Goal: Task Accomplishment & Management: Manage account settings

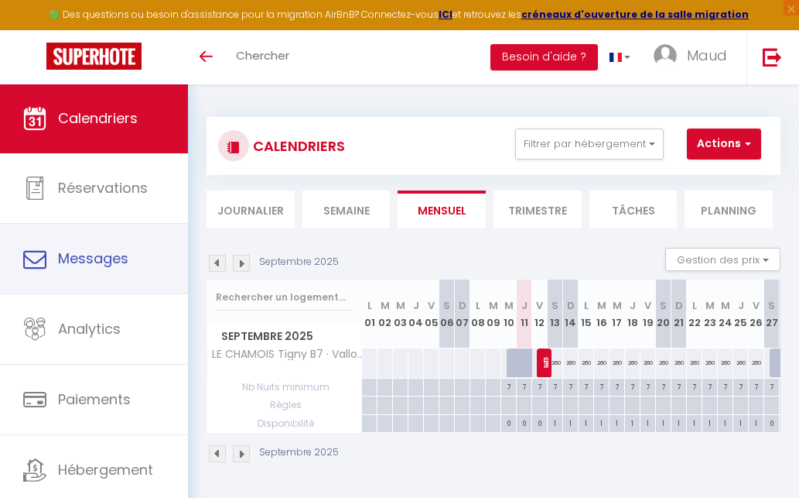
click at [156, 236] on link "Messages" at bounding box center [94, 259] width 188 height 70
select select "message"
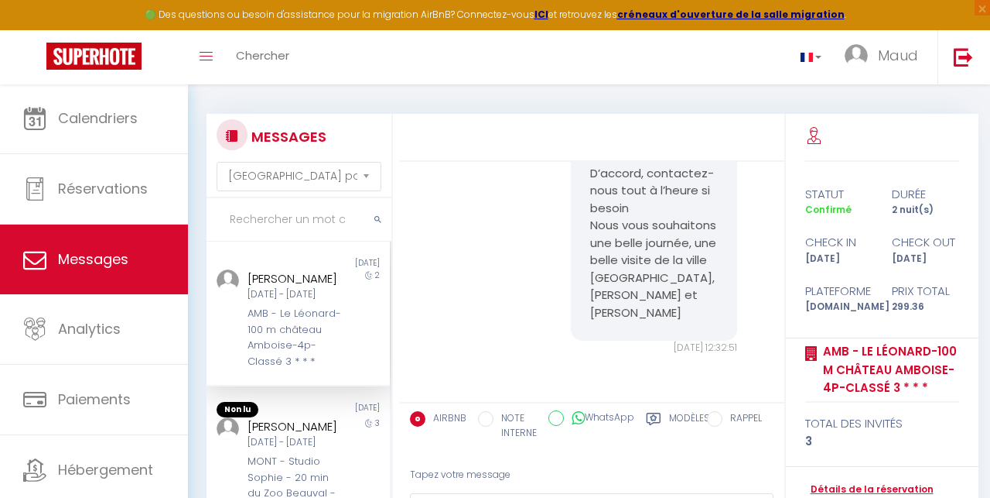
scroll to position [5, 0]
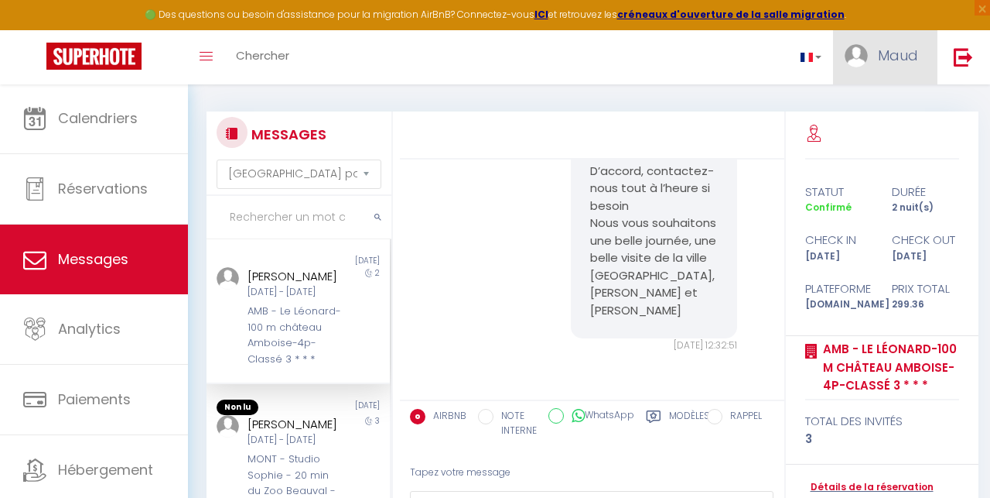
click at [799, 58] on span "Maud" at bounding box center [898, 55] width 40 height 19
click at [799, 54] on img at bounding box center [963, 56] width 19 height 19
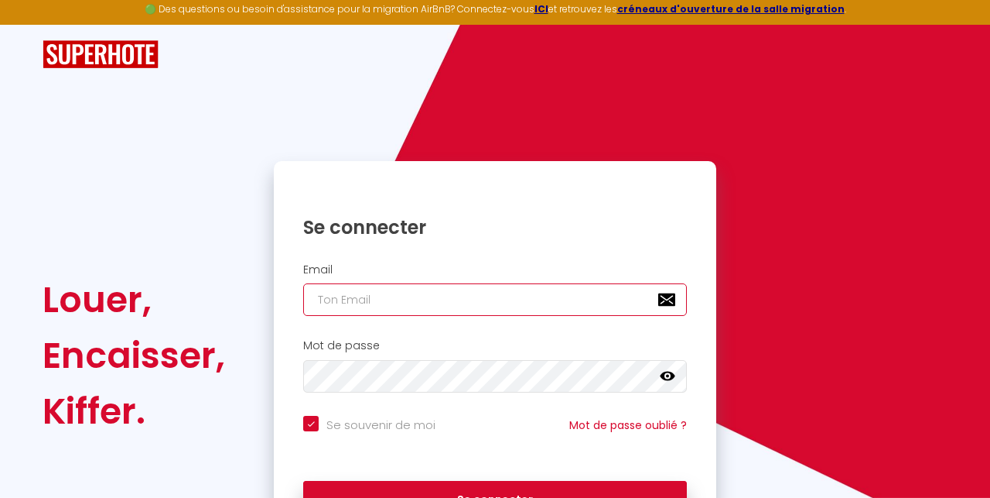
type input "[EMAIL_ADDRESS][DOMAIN_NAME]"
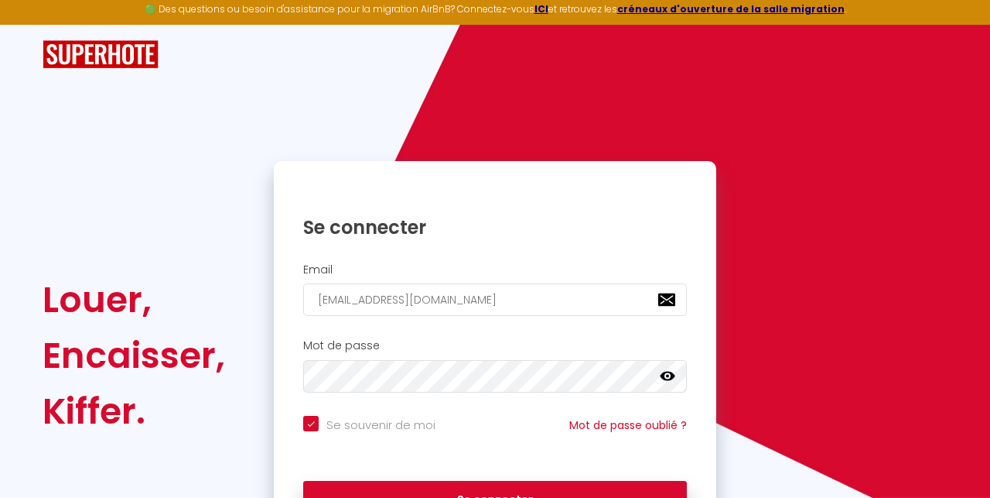
drag, startPoint x: 522, startPoint y: 488, endPoint x: 467, endPoint y: 433, distance: 77.7
click at [522, 487] on button "Se connecter" at bounding box center [495, 500] width 384 height 39
checkbox input "true"
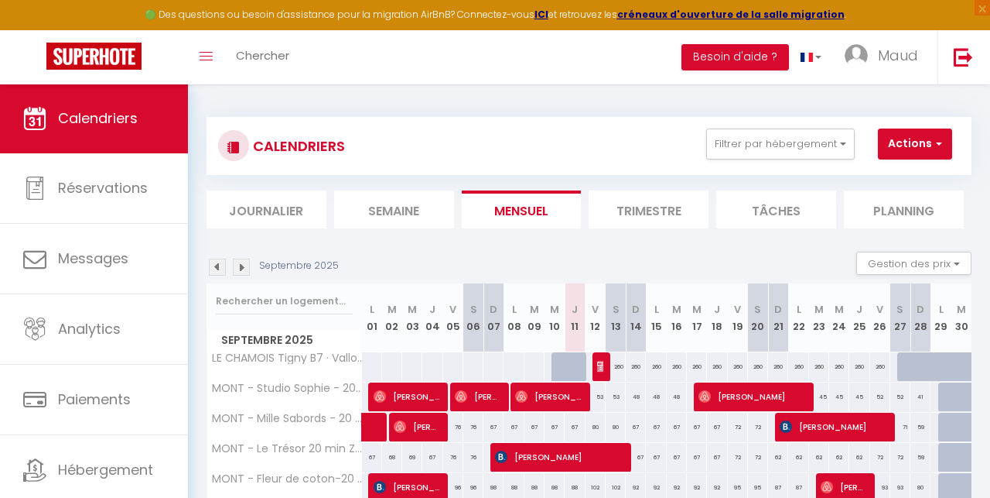
click at [799, 142] on button "Actions" at bounding box center [915, 143] width 74 height 31
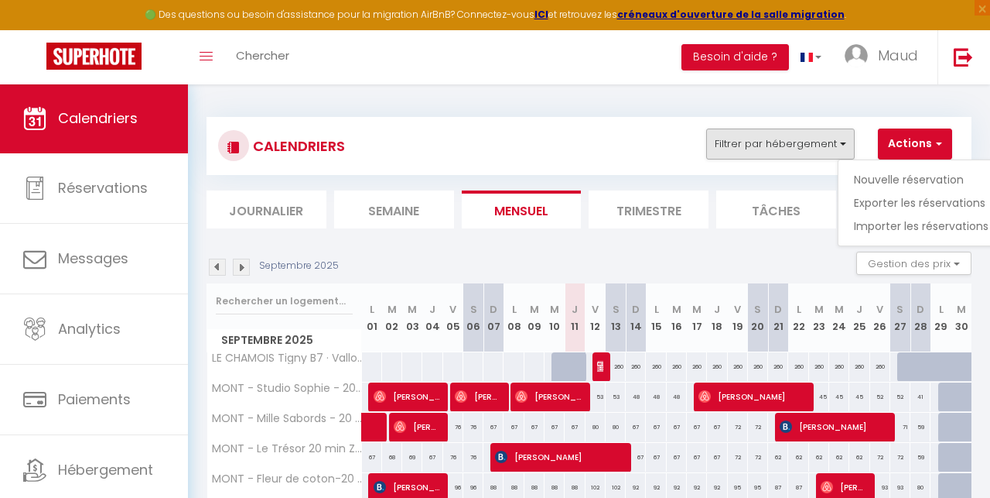
click at [799, 143] on button "Filtrer par hébergement" at bounding box center [780, 143] width 149 height 31
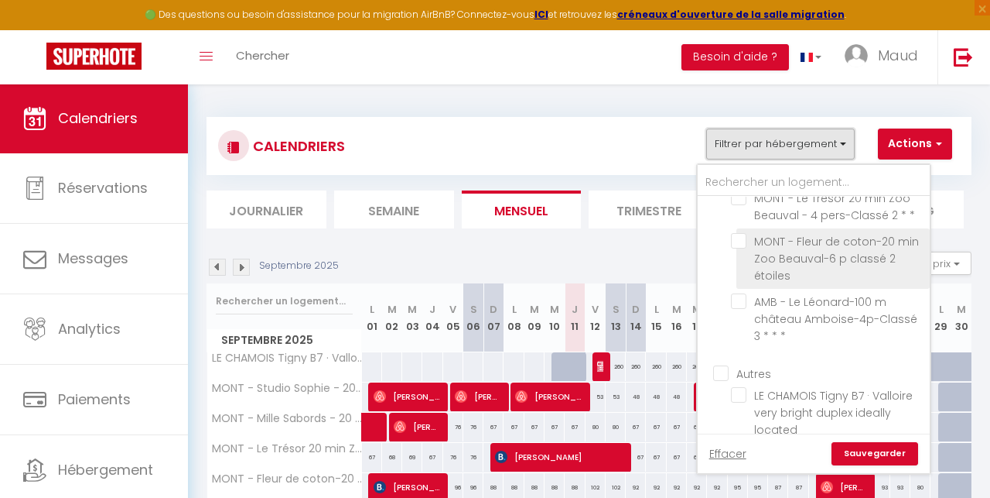
scroll to position [140, 0]
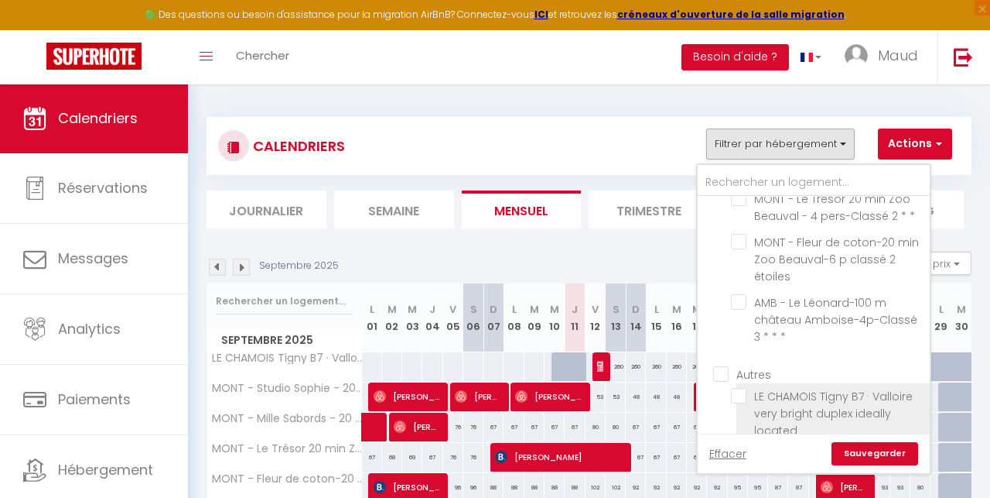
click at [799, 388] on input "LE CHAMOIS Tigny B7 · Valloire very bright duplex ideally located" at bounding box center [827, 395] width 193 height 15
checkbox input "true"
checkbox input "false"
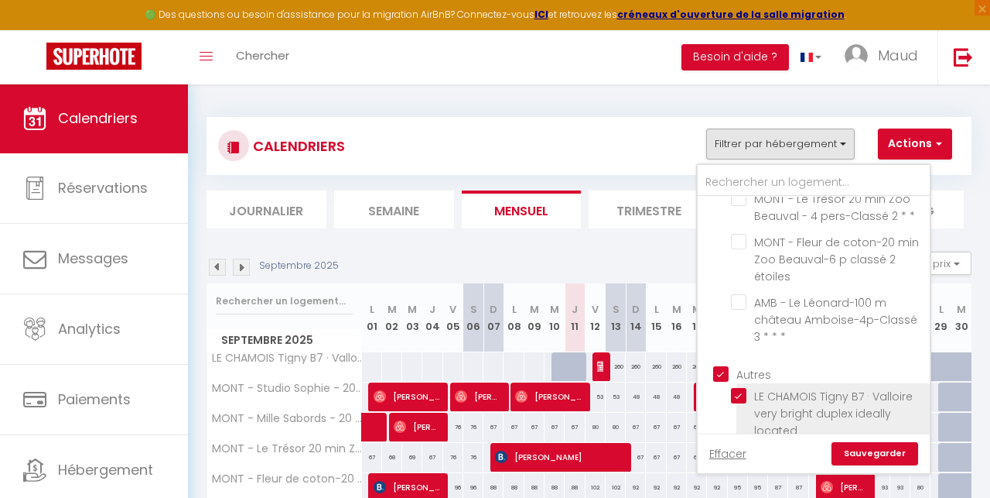
checkbox input "false"
checkbox input "true"
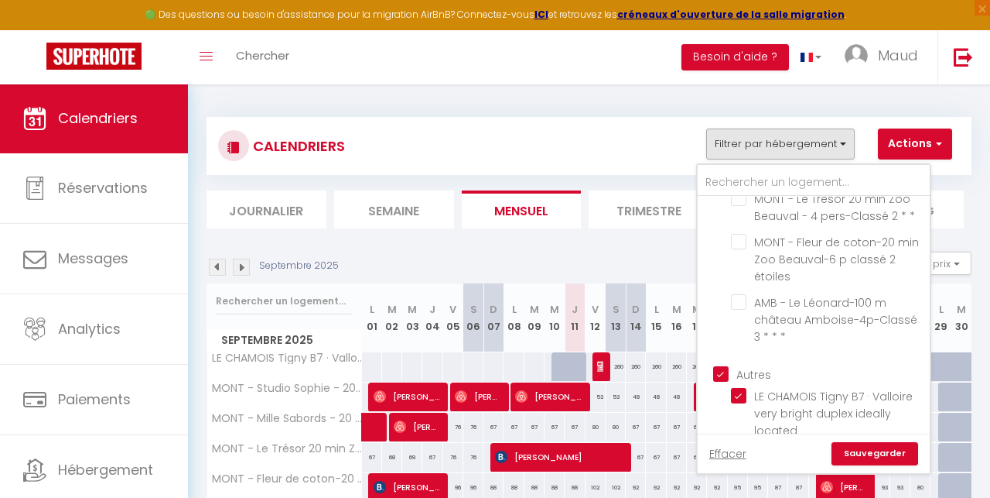
click at [799, 453] on link "Sauvegarder" at bounding box center [875, 453] width 87 height 23
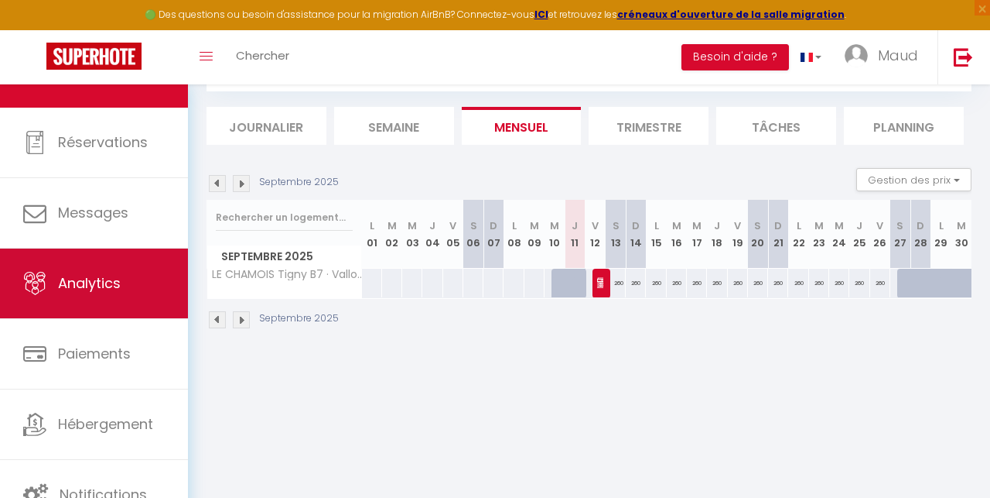
scroll to position [84, 0]
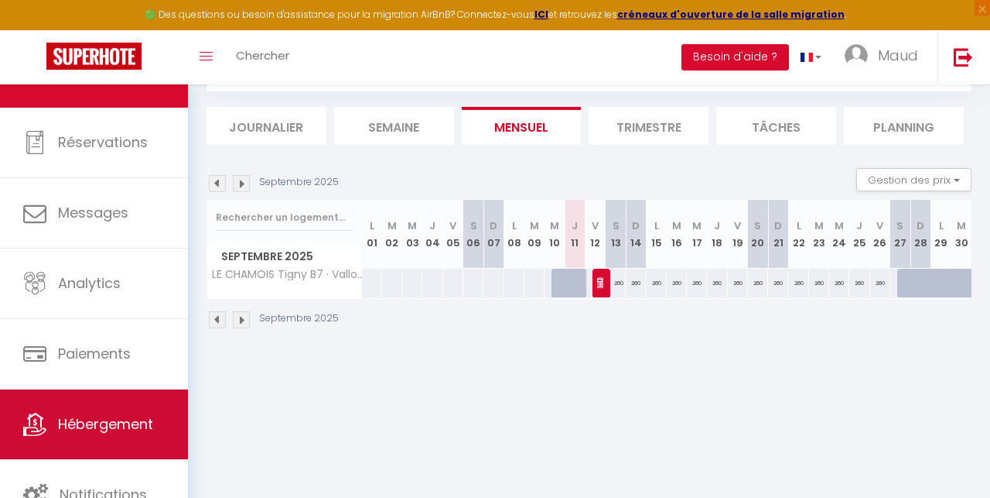
click at [134, 409] on link "Hébergement" at bounding box center [94, 424] width 188 height 70
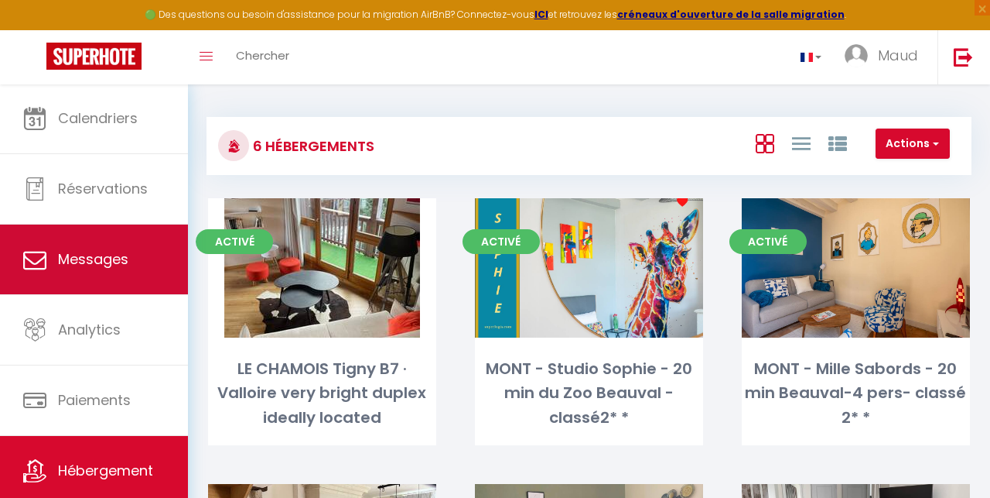
click at [108, 263] on span "Messages" at bounding box center [93, 258] width 70 height 19
select select "message"
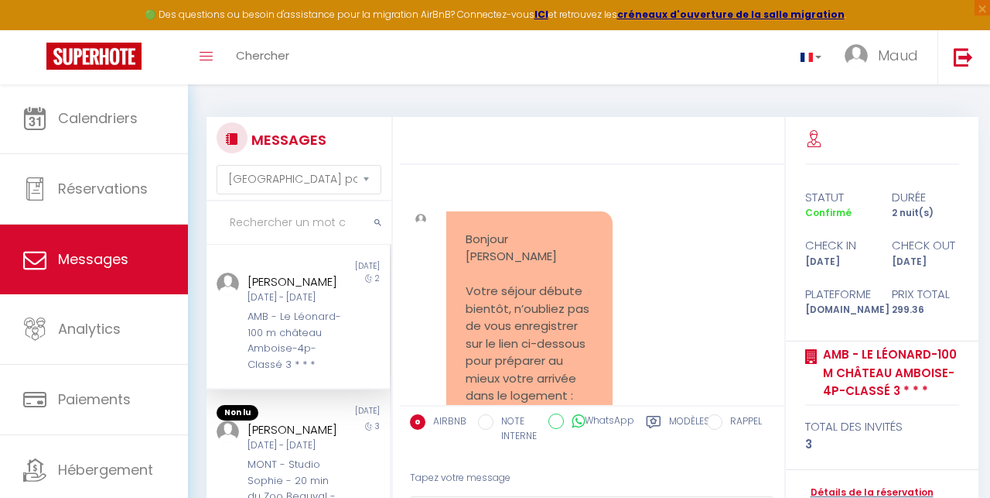
scroll to position [4723, 0]
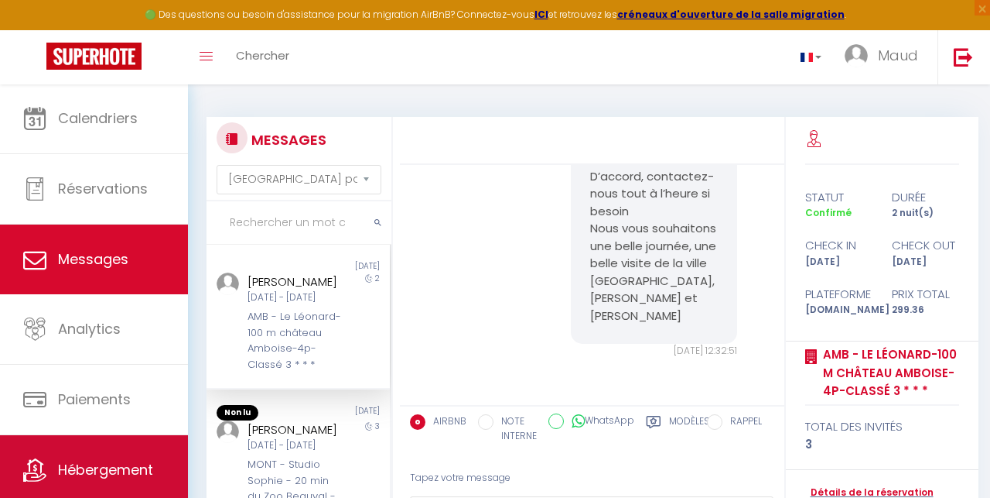
click at [120, 474] on span "Hébergement" at bounding box center [105, 469] width 95 height 19
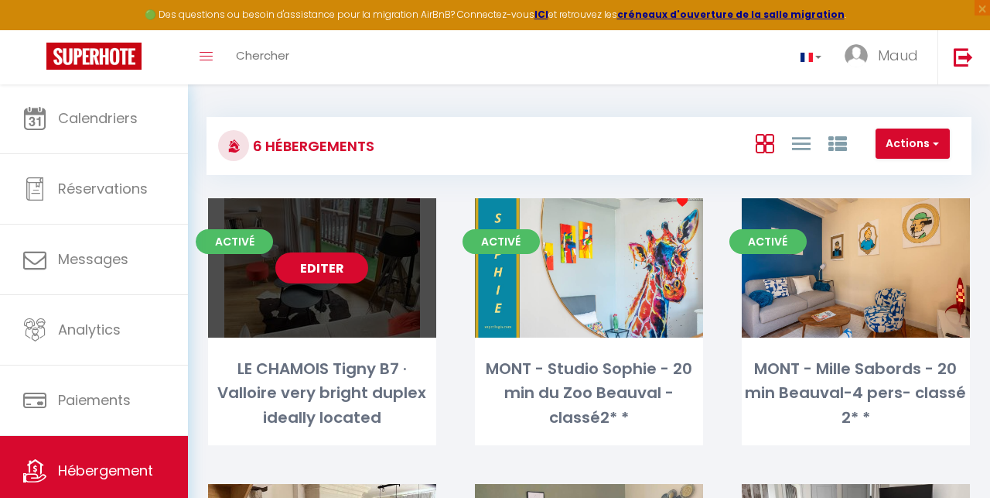
click at [298, 315] on div "Editer" at bounding box center [322, 267] width 228 height 139
select select "3"
select select "2"
select select "1"
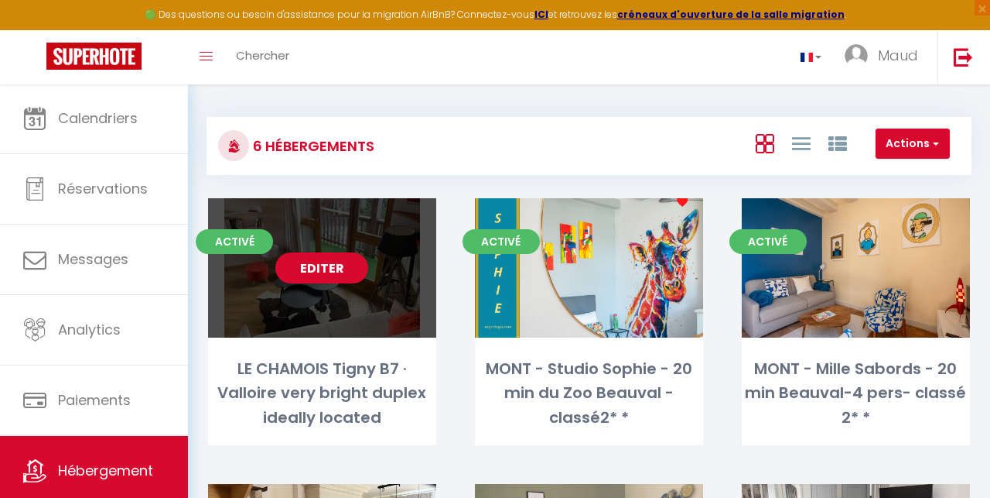
select select "28"
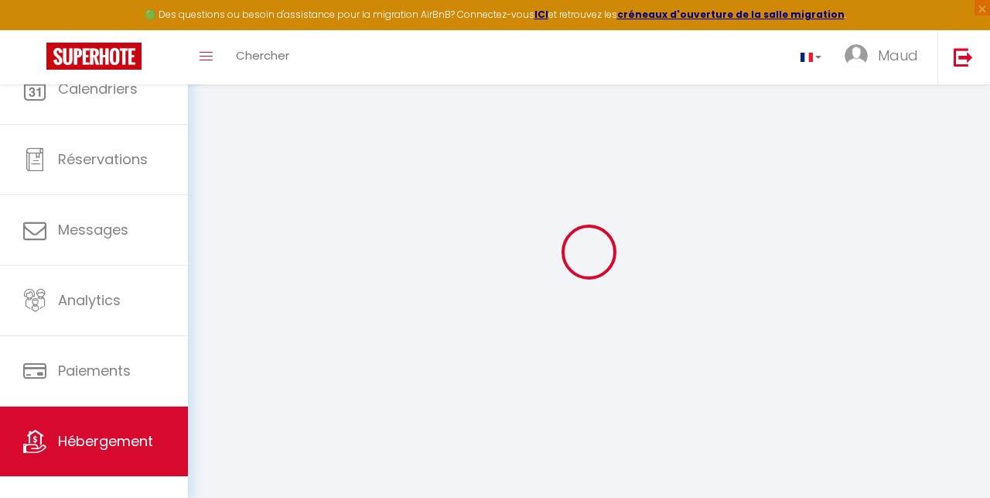
select select
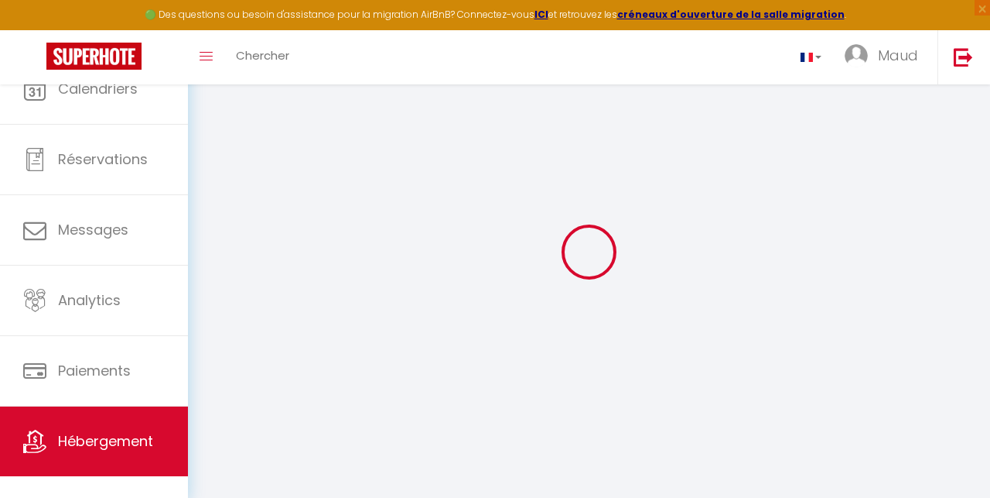
select select
checkbox input "false"
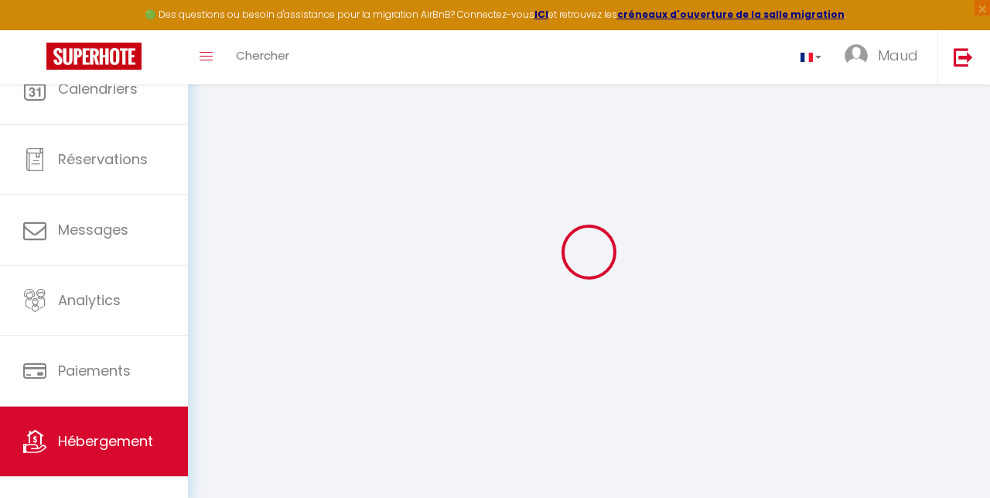
select select
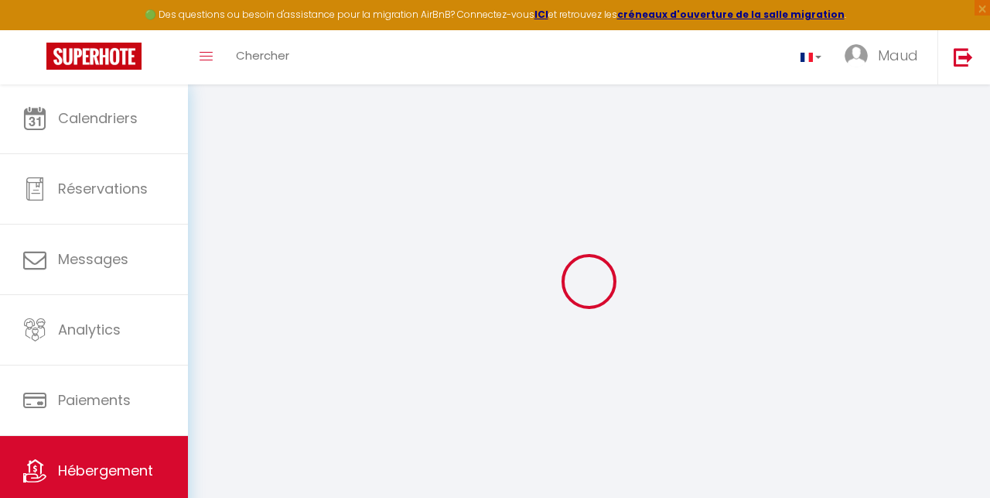
select select
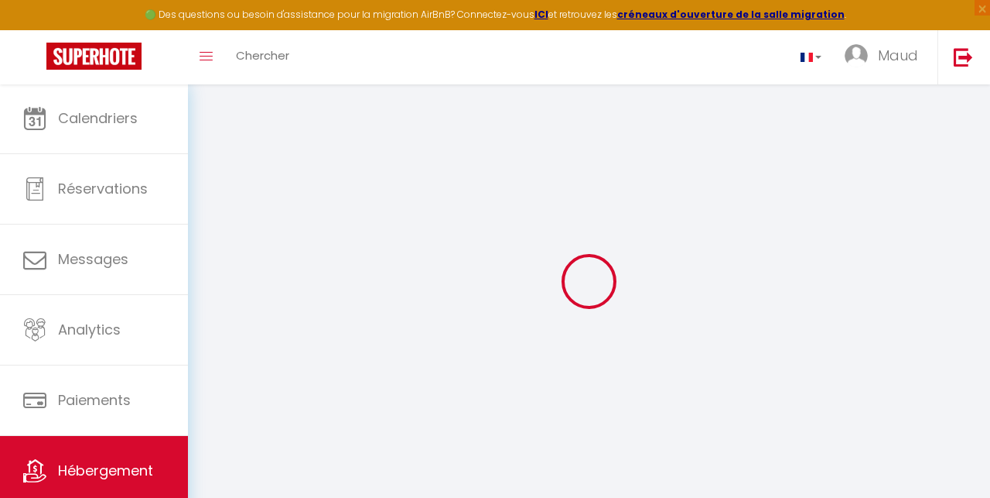
select select
checkbox input "false"
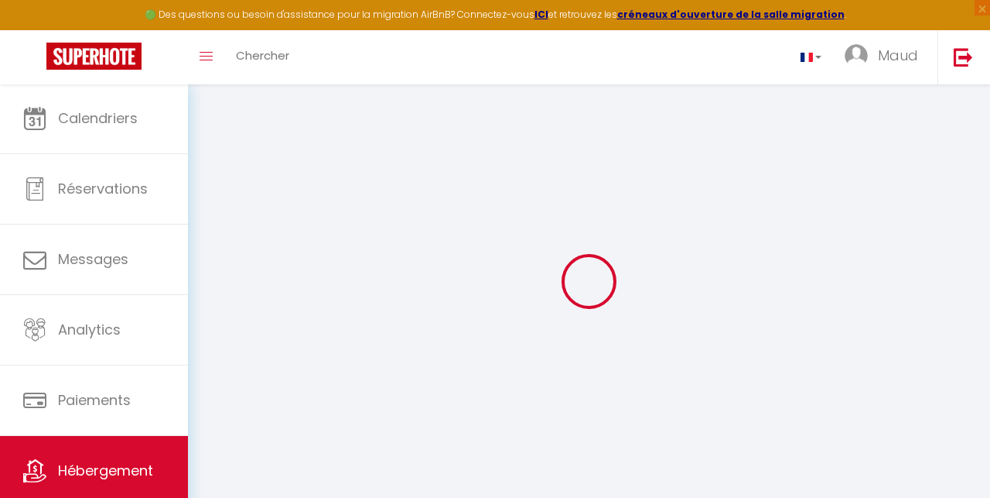
select select
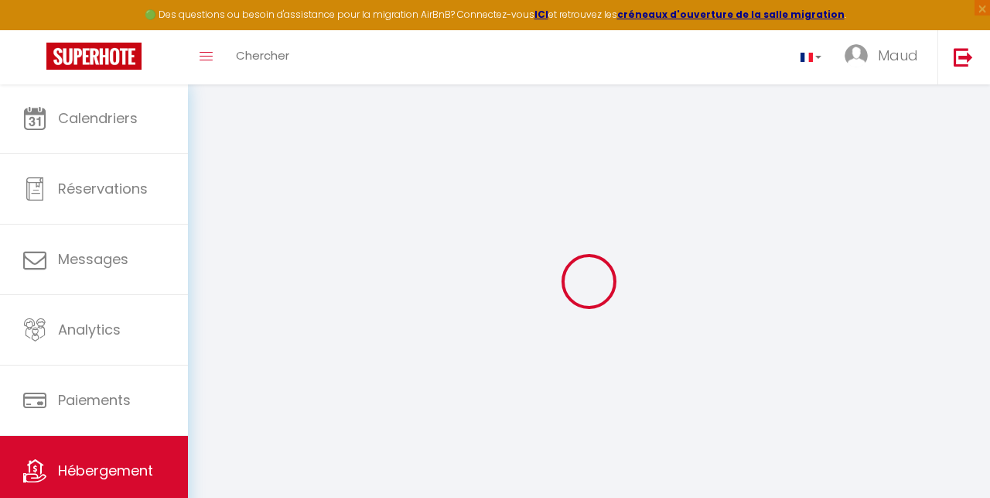
select select
checkbox input "false"
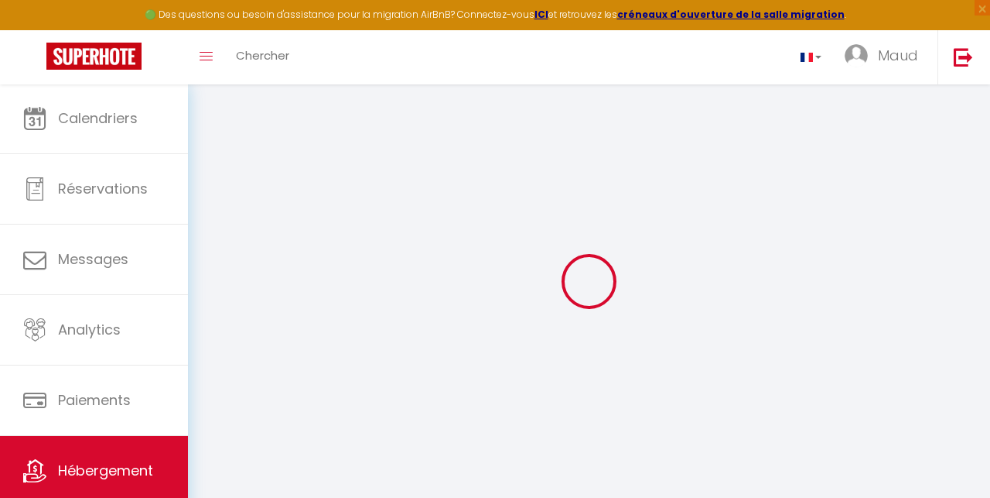
checkbox input "false"
select select
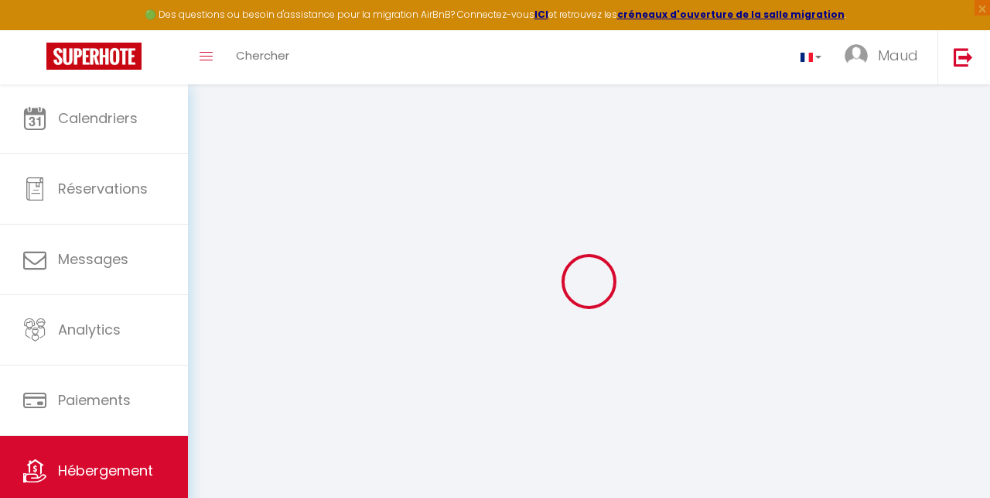
select select
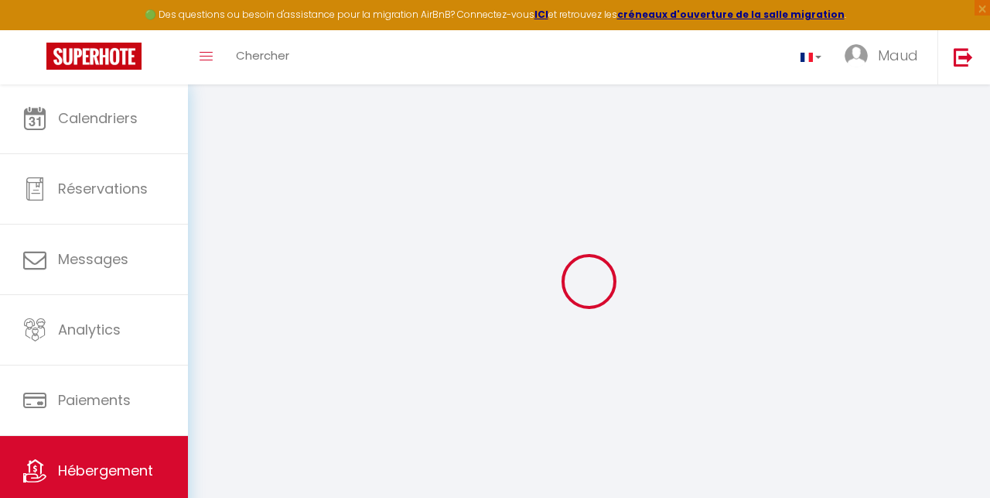
checkbox input "false"
select select
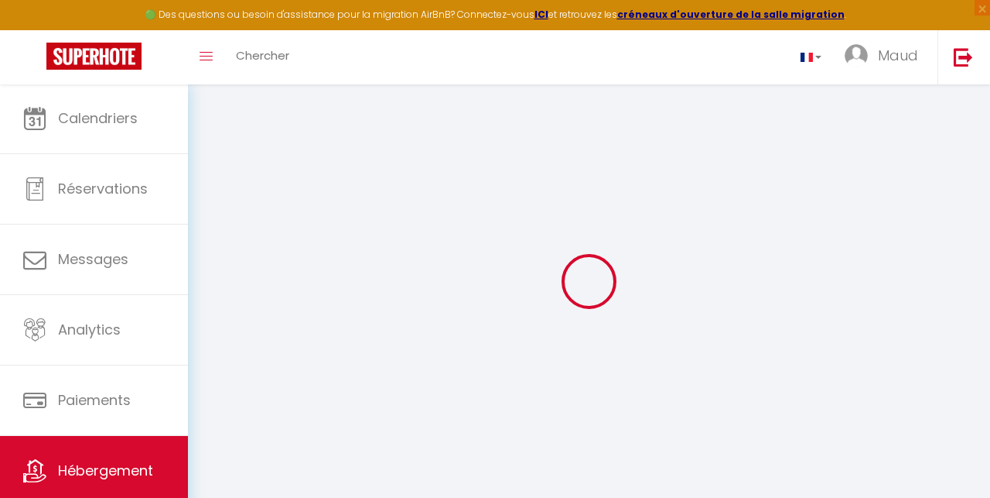
select select
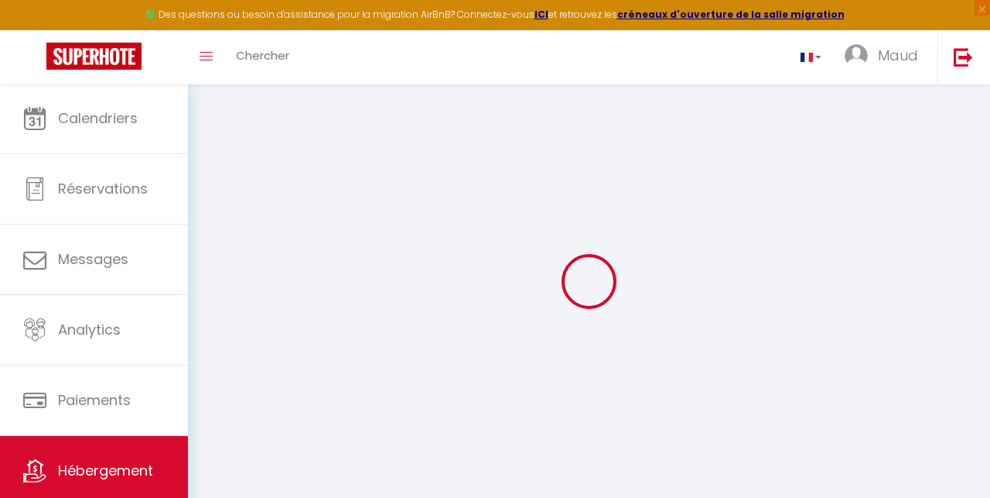
select select
checkbox input "false"
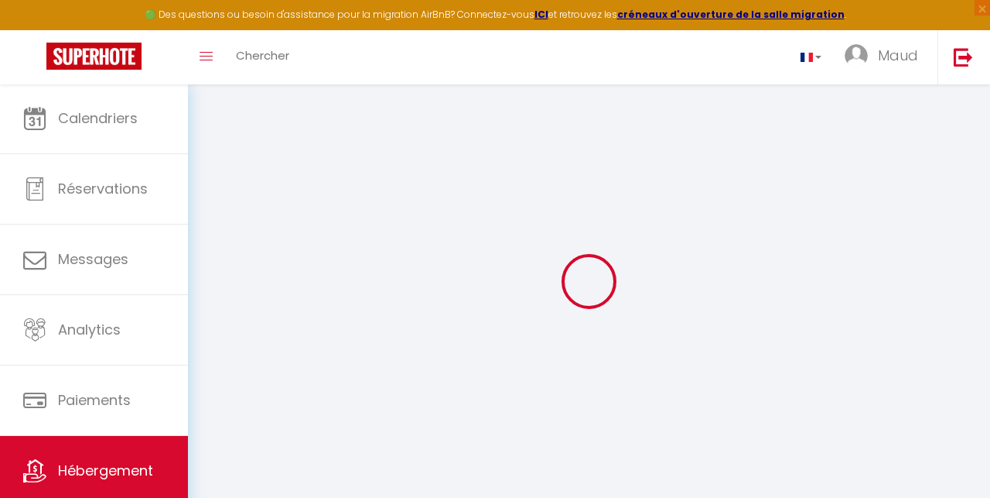
checkbox input "false"
select select
type input "LE CHAMOIS Tigny B7 · Valloire very bright duplex ideally located"
type input "Maud"
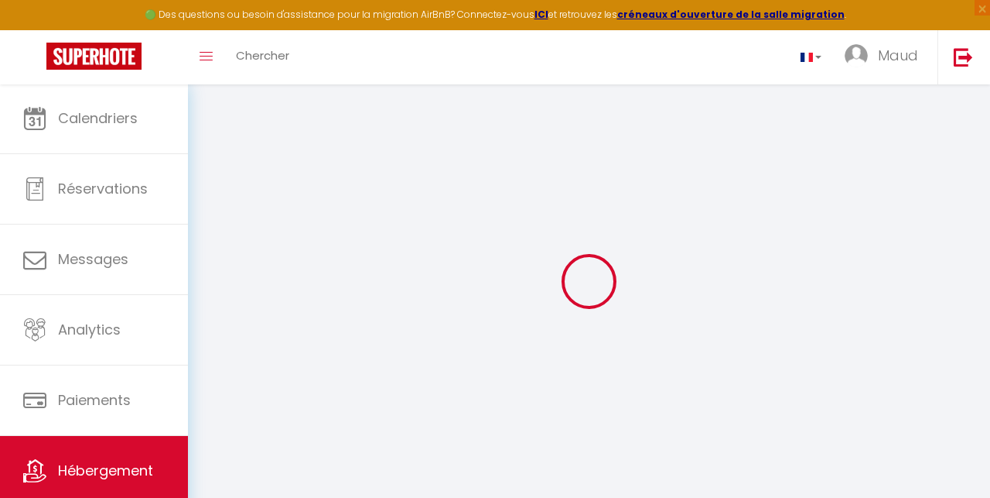
type input "[DEMOGRAPHIC_DATA]"
type input "[STREET_ADDRESS][DATE][PERSON_NAME]"
type input "28630"
type input "FONTENAY SUR [GEOGRAPHIC_DATA]"
select select "8"
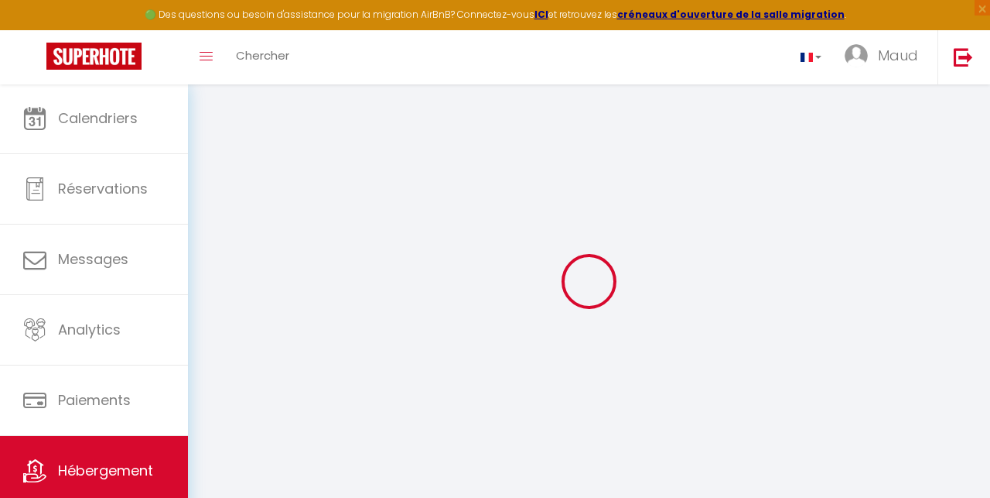
select select "3"
select select "2"
type input "350"
type input "130"
type input "1.70"
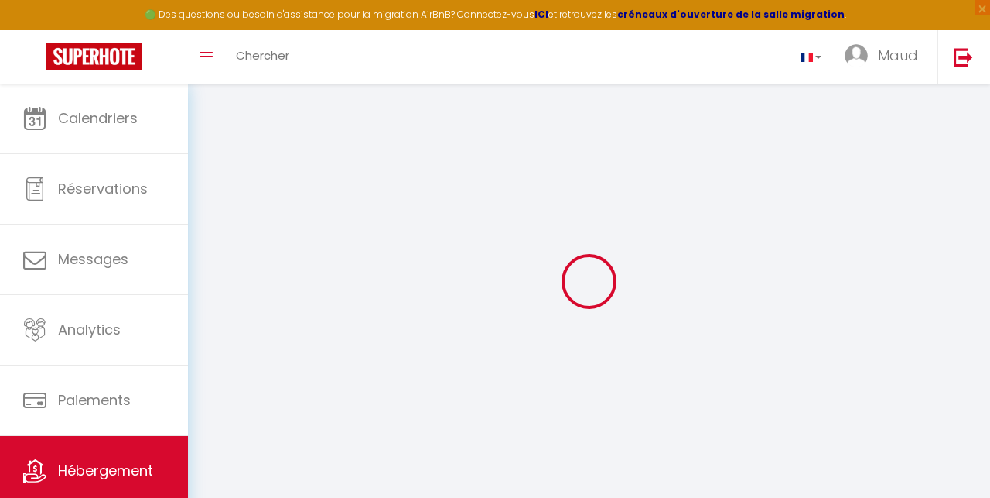
type input "900"
select select
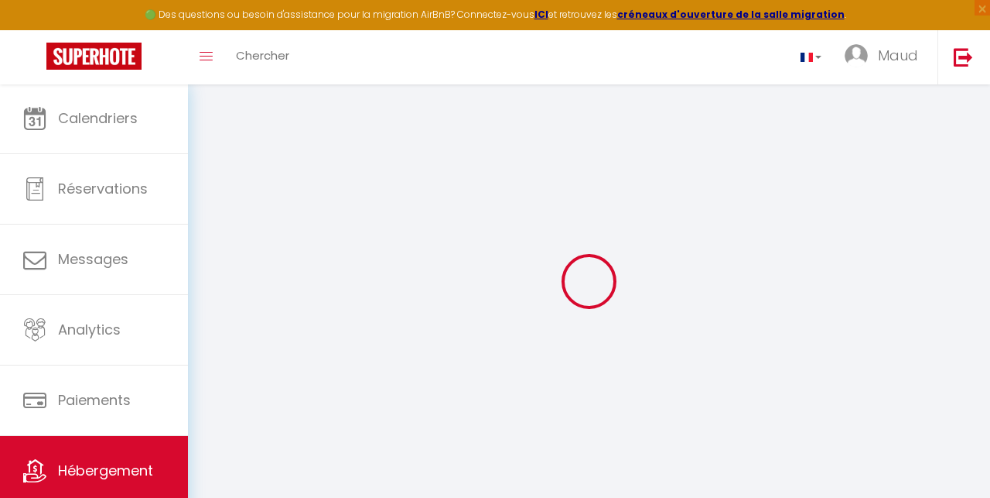
select select
type input "[GEOGRAPHIC_DATA]"
type input "73450"
type input "Valloire"
type input "[EMAIL_ADDRESS][DOMAIN_NAME]"
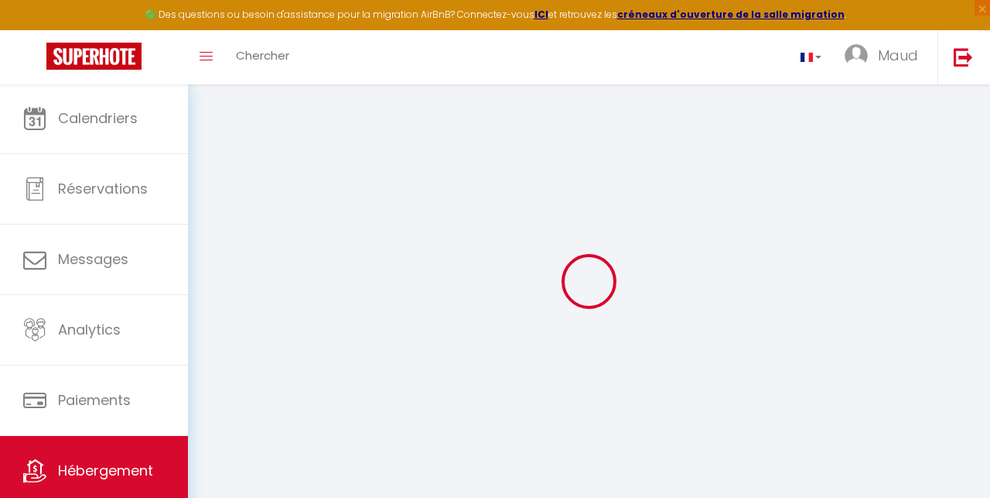
select select
checkbox input "false"
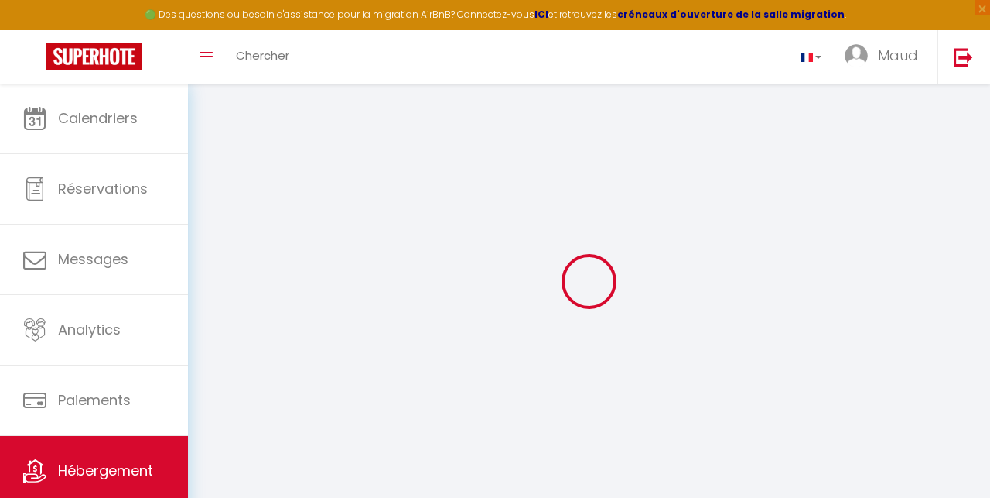
select select
type input "0"
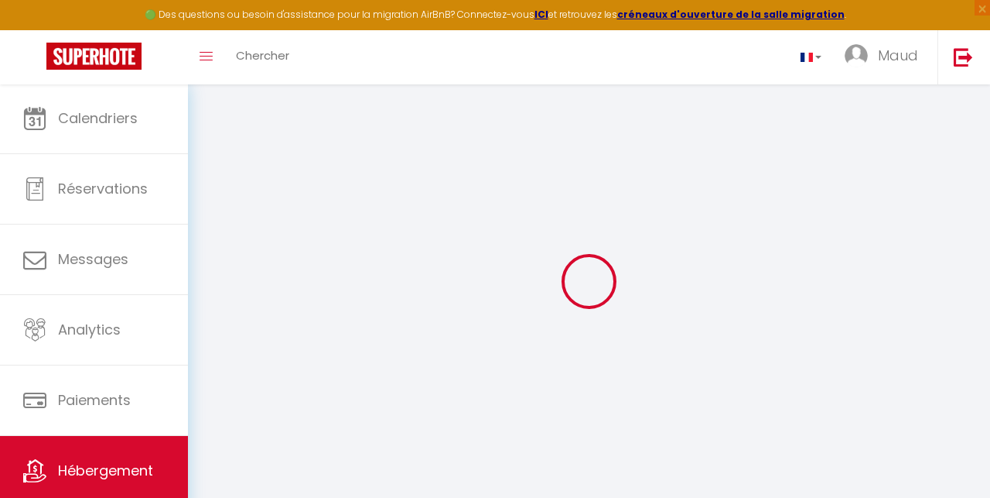
type input "0"
select select
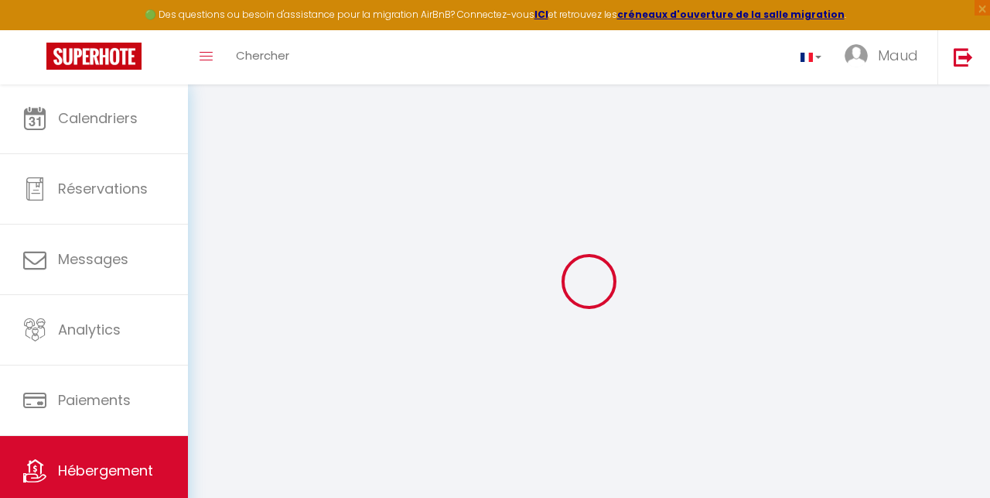
select select
checkbox input "false"
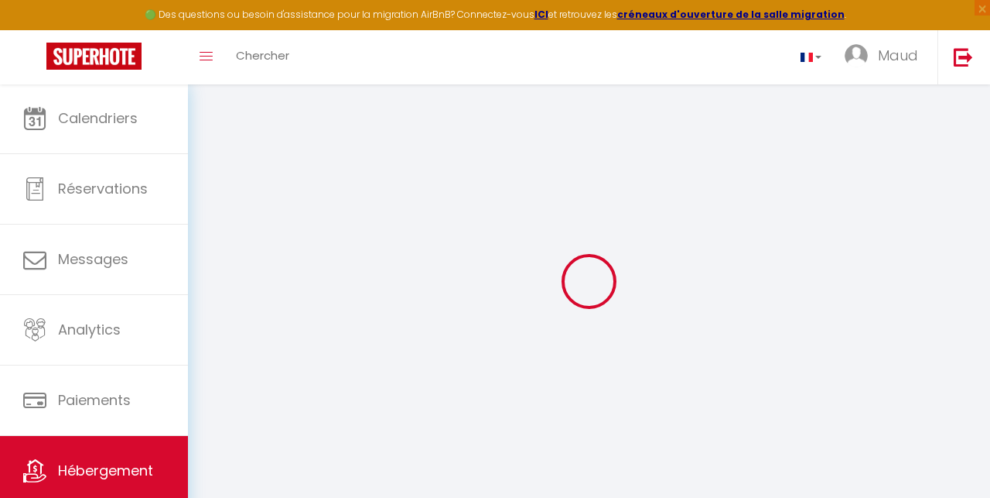
checkbox input "false"
select select
checkbox input "false"
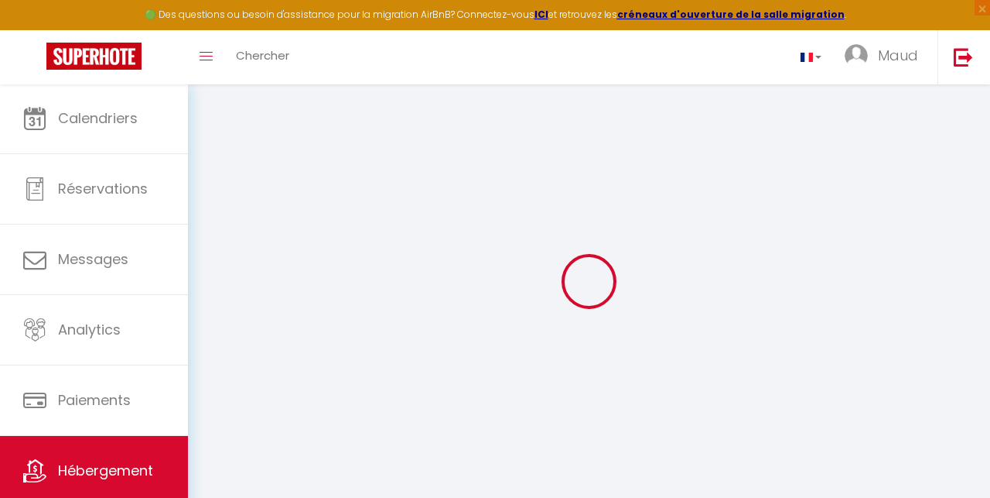
checkbox input "false"
select select
checkbox input "false"
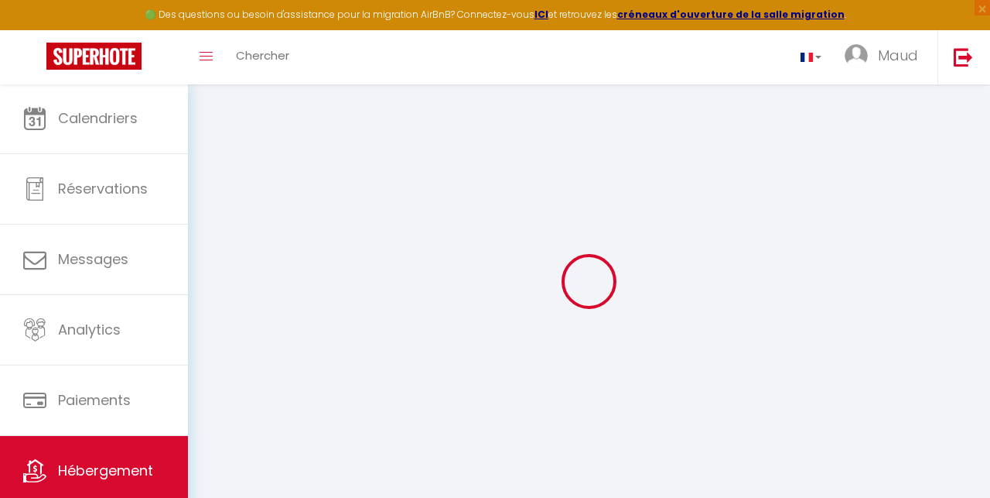
checkbox input "false"
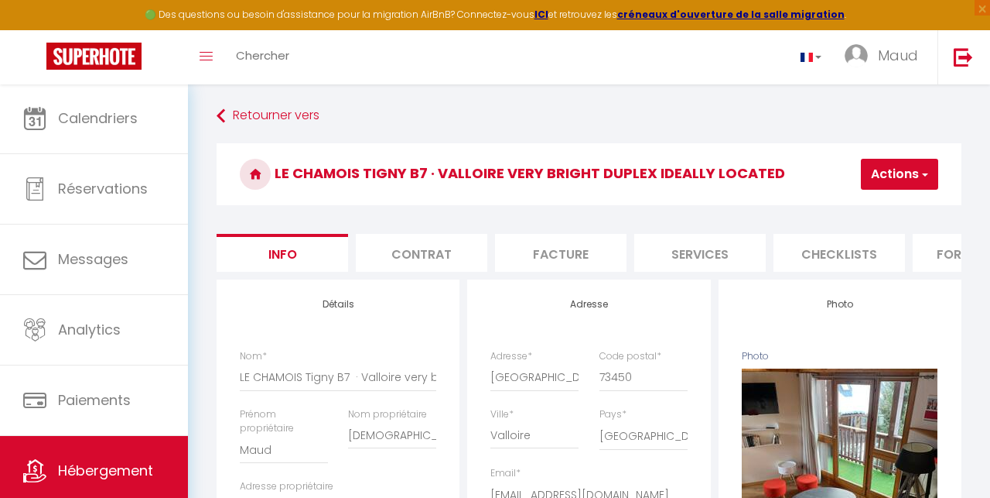
click at [799, 173] on button "Actions" at bounding box center [899, 174] width 77 height 31
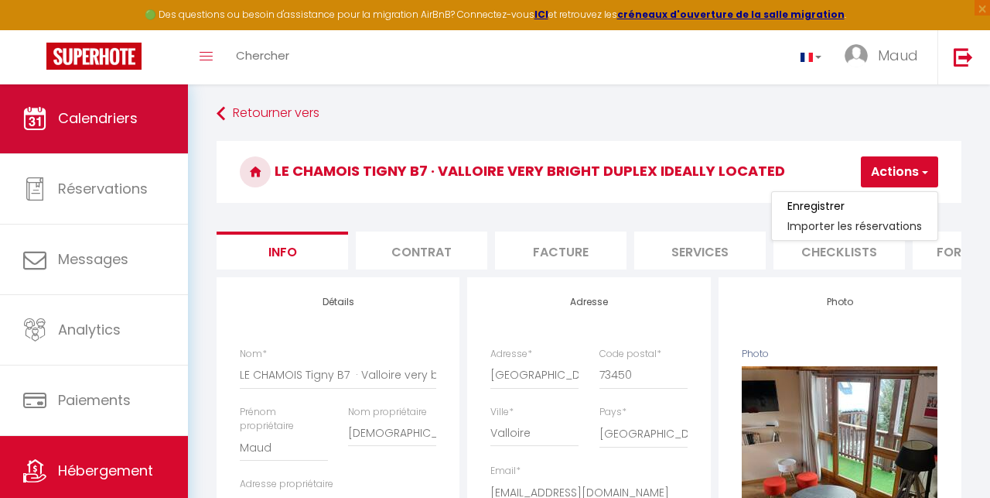
click at [83, 112] on span "Calendriers" at bounding box center [98, 117] width 80 height 19
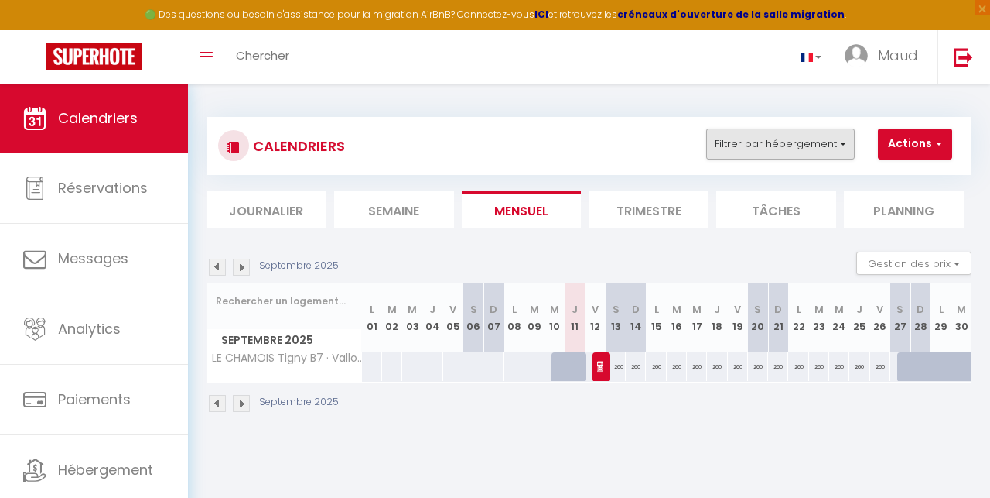
click at [799, 145] on button "Filtrer par hébergement" at bounding box center [780, 143] width 149 height 31
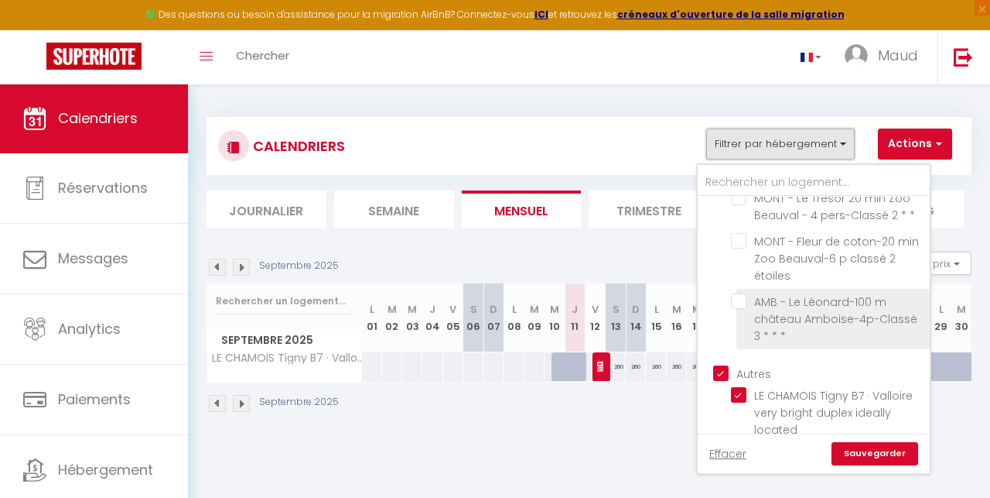
scroll to position [140, 0]
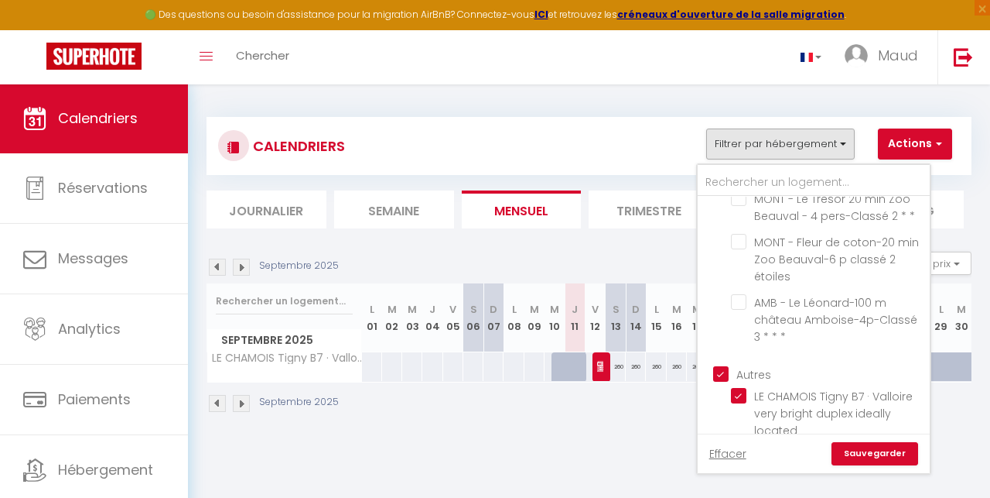
click at [799, 457] on link "Sauvegarder" at bounding box center [875, 453] width 87 height 23
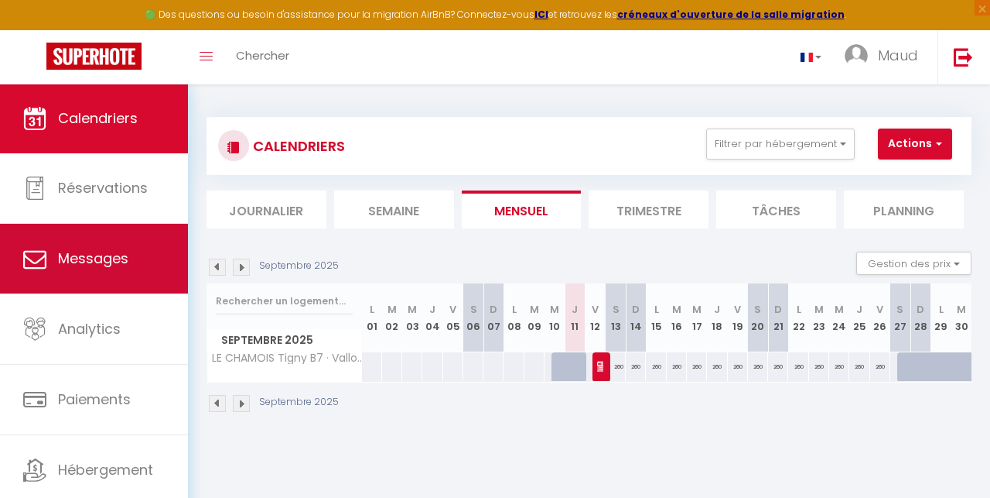
click at [114, 270] on link "Messages" at bounding box center [94, 259] width 188 height 70
select select "message"
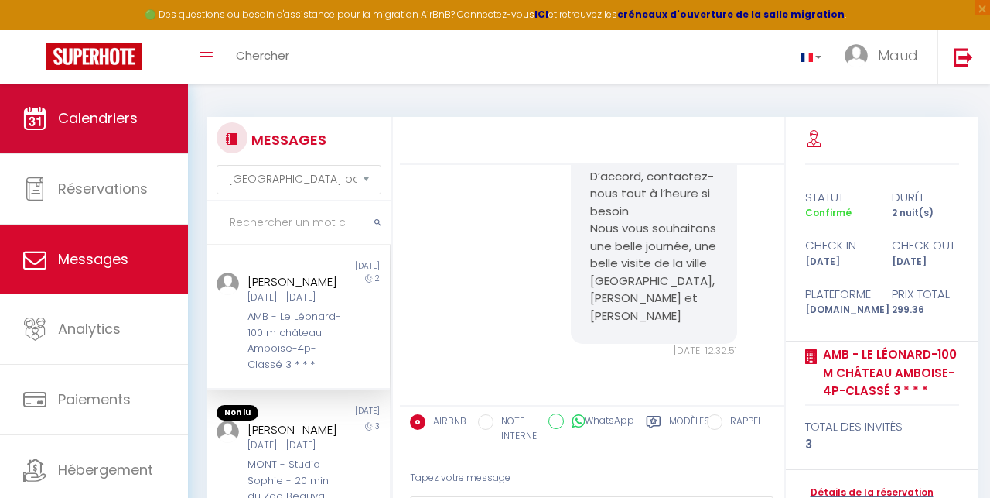
click at [108, 100] on link "Calendriers" at bounding box center [94, 119] width 188 height 70
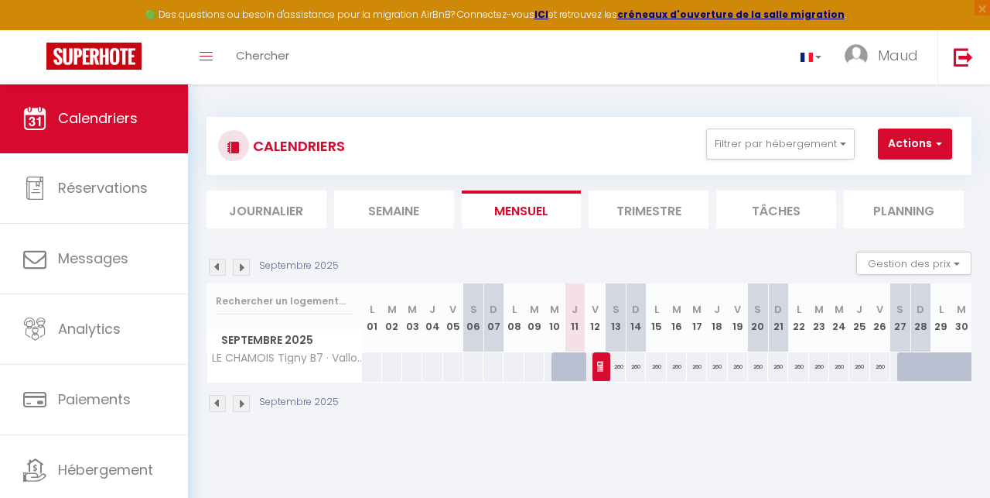
click at [799, 146] on button "Actions" at bounding box center [915, 143] width 74 height 31
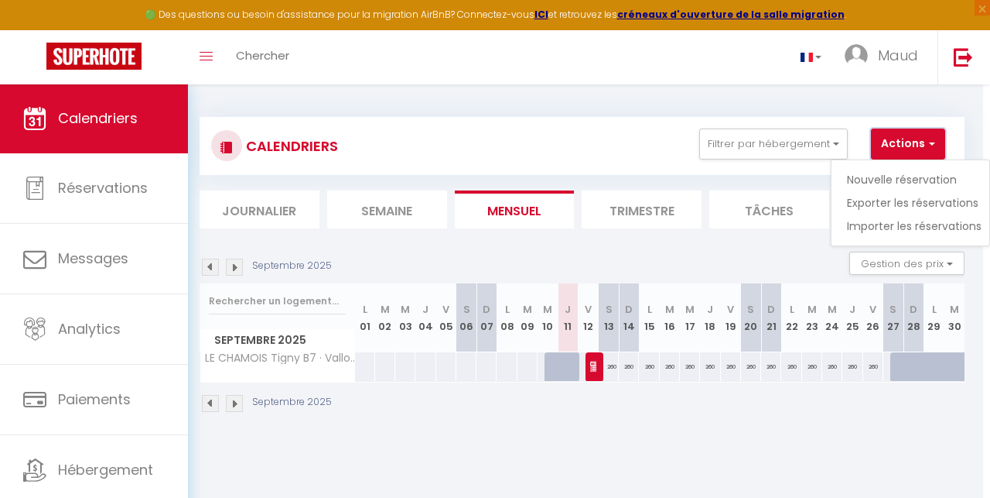
scroll to position [0, 6]
click at [754, 166] on div "CALENDRIERS Filtrer par hébergement Amboise-Montrichard MONT - Studio Sophie - …" at bounding box center [582, 146] width 765 height 58
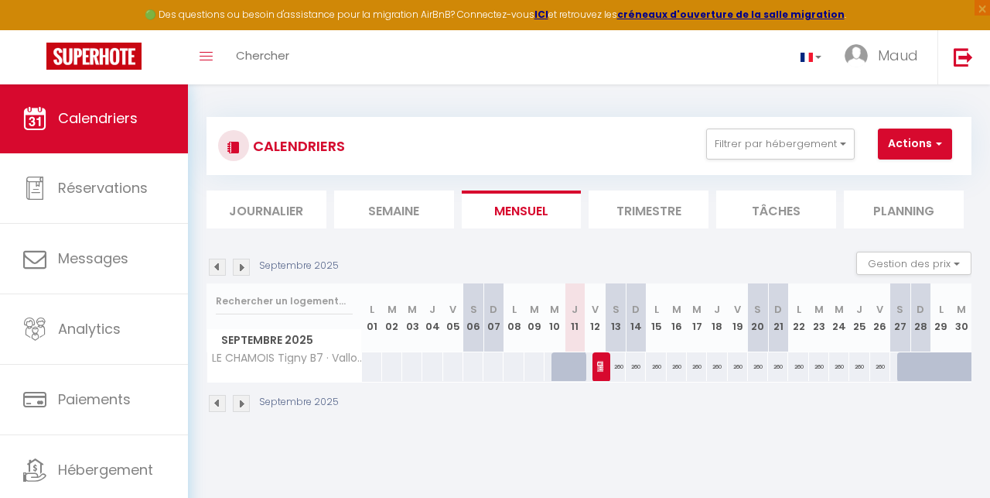
scroll to position [0, 0]
click at [799, 205] on li "Planning" at bounding box center [904, 209] width 120 height 38
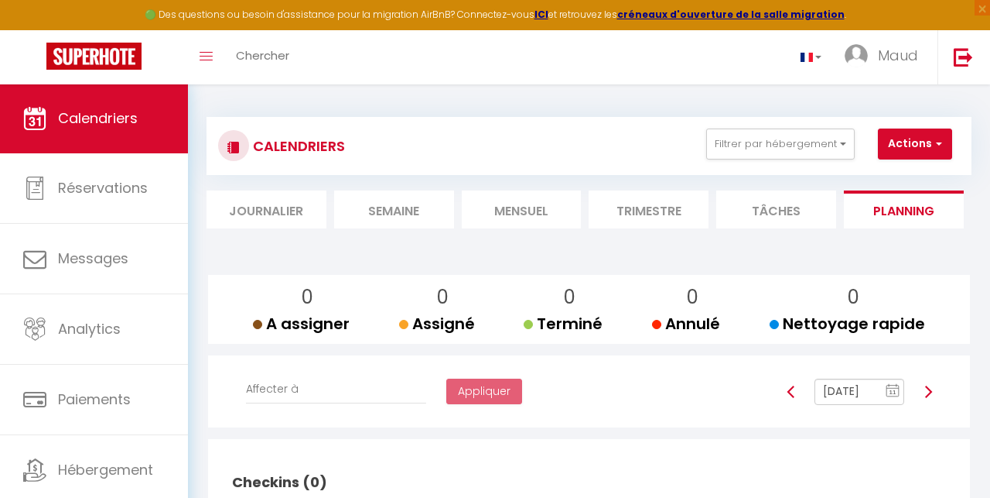
click at [638, 205] on li "Trimestre" at bounding box center [649, 209] width 120 height 38
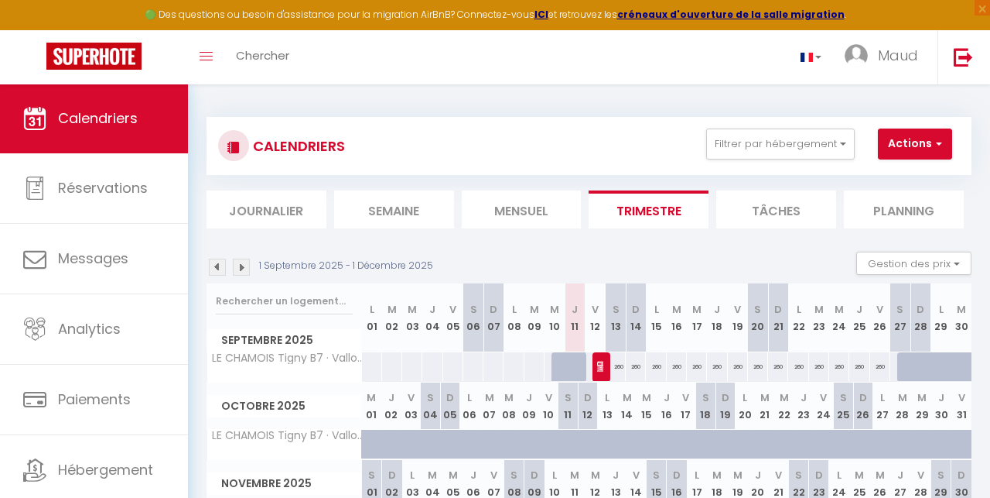
click at [244, 145] on div at bounding box center [233, 145] width 31 height 31
click at [799, 141] on button "Filtrer par hébergement" at bounding box center [780, 143] width 149 height 31
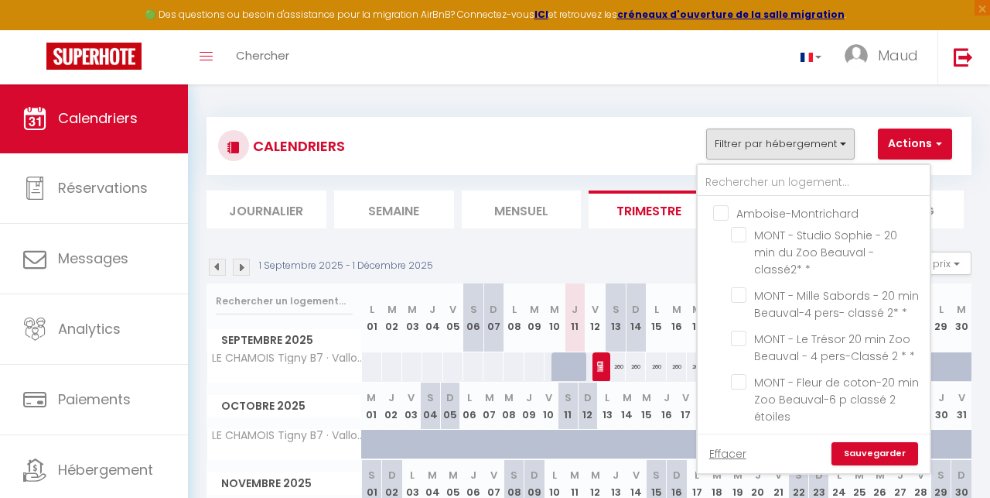
click at [799, 141] on button "Filtrer par hébergement" at bounding box center [780, 143] width 149 height 31
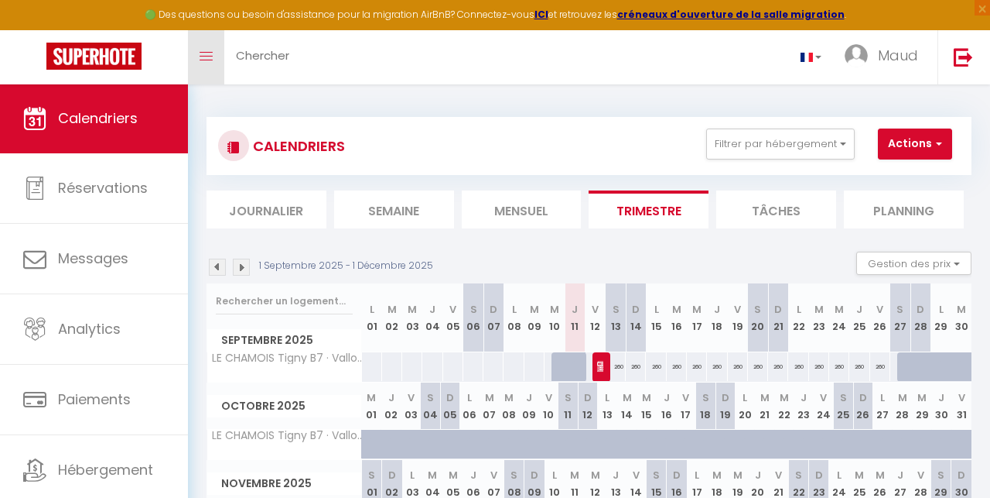
click at [208, 62] on link "Toggle menubar" at bounding box center [206, 57] width 36 height 54
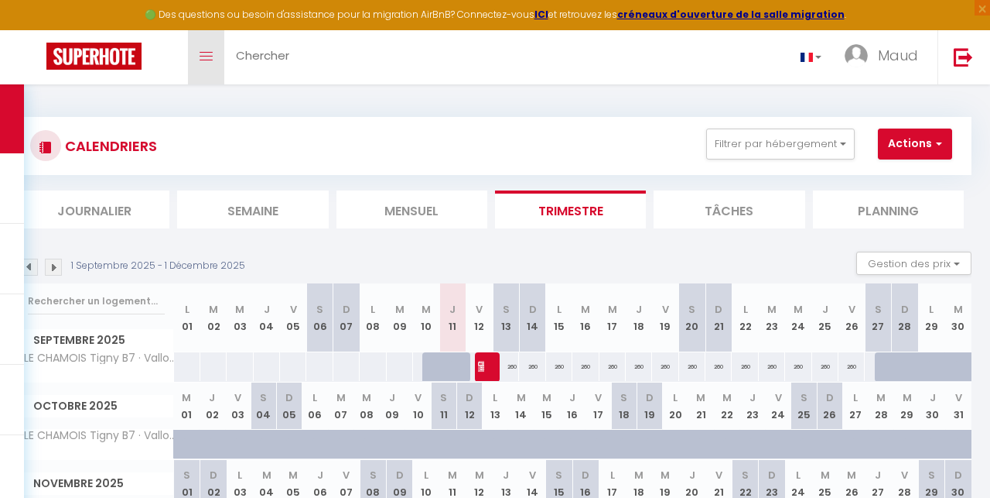
click at [208, 61] on link "Toggle menubar" at bounding box center [206, 57] width 36 height 54
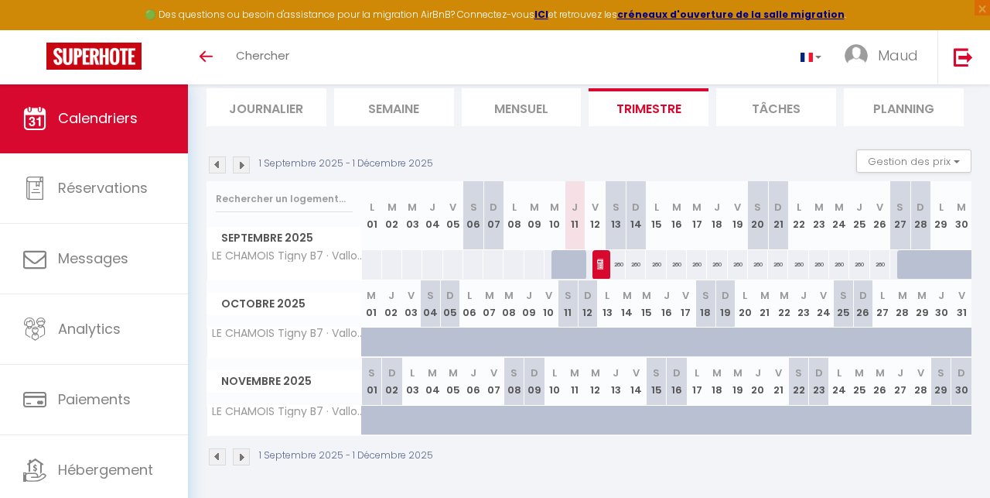
scroll to position [102, 0]
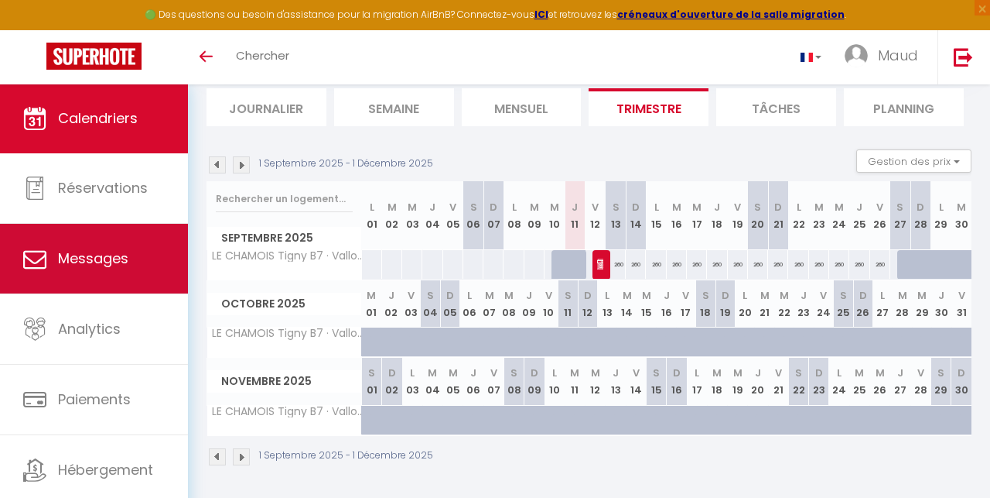
click at [132, 254] on link "Messages" at bounding box center [94, 259] width 188 height 70
select select "message"
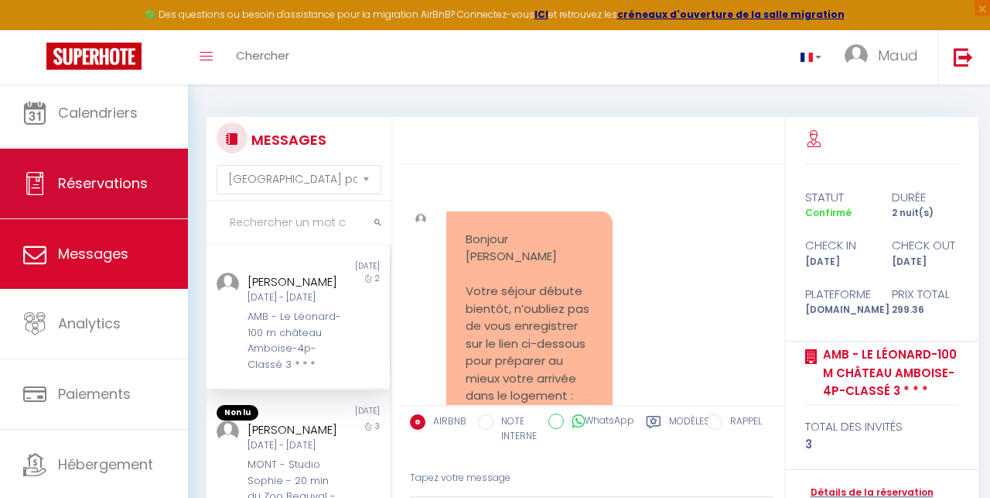
click at [136, 188] on span "Réservations" at bounding box center [103, 182] width 90 height 19
select select "not_cancelled"
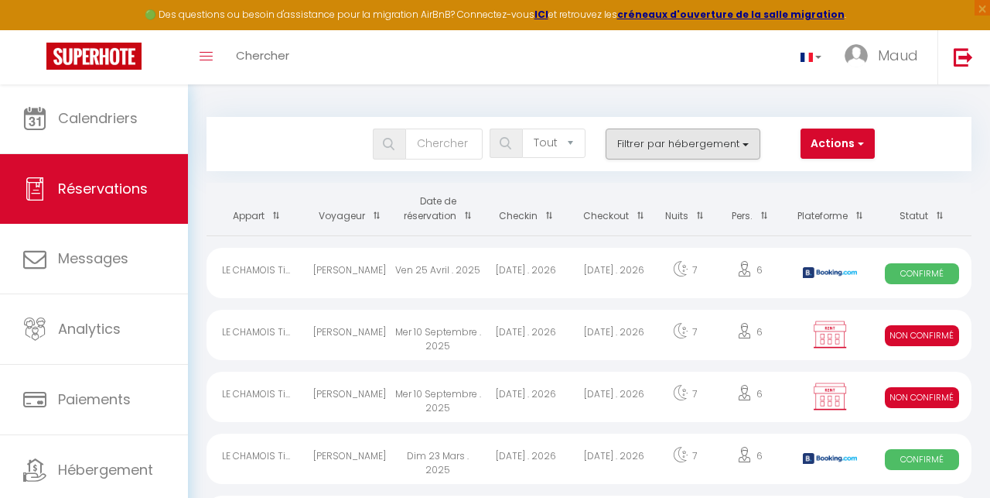
click at [662, 143] on button "Filtrer par hébergement" at bounding box center [683, 143] width 155 height 31
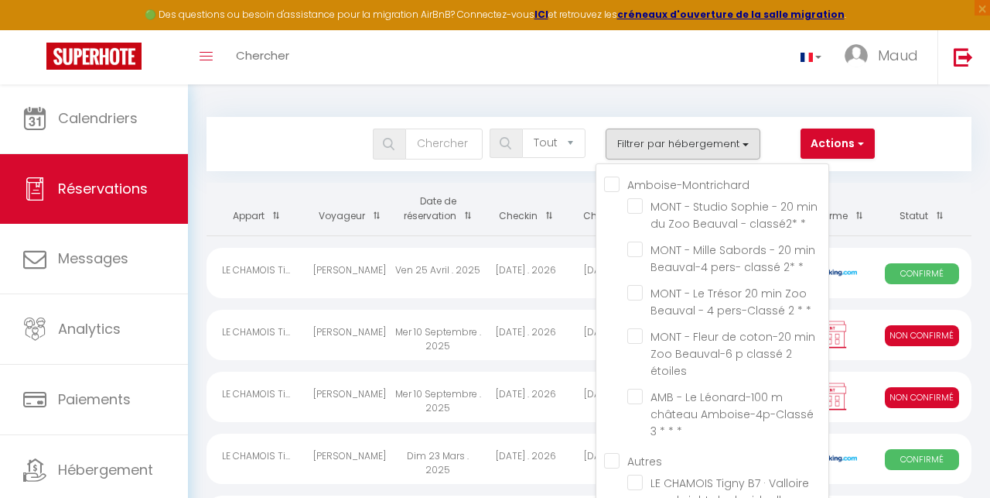
click at [662, 143] on button "Filtrer par hébergement" at bounding box center [683, 143] width 155 height 31
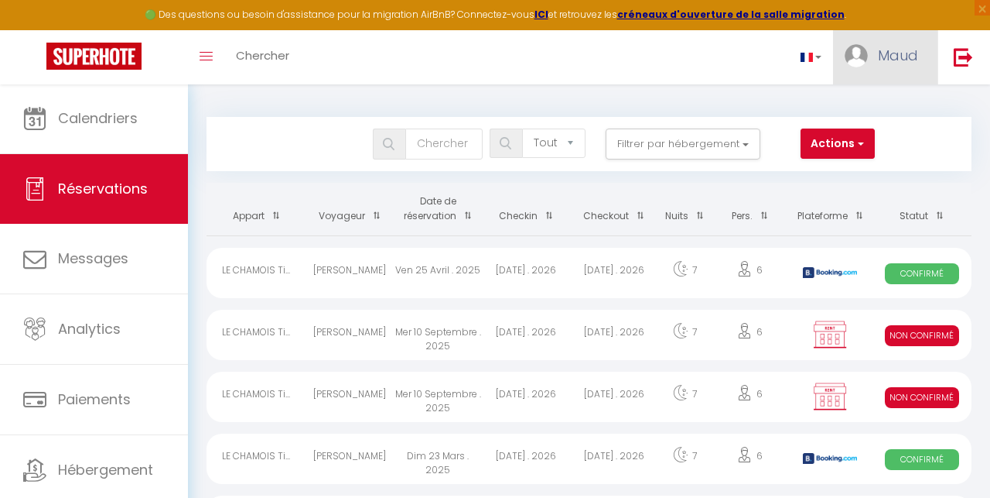
click at [799, 53] on link "Maud" at bounding box center [885, 57] width 104 height 54
click at [799, 105] on link "Paramètres" at bounding box center [876, 107] width 115 height 26
select select "fr"
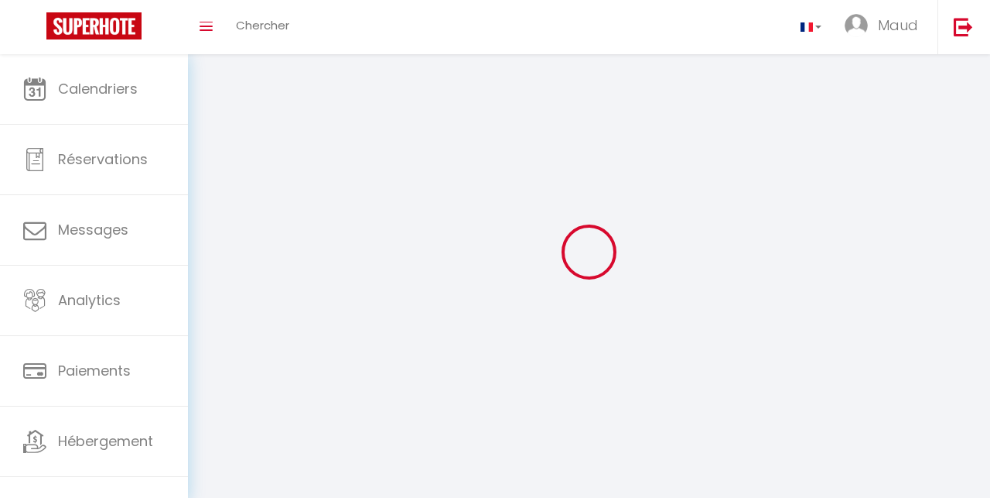
type input "Maud"
type input "[DEMOGRAPHIC_DATA]"
select select
select select "28"
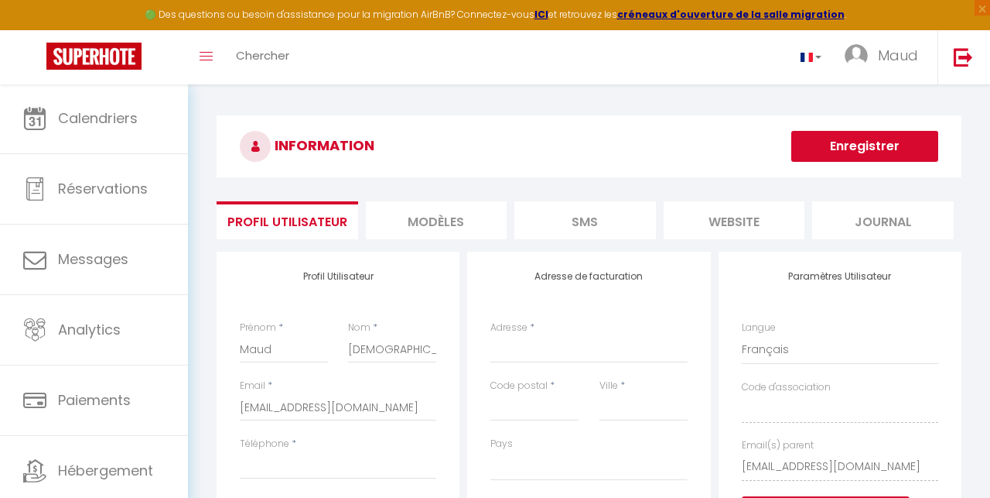
select select
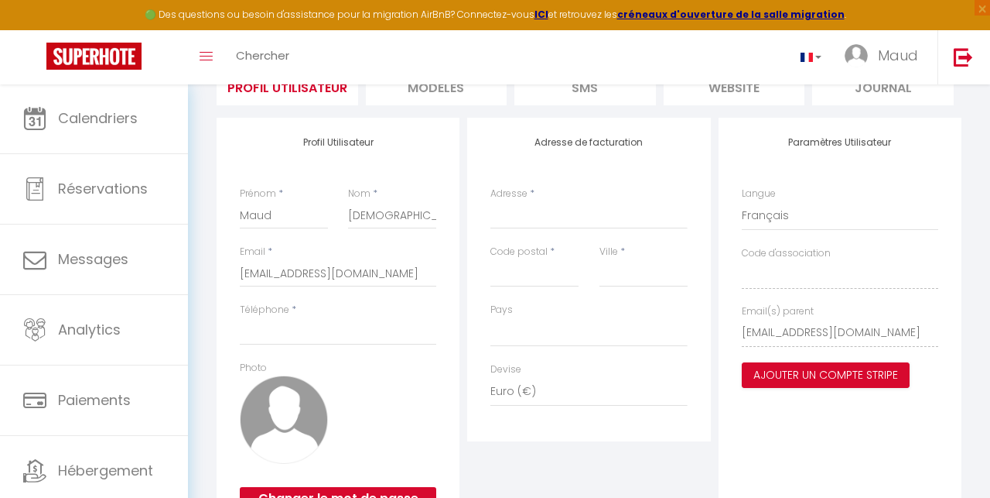
scroll to position [128, 0]
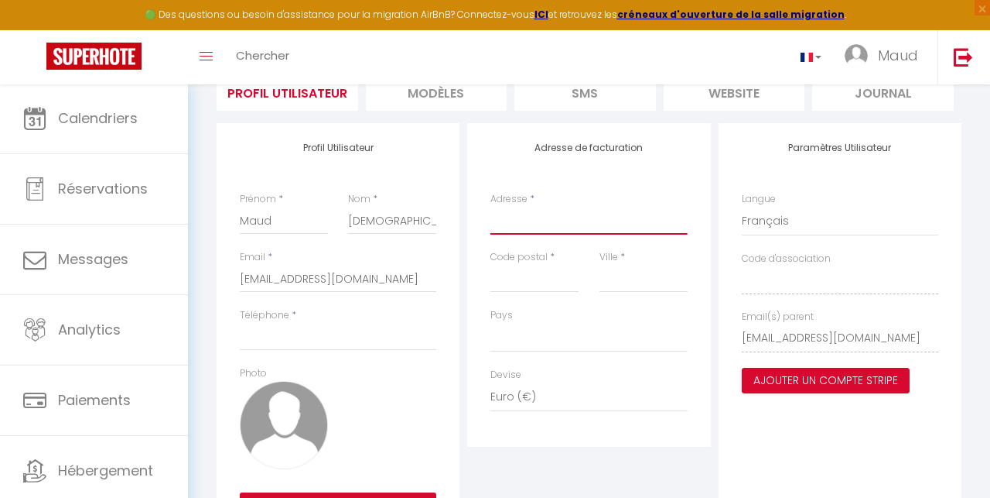
type input "3"
select select
type input "30"
select select
type input "30"
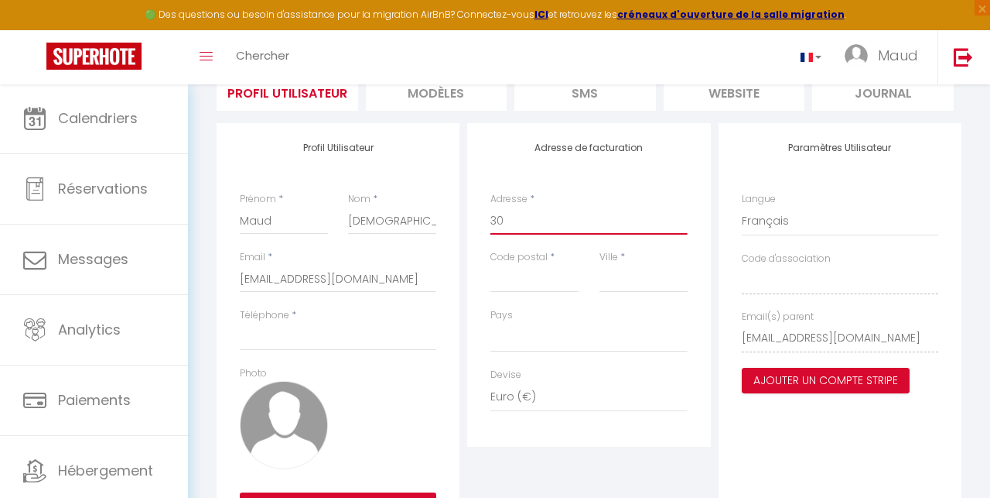
select select
type input "30 r"
select select
type input "30 ru"
select select
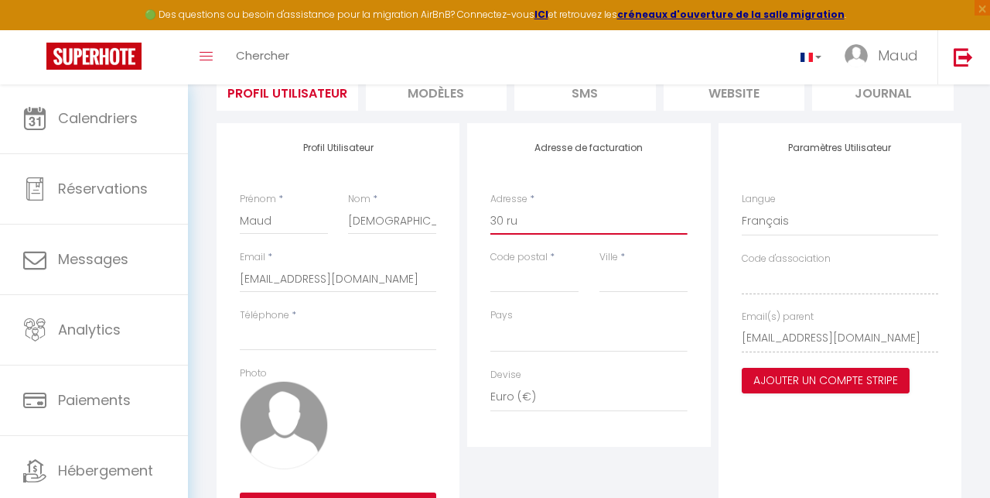
type input "30 rue"
select select
type input "30 rue"
select select
type input "[STREET_ADDRESS]"
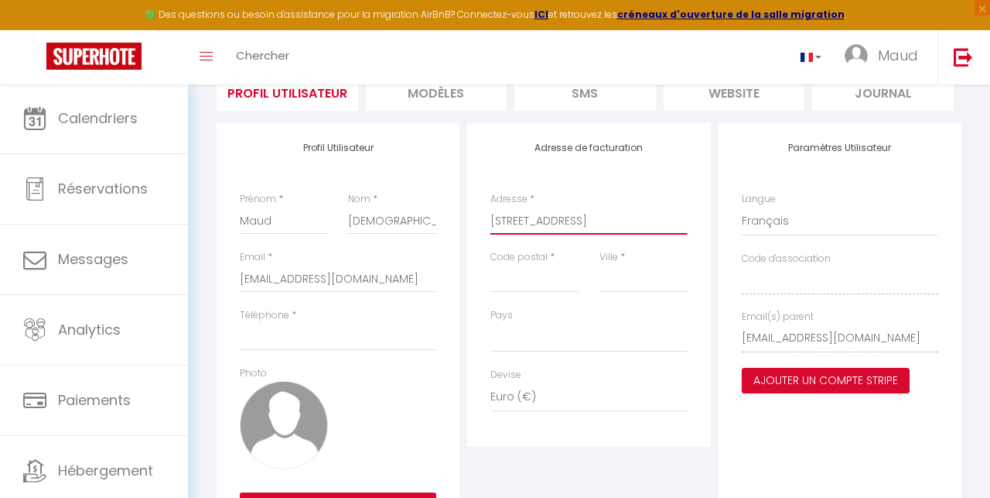
select select
type input "[STREET_ADDRESS]"
select select
type input "[STREET_ADDRESS]"
select select
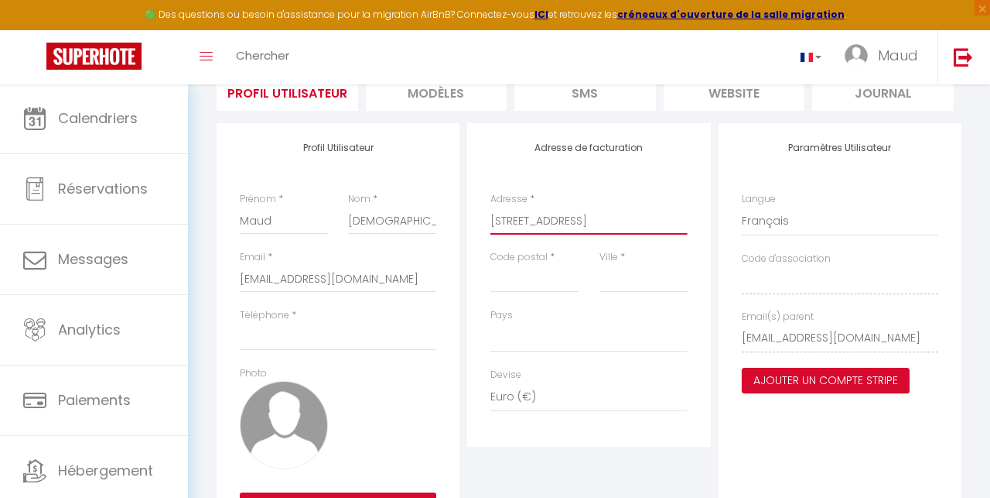
type input "[STREET_ADDRESS][DATE]"
select select
type input "[STREET_ADDRESS][DATE]"
select select
type input "[STREET_ADDRESS][DATE][PERSON_NAME]"
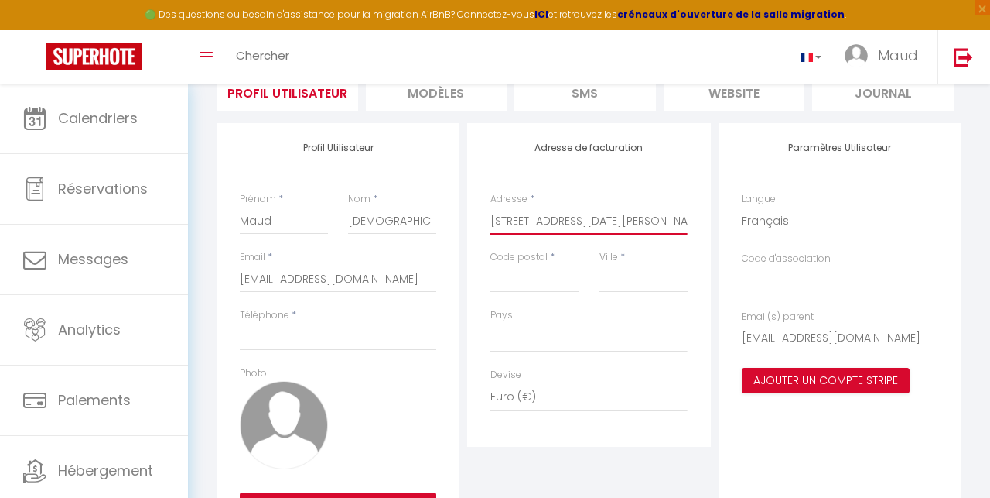
select select
type input "[STREET_ADDRESS][DATE][PERSON_NAME]"
select select
type input "[STREET_ADDRESS][DATE][PERSON_NAME][MEDICAL_DATA]"
select select
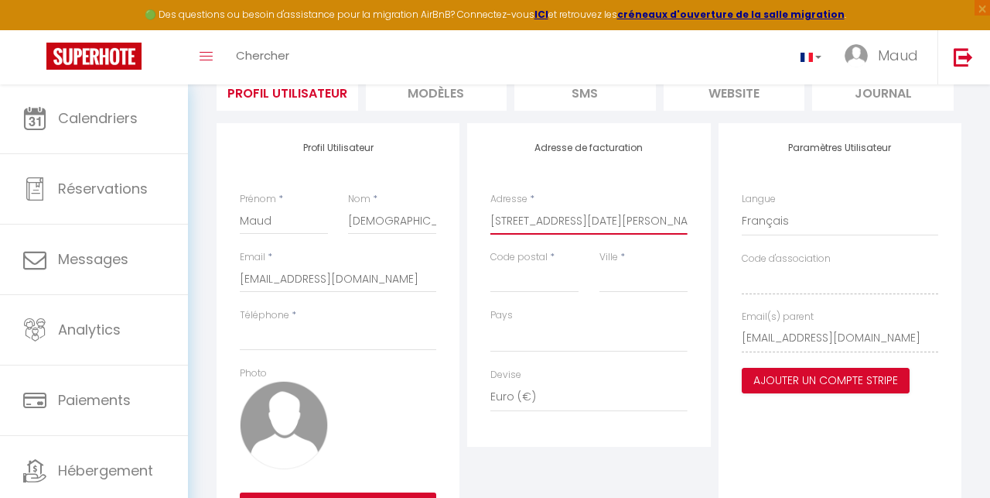
type input "[STREET_ADDRESS][DATE][PERSON_NAME]"
select select
type input "[STREET_ADDRESS][DATE][PERSON_NAME]"
select select
type input "[STREET_ADDRESS][DATE][PERSON_NAME]"
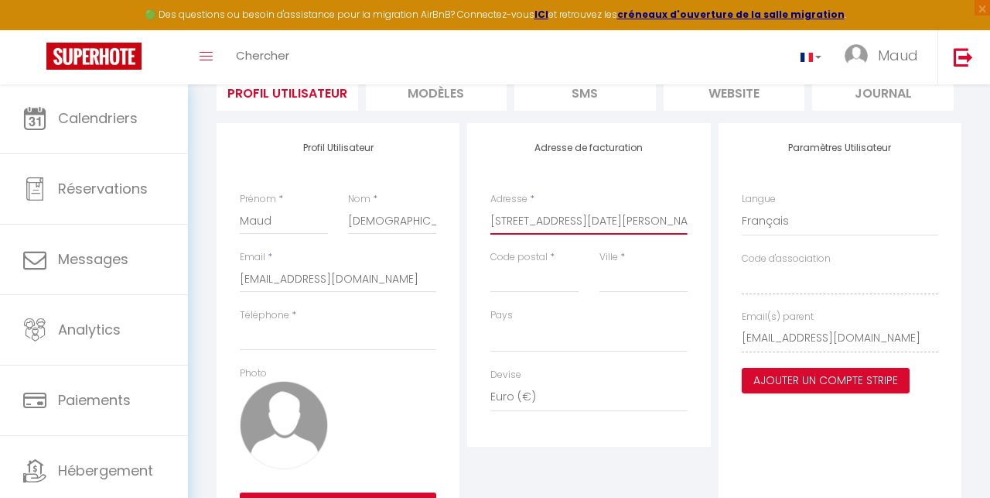
select select
type input "0960455677"
type input "[STREET_ADDRESS][DATE][PERSON_NAME]"
type input "28630"
select select
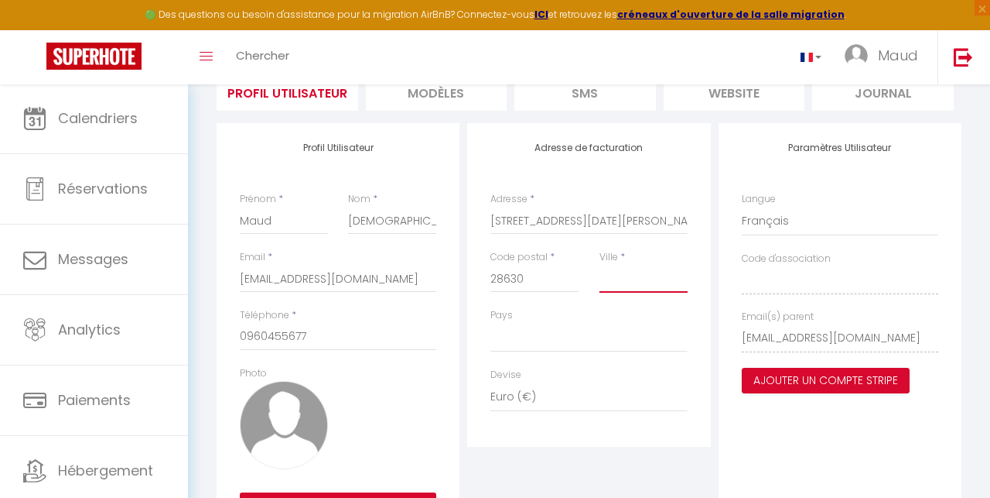
type input "Fontenay Sur Eure"
select select "1"
drag, startPoint x: 312, startPoint y: 338, endPoint x: 246, endPoint y: 327, distance: 66.8
drag, startPoint x: 303, startPoint y: 334, endPoint x: 229, endPoint y: 333, distance: 74.3
click at [229, 333] on div "Profil Utilisateur Prénom * [PERSON_NAME] * Cornu Email * [EMAIL_ADDRESS][DOMAI…" at bounding box center [338, 329] width 243 height 412
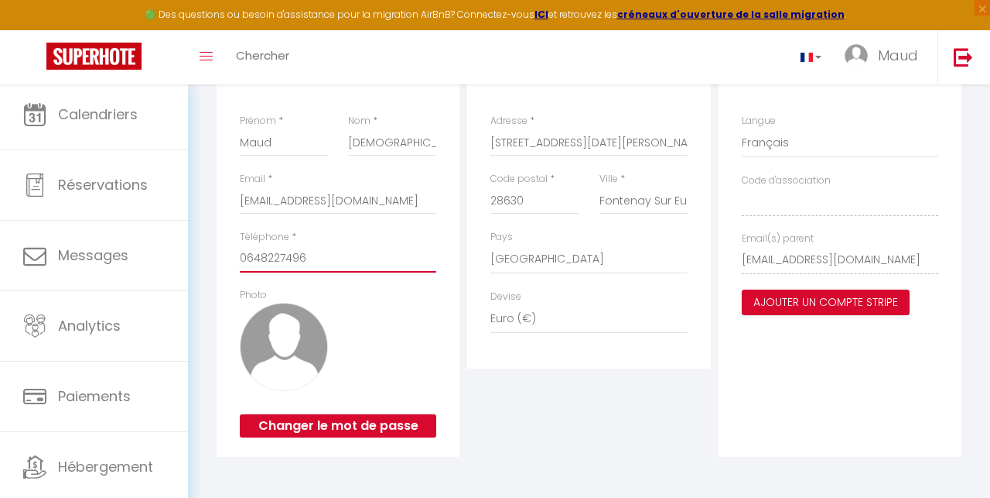
scroll to position [206, 0]
type input "0648227496"
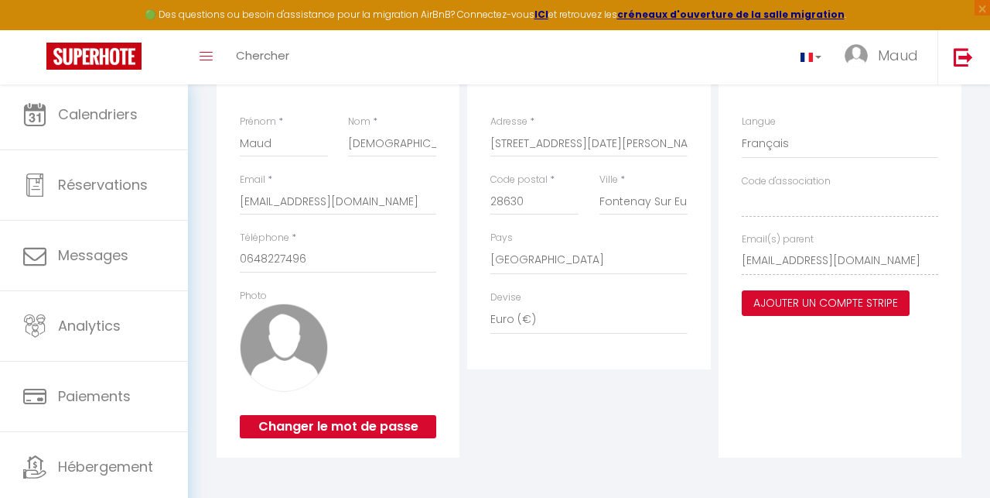
click at [799, 298] on button "Ajouter un compte Stripe" at bounding box center [826, 303] width 168 height 26
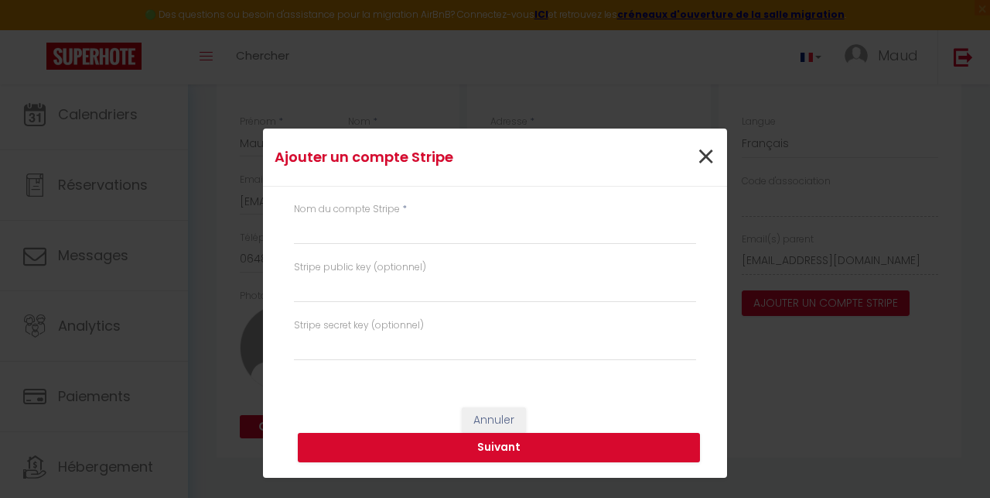
click at [706, 152] on span "×" at bounding box center [705, 157] width 19 height 46
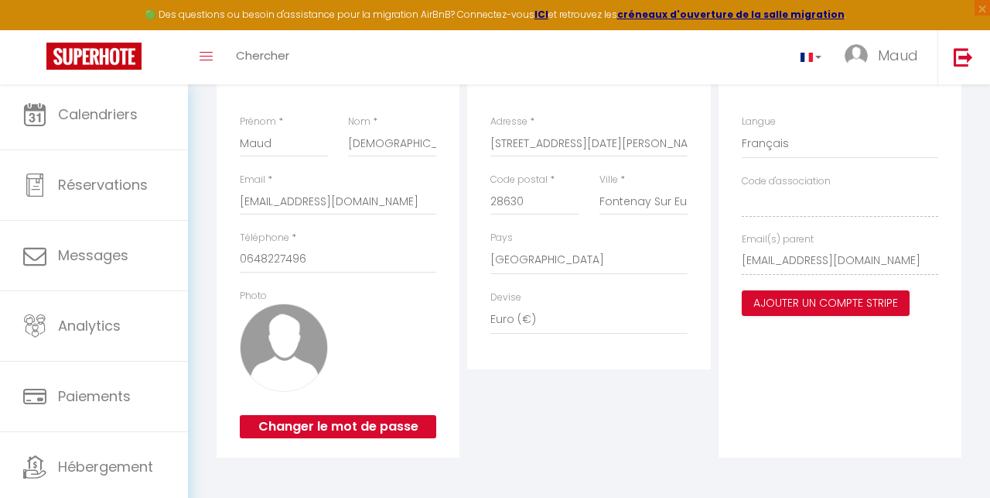
click at [498, 398] on div "Adresse de facturation Adresse * [STREET_ADDRESS][DATE][PERSON_NAME] [GEOGRAPHI…" at bounding box center [588, 252] width 251 height 412
click at [799, 302] on button "Ajouter un compte Stripe" at bounding box center [826, 303] width 168 height 26
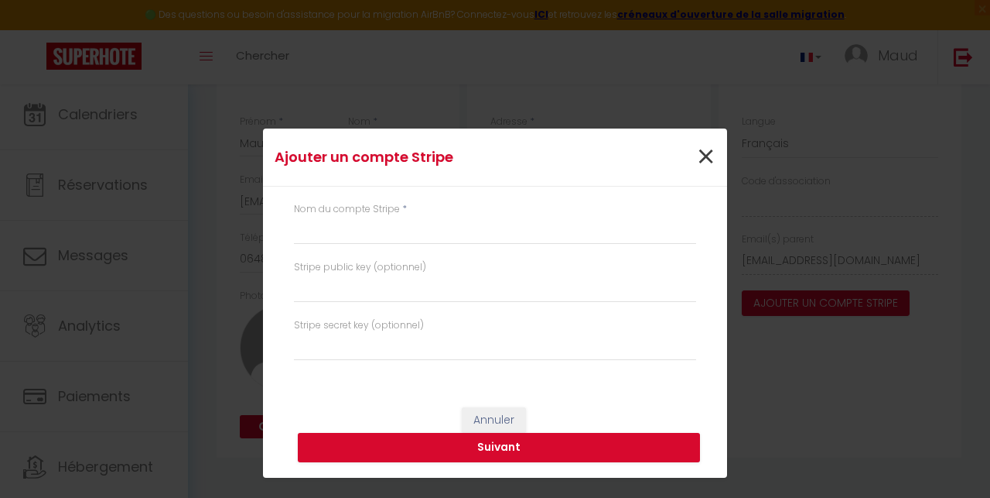
drag, startPoint x: 716, startPoint y: 156, endPoint x: 709, endPoint y: 159, distance: 8.0
click at [716, 156] on div "×" at bounding box center [649, 157] width 154 height 34
click at [708, 160] on span "×" at bounding box center [705, 157] width 19 height 46
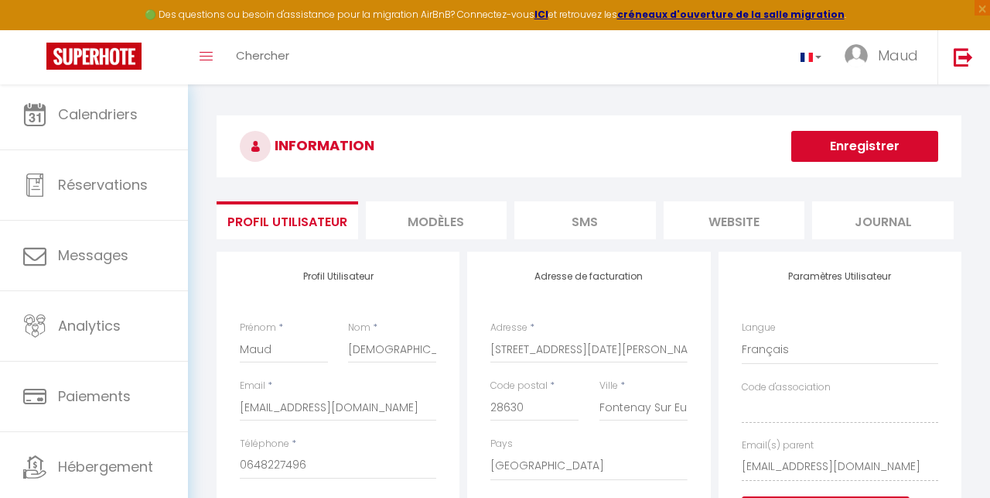
scroll to position [0, 0]
click at [799, 142] on button "Enregistrer" at bounding box center [865, 146] width 147 height 31
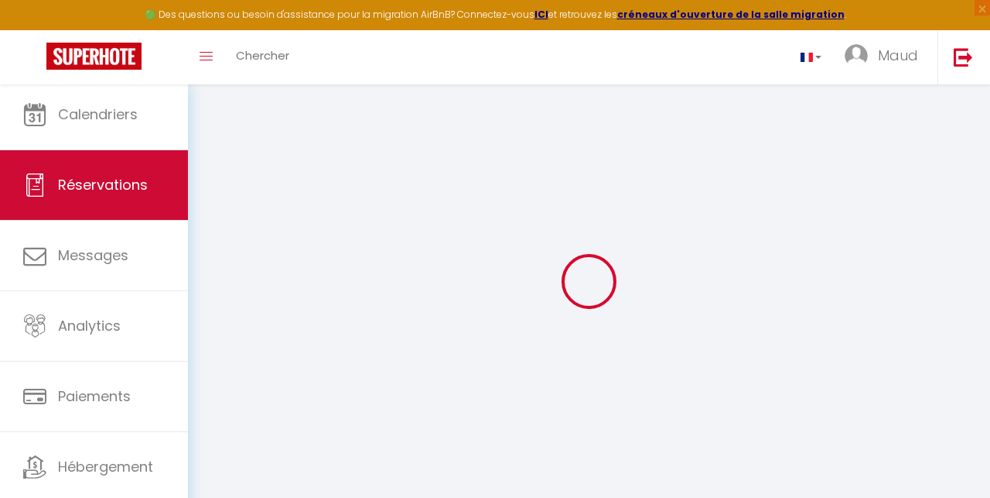
click at [111, 208] on link "Réservations" at bounding box center [94, 185] width 188 height 70
select select "not_cancelled"
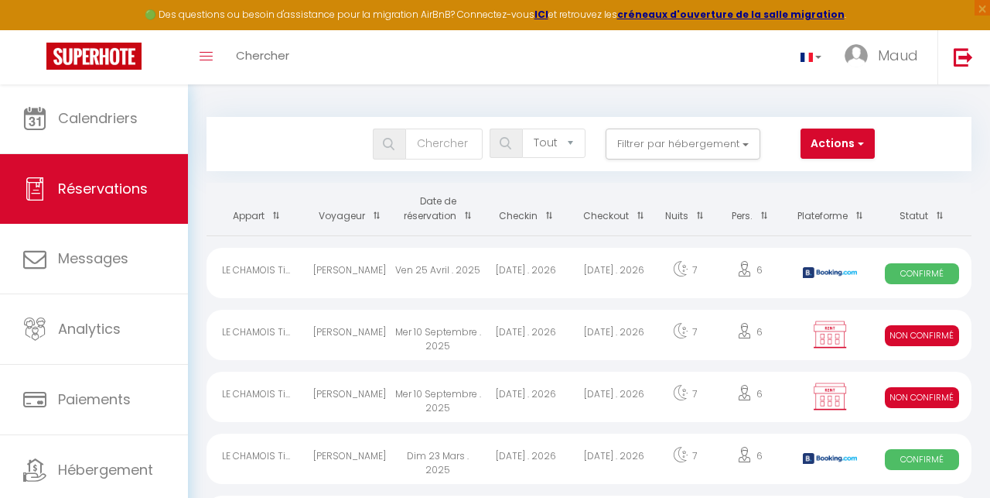
click at [118, 187] on span "Réservations" at bounding box center [103, 188] width 90 height 19
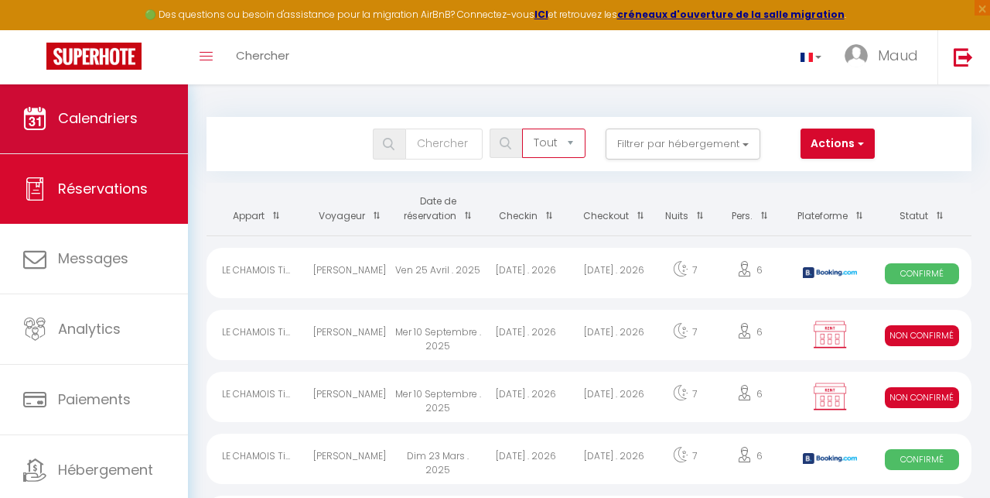
click at [108, 118] on span "Calendriers" at bounding box center [98, 117] width 80 height 19
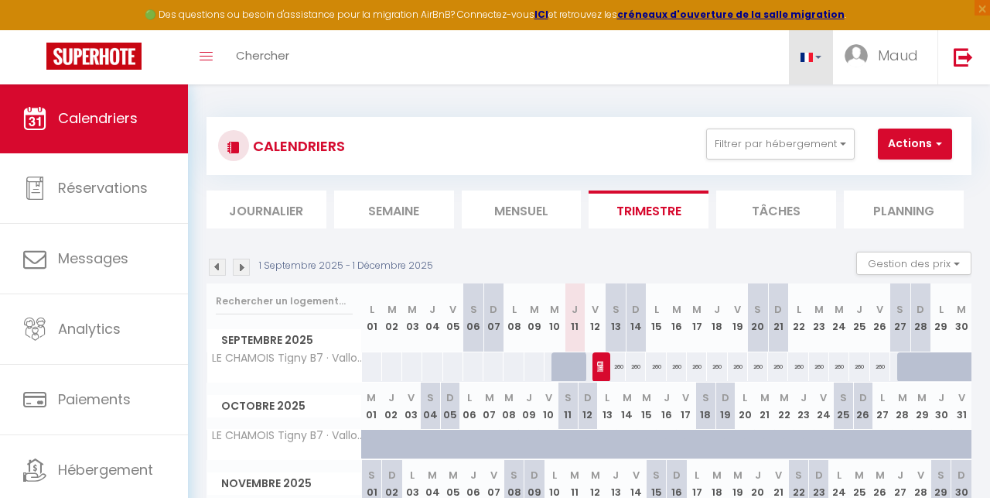
click at [799, 55] on link at bounding box center [811, 57] width 45 height 54
click at [214, 57] on link "Toggle menubar" at bounding box center [206, 57] width 36 height 54
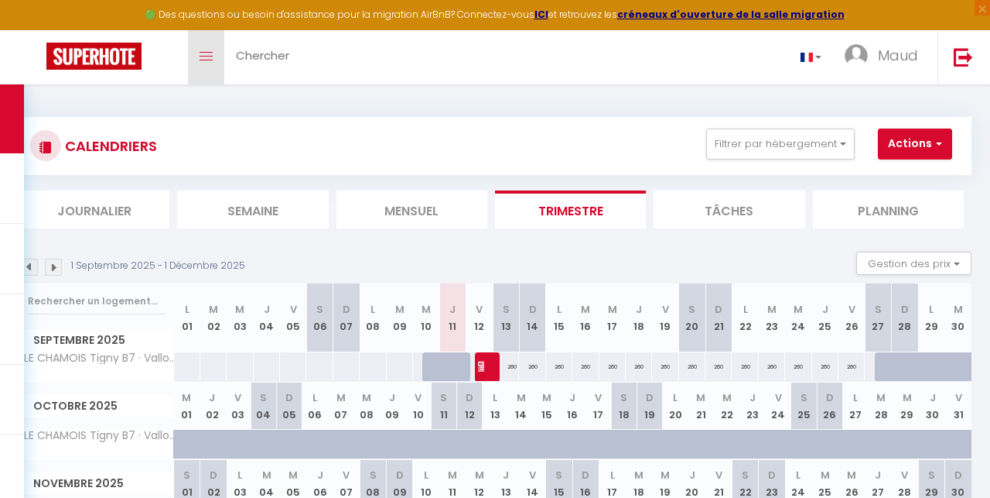
click at [200, 50] on link "Toggle menubar" at bounding box center [206, 57] width 36 height 54
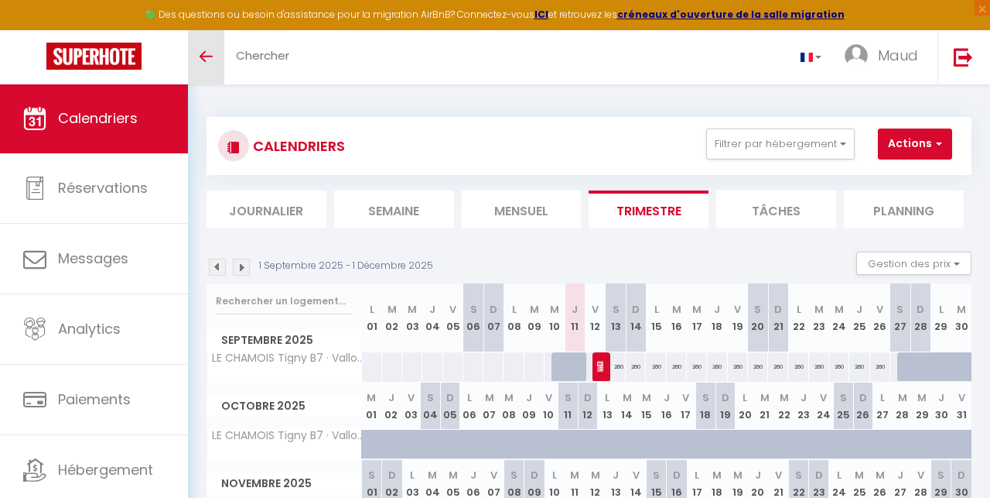
click at [216, 59] on link "Toggle menubar" at bounding box center [206, 57] width 36 height 54
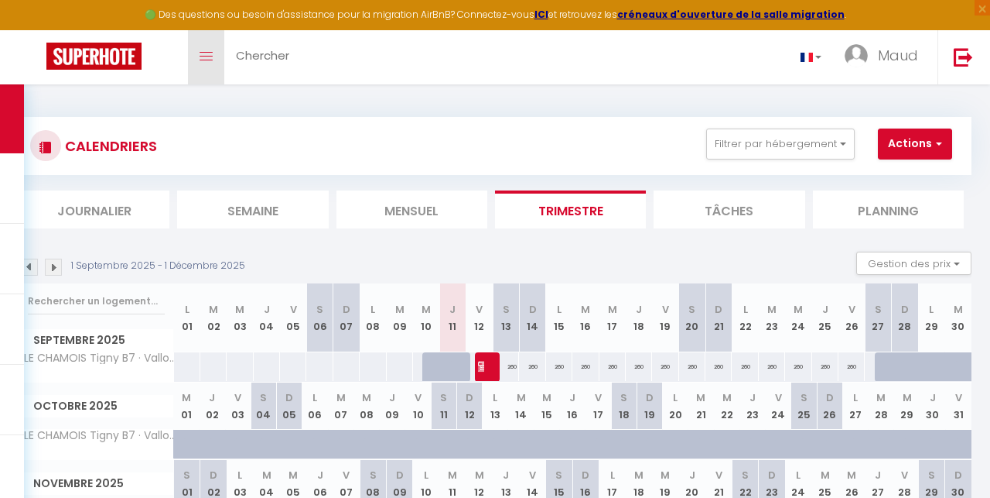
click at [216, 59] on link "Toggle menubar" at bounding box center [206, 57] width 36 height 54
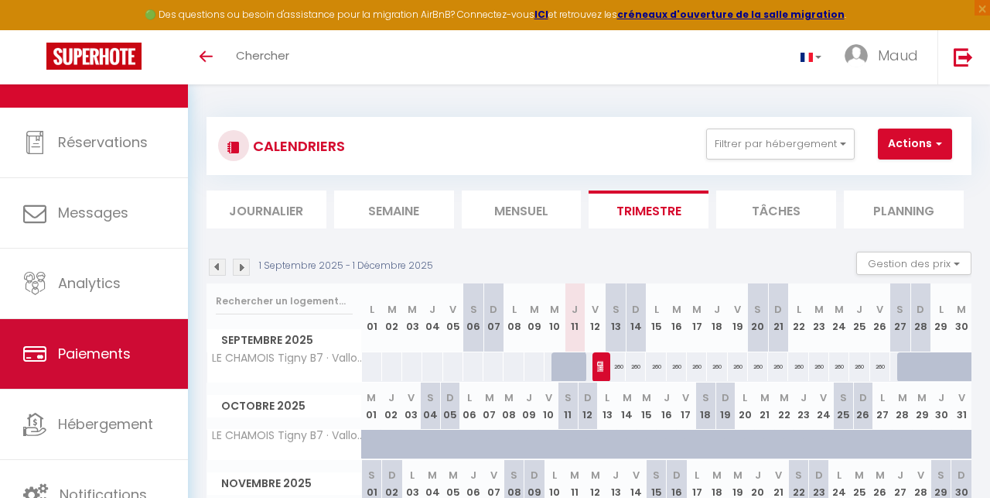
scroll to position [46, 0]
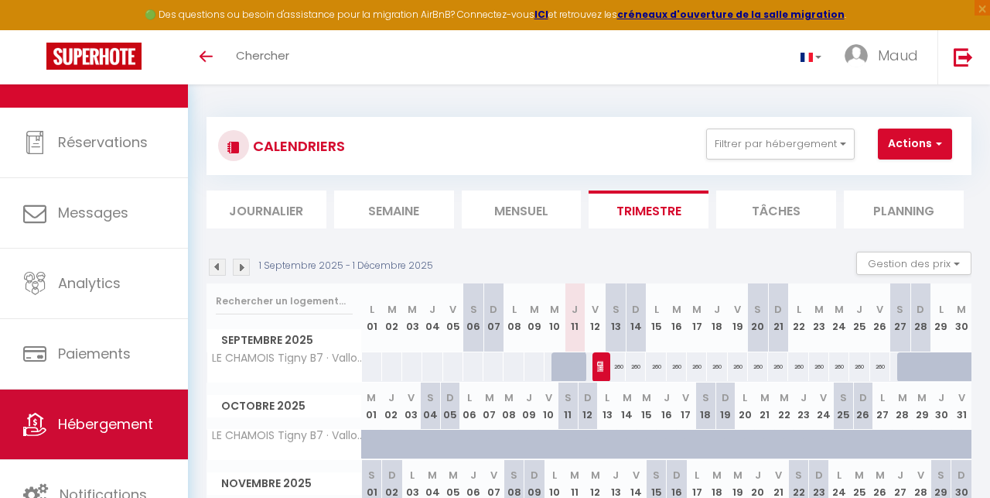
click at [128, 426] on span "Hébergement" at bounding box center [105, 423] width 95 height 19
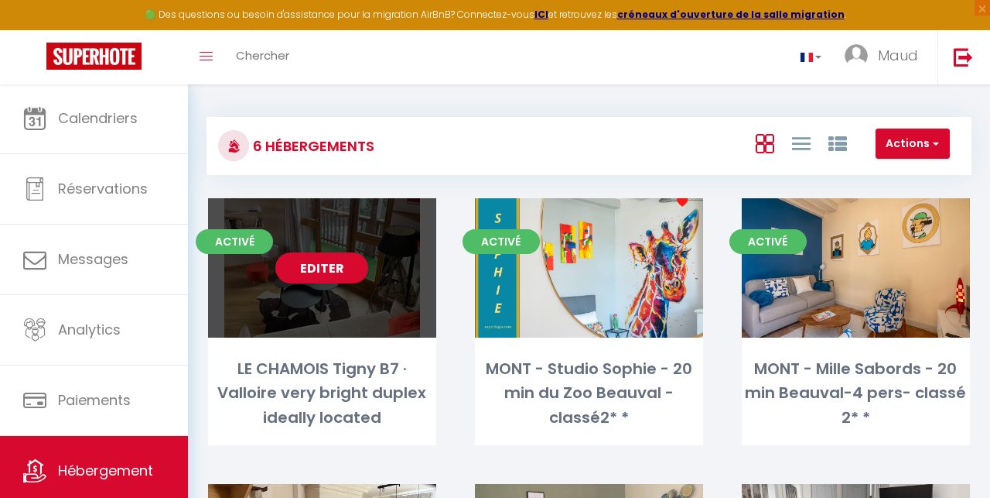
click at [329, 360] on div "LE CHAMOIS Tigny B7 · Valloire very bright duplex ideally located" at bounding box center [322, 393] width 228 height 73
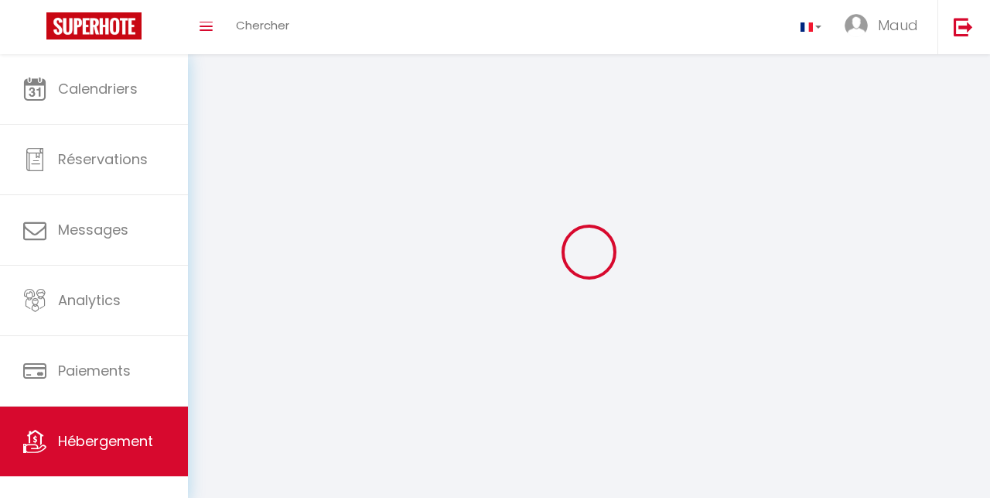
select select "1"
select select "28"
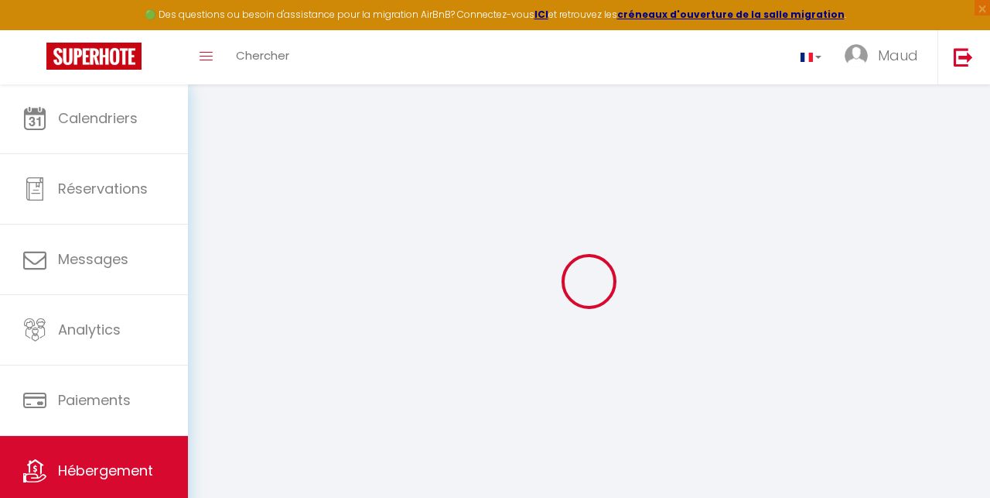
select select
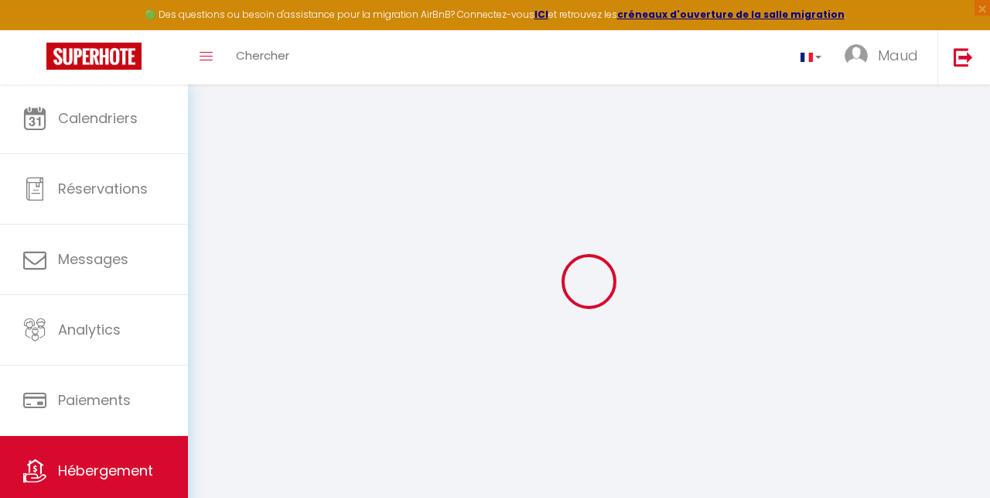
select select
checkbox input "false"
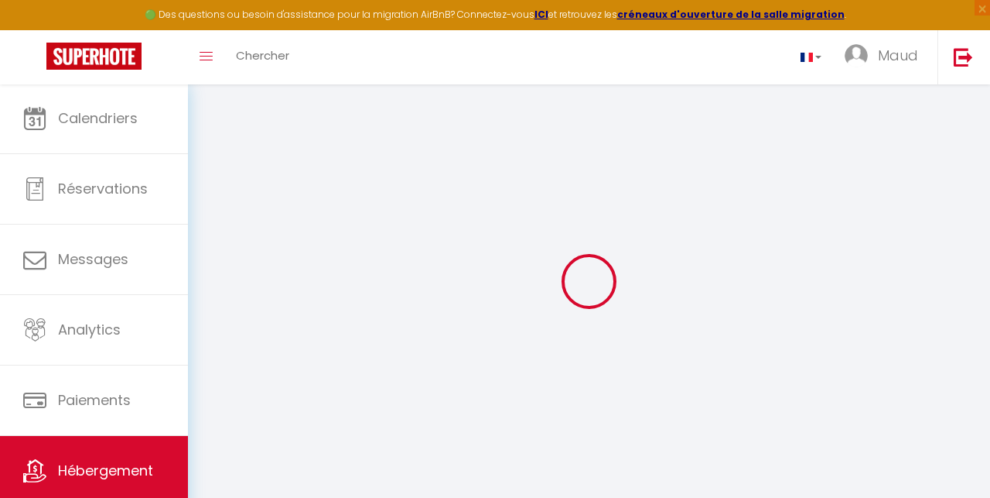
select select
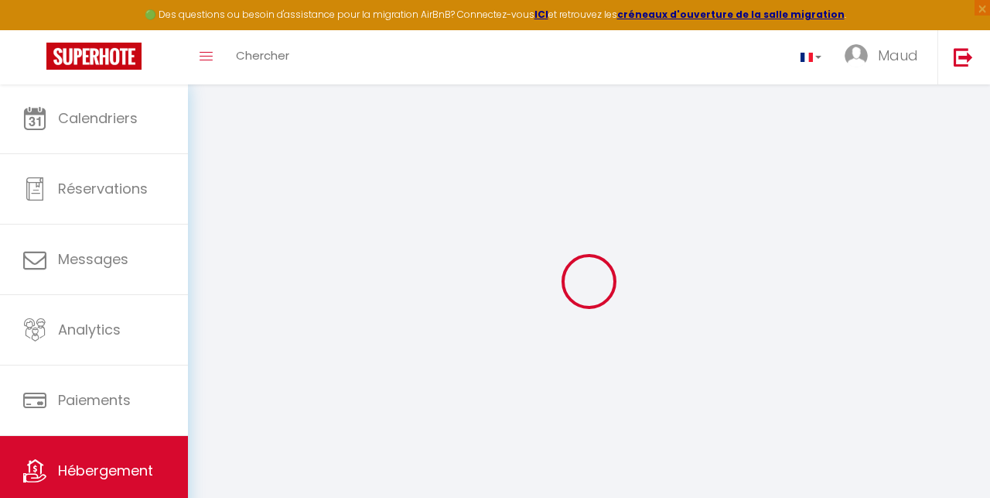
select select
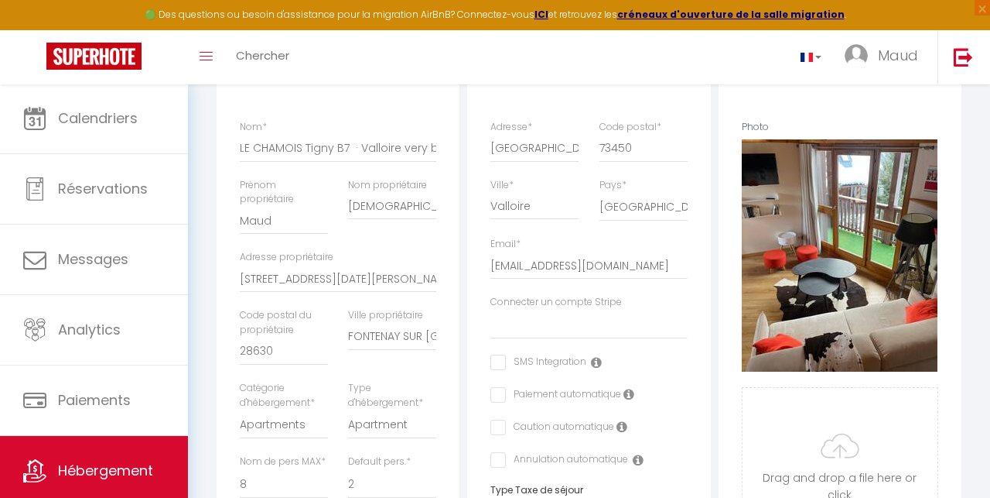
scroll to position [231, 0]
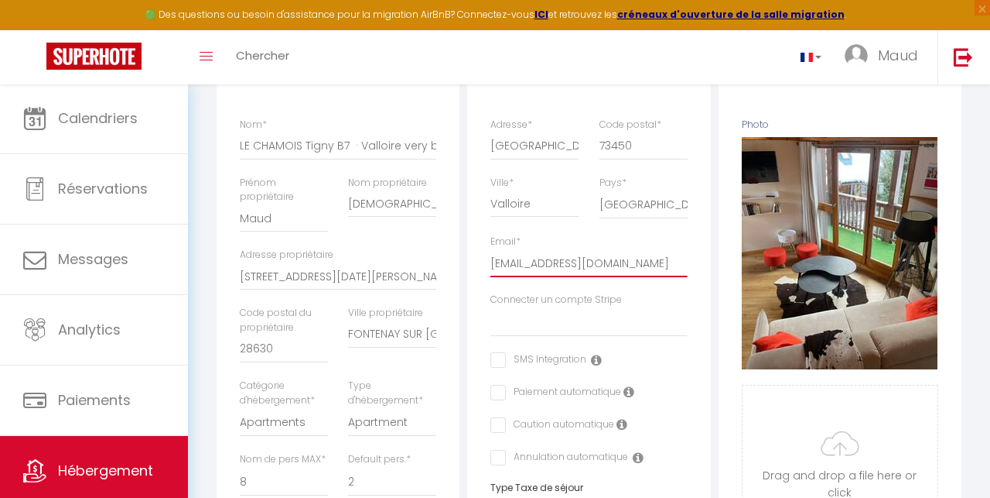
drag, startPoint x: 640, startPoint y: 262, endPoint x: 457, endPoint y: 260, distance: 183.4
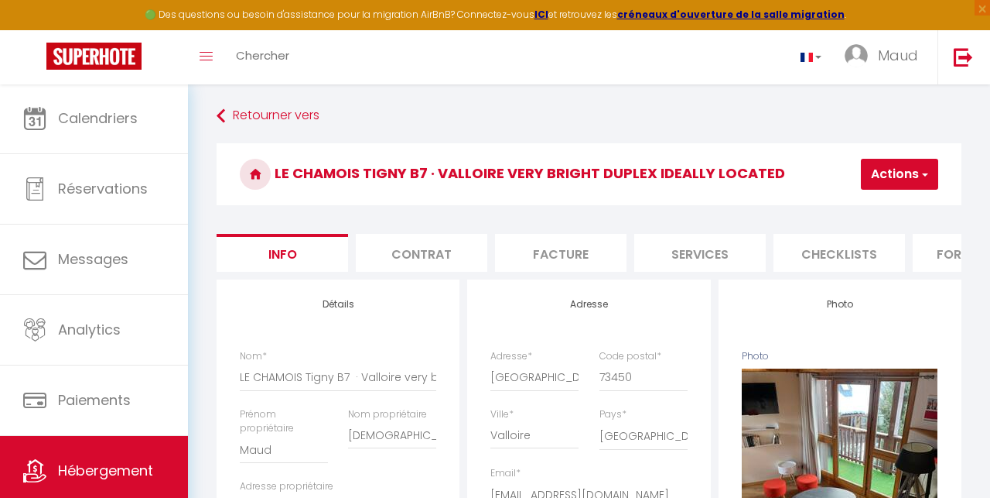
scroll to position [0, 0]
click at [799, 177] on button "Actions" at bounding box center [899, 174] width 77 height 31
click at [799, 207] on input "Enregistrer" at bounding box center [816, 207] width 57 height 15
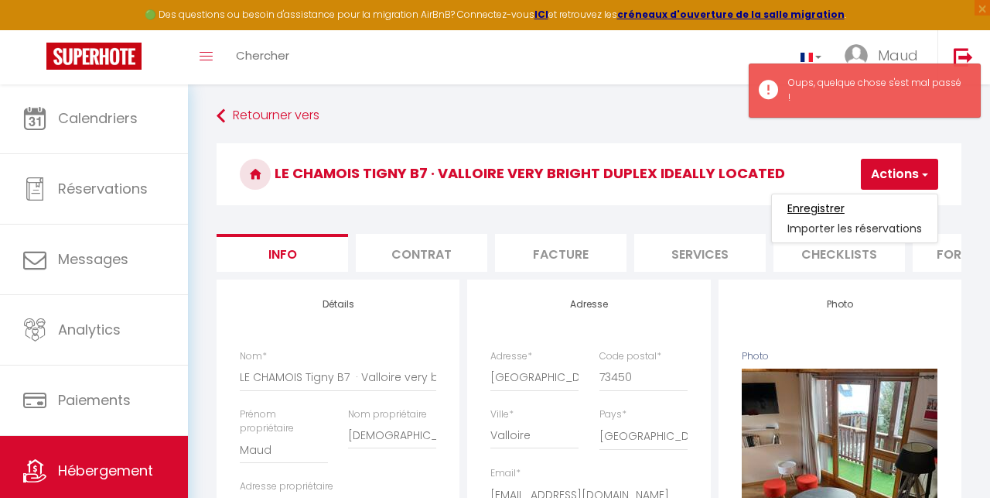
click at [799, 207] on input "Enregistrer" at bounding box center [816, 207] width 57 height 15
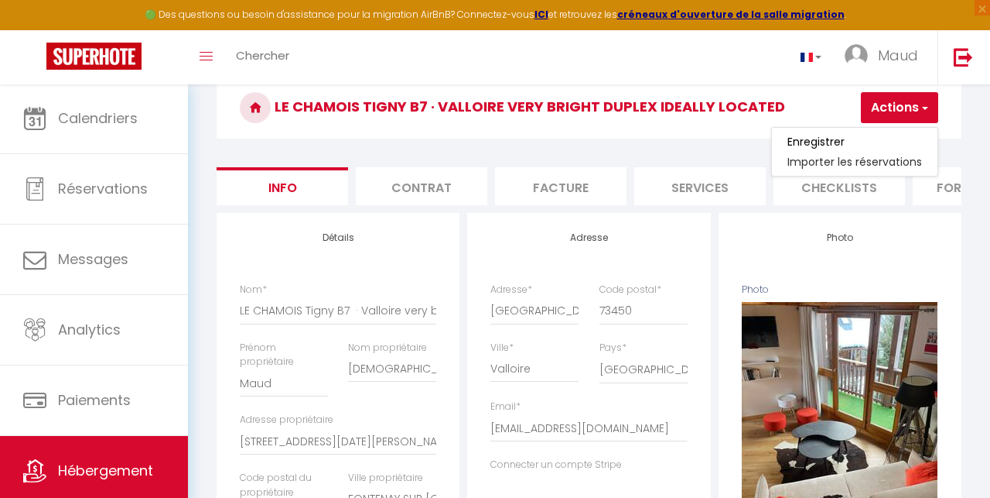
scroll to position [67, 0]
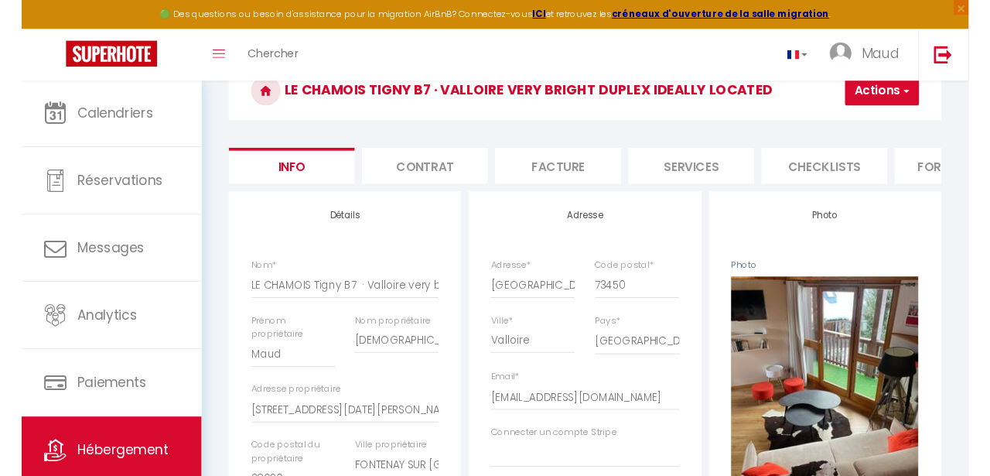
scroll to position [79, 0]
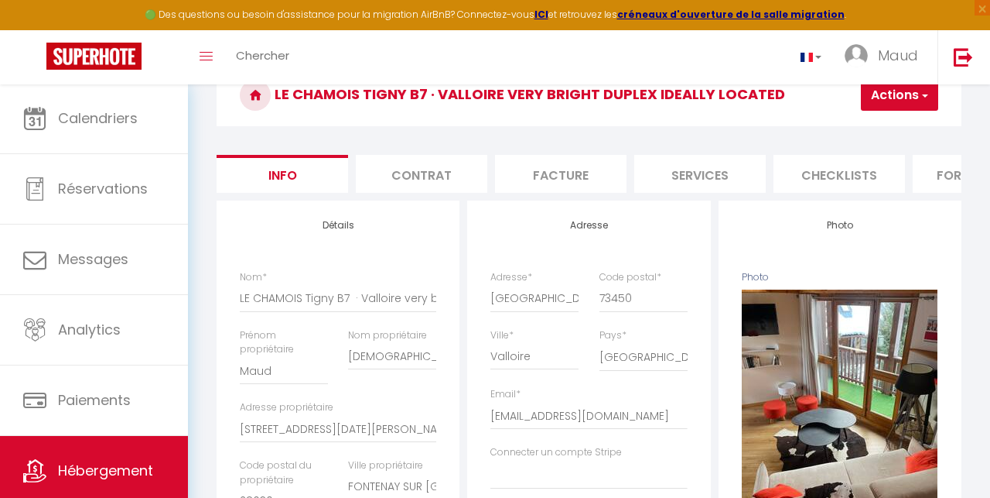
click at [799, 97] on button "Actions" at bounding box center [899, 95] width 77 height 31
click at [799, 124] on input "Enregistrer" at bounding box center [816, 128] width 57 height 15
click at [799, 97] on button "Actions" at bounding box center [899, 95] width 77 height 31
click at [799, 132] on link "Enregistrer" at bounding box center [855, 129] width 166 height 20
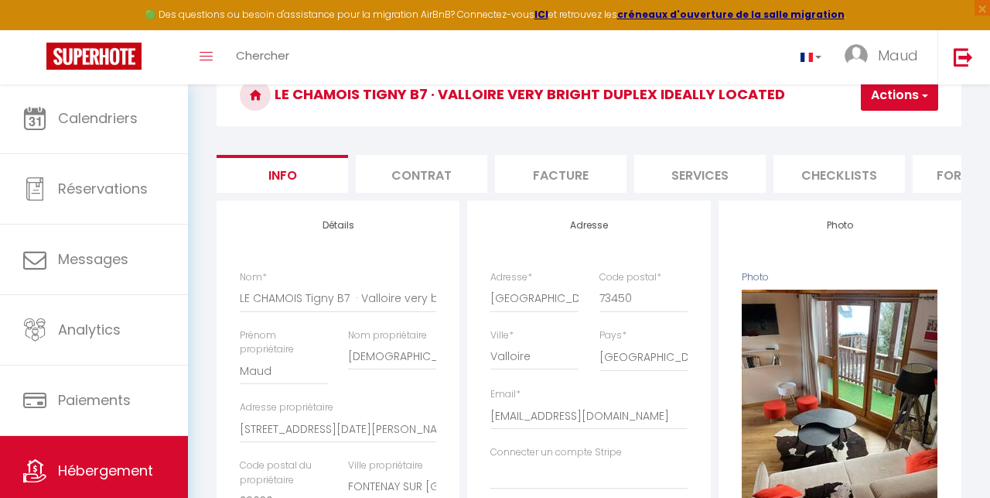
click at [799, 96] on button "Actions" at bounding box center [899, 95] width 77 height 31
click at [799, 124] on input "Enregistrer" at bounding box center [816, 128] width 57 height 15
drag, startPoint x: 135, startPoint y: 43, endPoint x: 139, endPoint y: 17, distance: 26.5
click at [135, 43] on img at bounding box center [93, 56] width 95 height 27
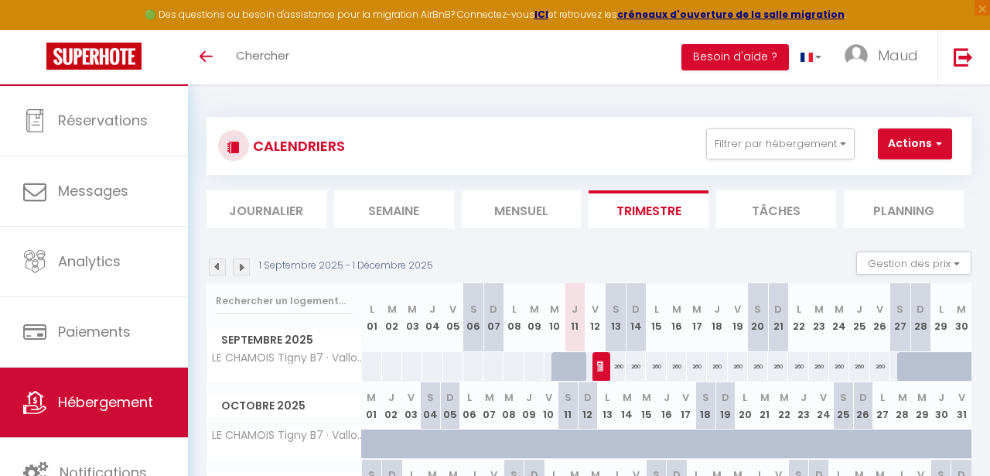
click at [95, 381] on link "Hébergement" at bounding box center [94, 403] width 188 height 70
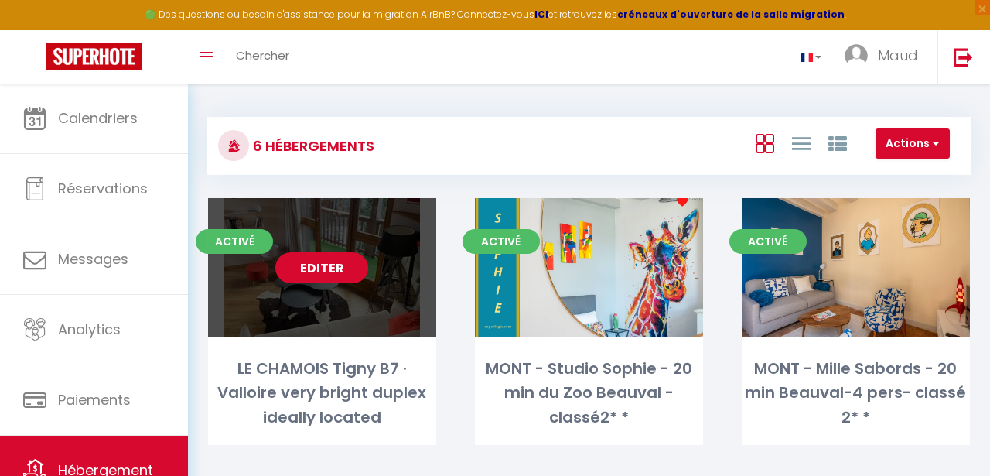
click at [294, 269] on link "Editer" at bounding box center [321, 267] width 93 height 31
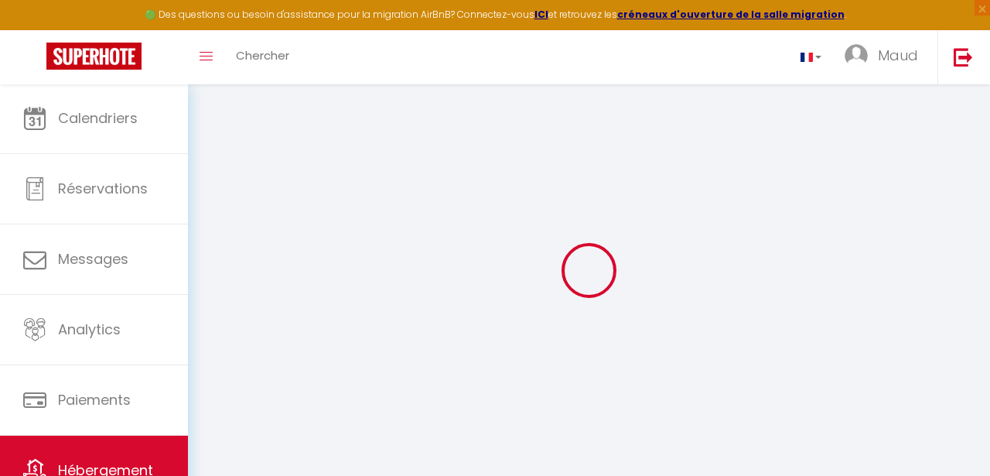
select select
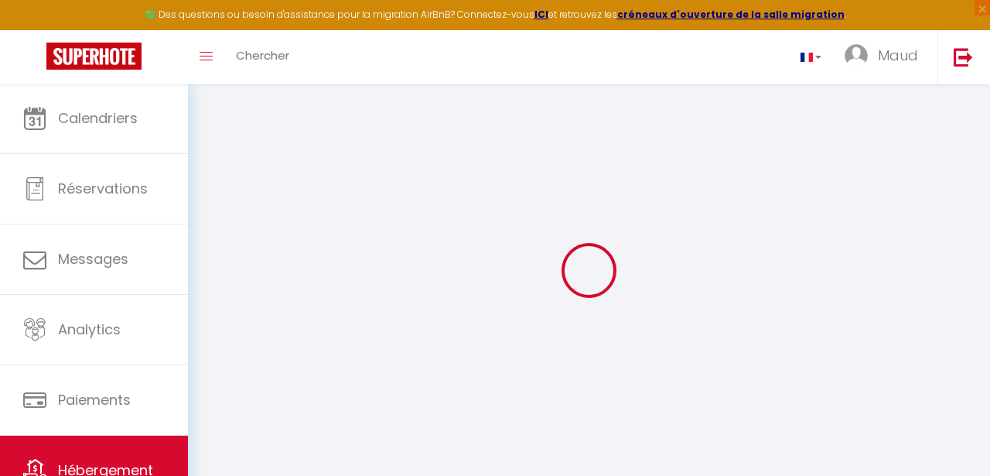
select select
checkbox input "false"
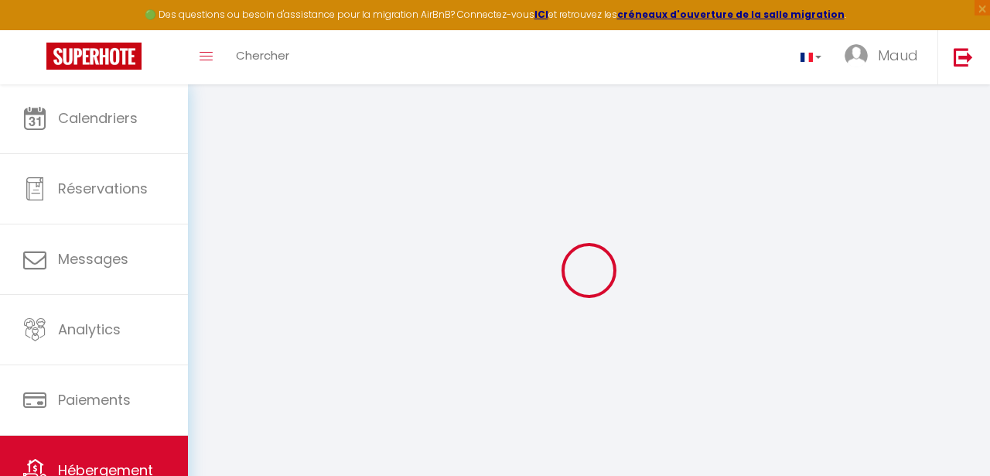
select select
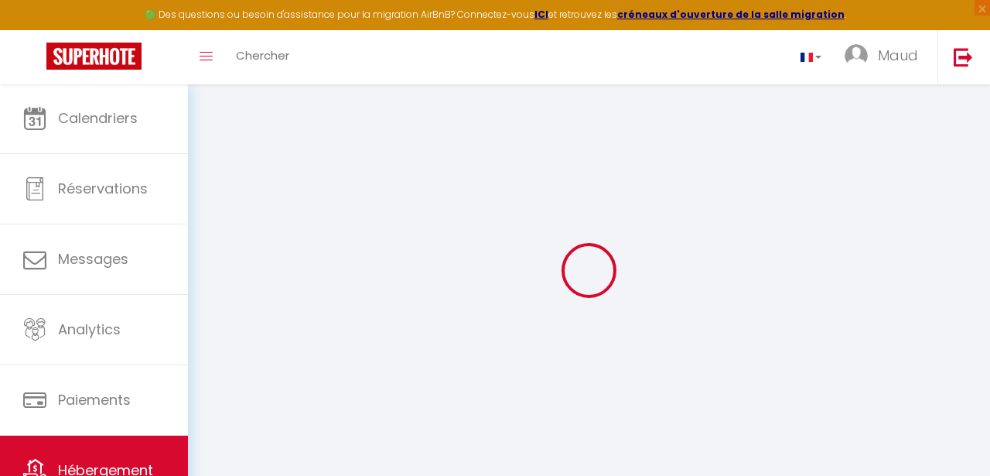
select select
checkbox input "false"
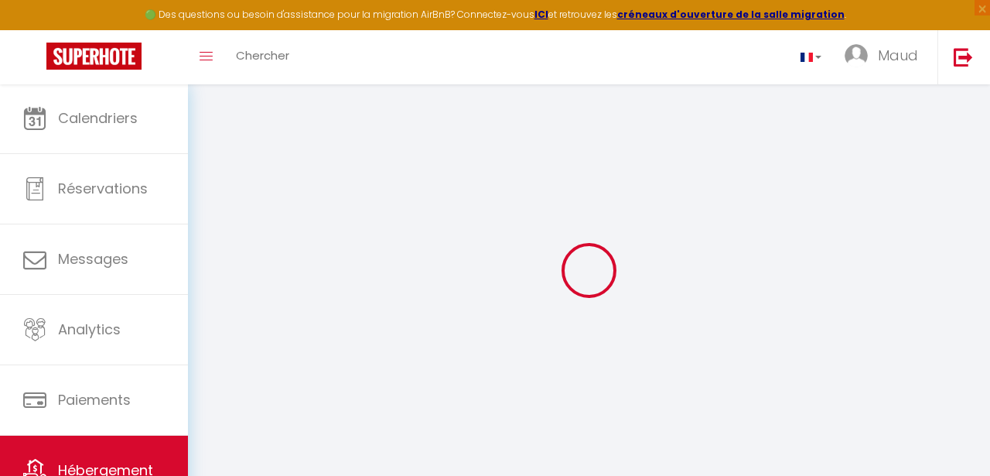
checkbox input "false"
select select
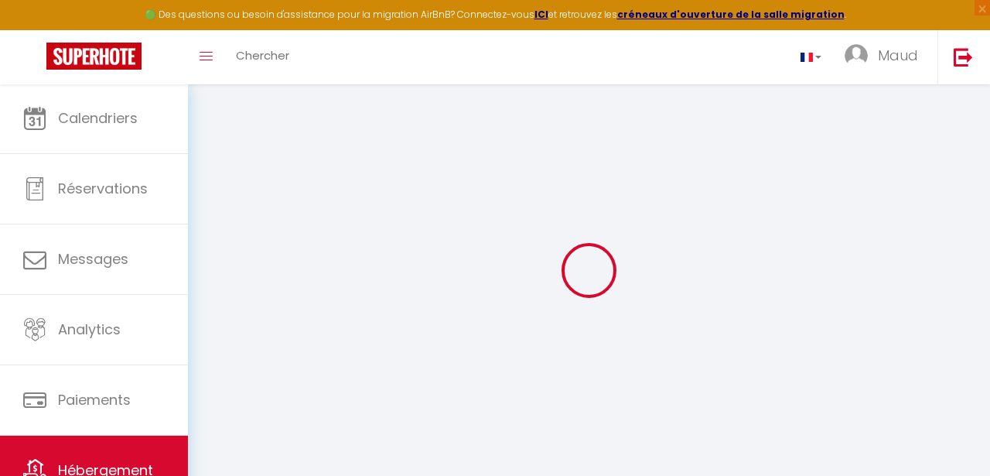
select select
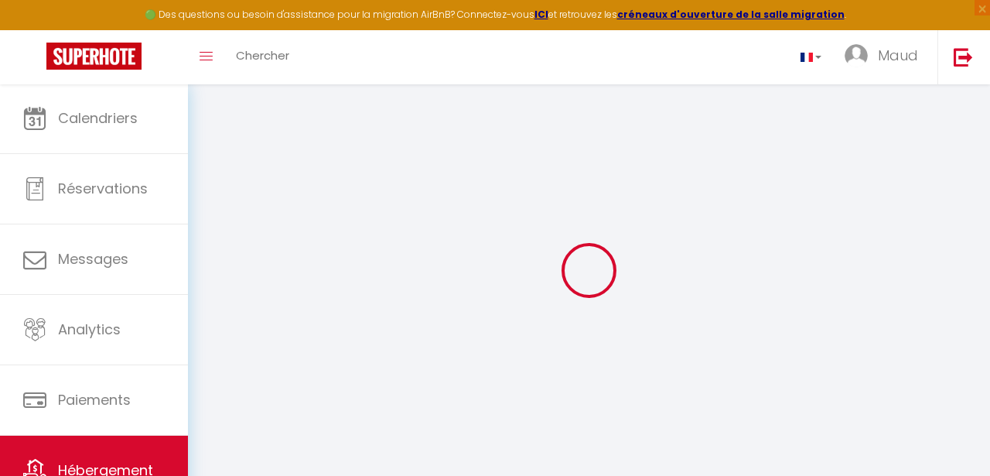
checkbox input "false"
select select
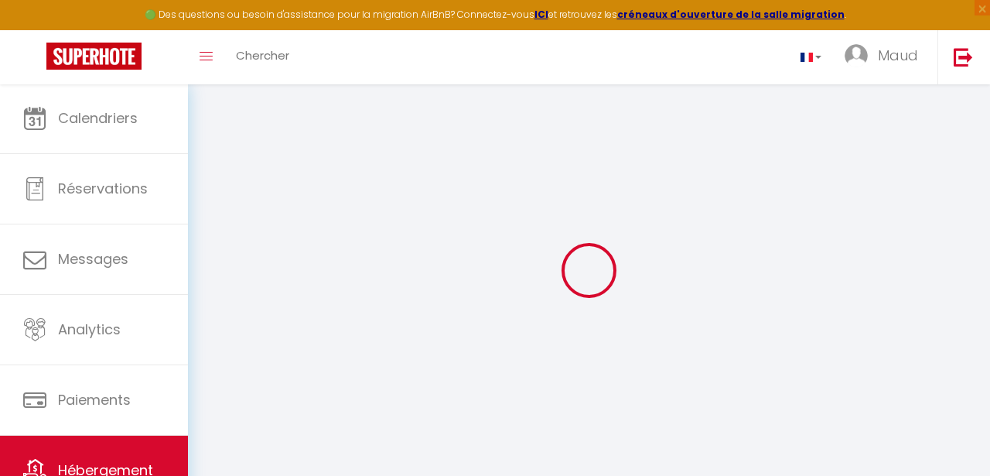
select select
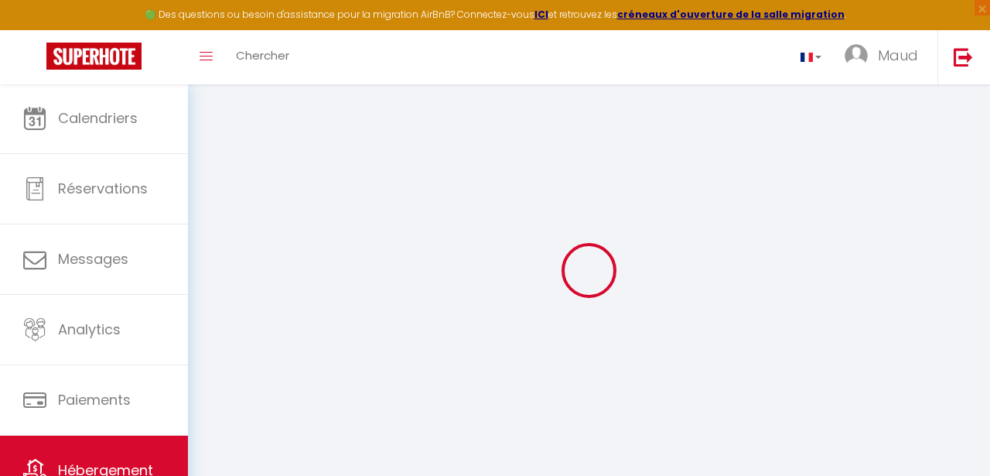
select select
checkbox input "false"
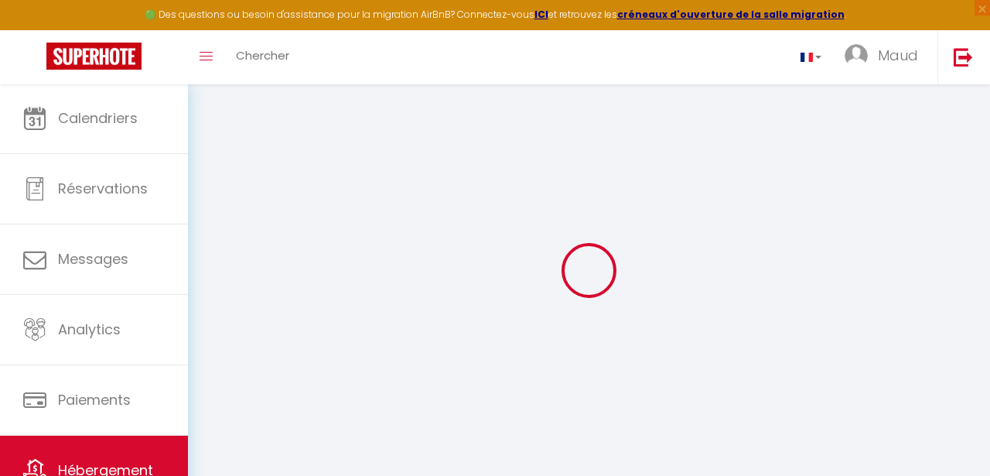
checkbox input "false"
select select
type input "LE CHAMOIS Tigny B7 · Valloire very bright duplex ideally located"
type input "Maud"
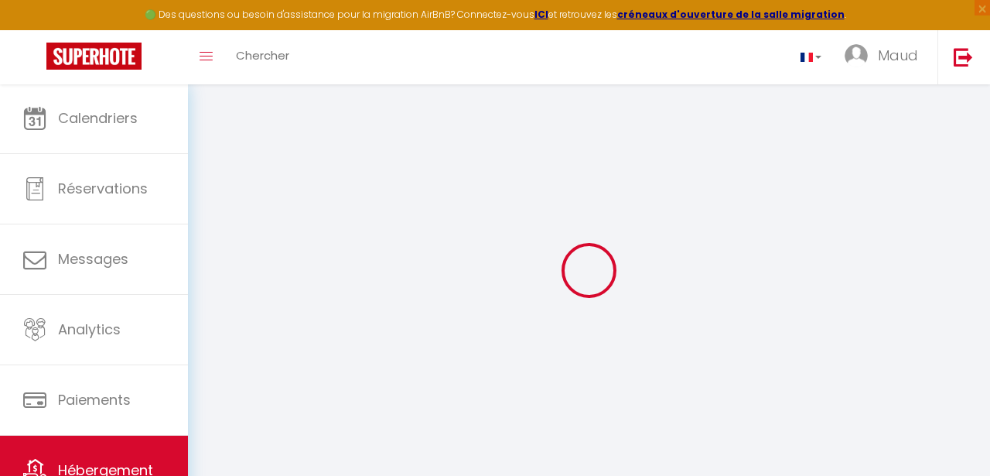
type input "[DEMOGRAPHIC_DATA]"
type input "[STREET_ADDRESS][DATE][PERSON_NAME]"
type input "28630"
type input "FONTENAY SUR [GEOGRAPHIC_DATA]"
select select "8"
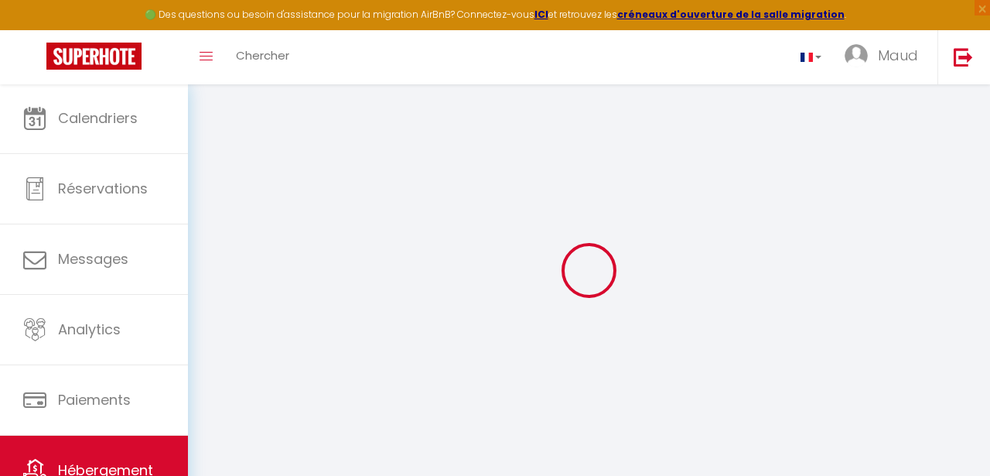
select select "3"
select select "2"
type input "350"
type input "130"
type input "1.70"
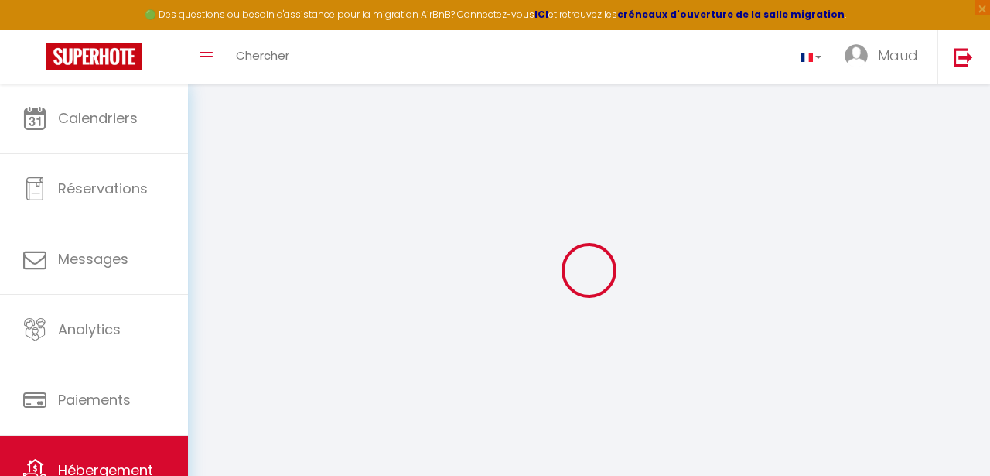
type input "900"
select select
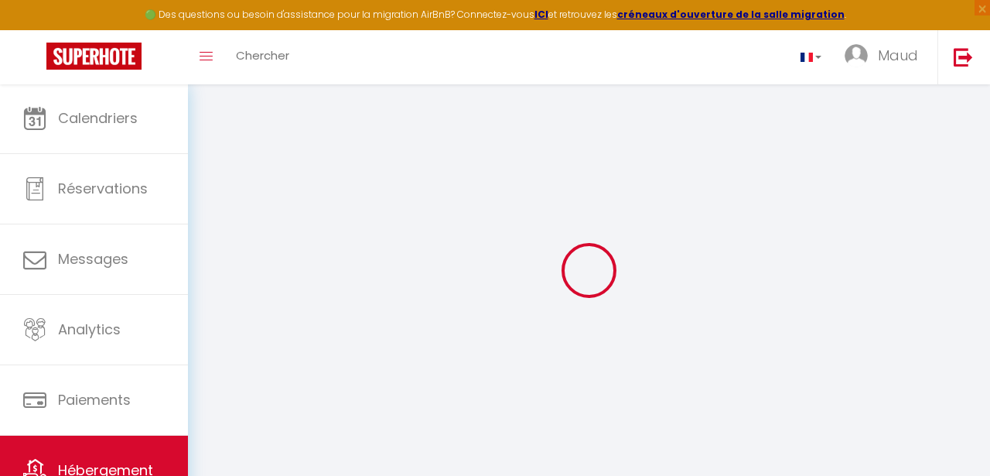
select select
type input "[GEOGRAPHIC_DATA]"
type input "73450"
type input "Valloire"
type input "[EMAIL_ADDRESS][DOMAIN_NAME]"
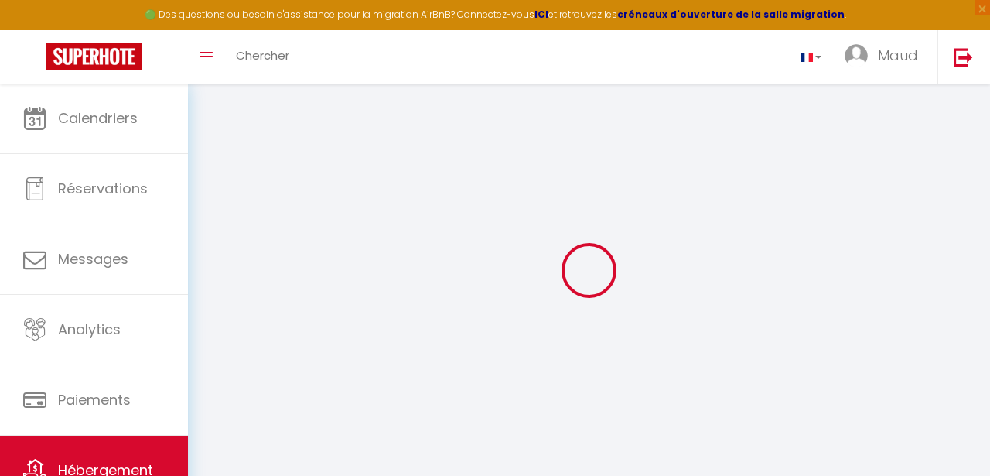
select select
checkbox input "false"
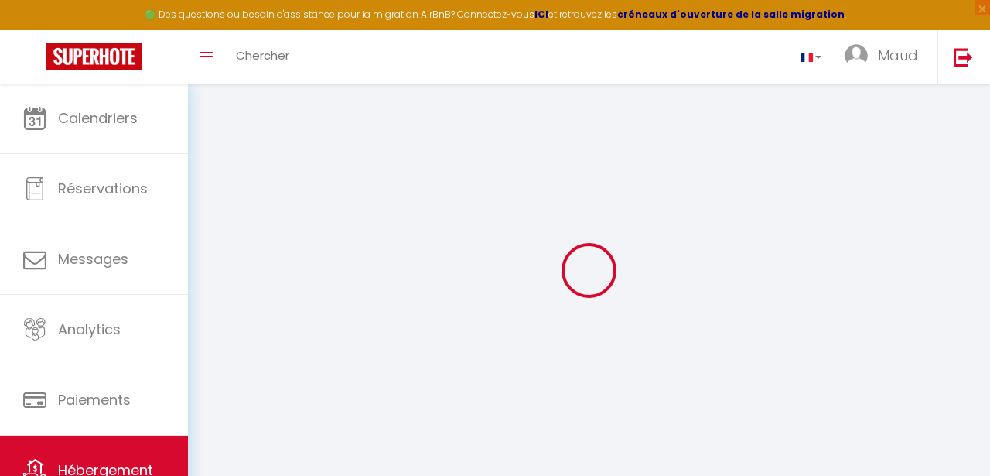
select select
type input "0"
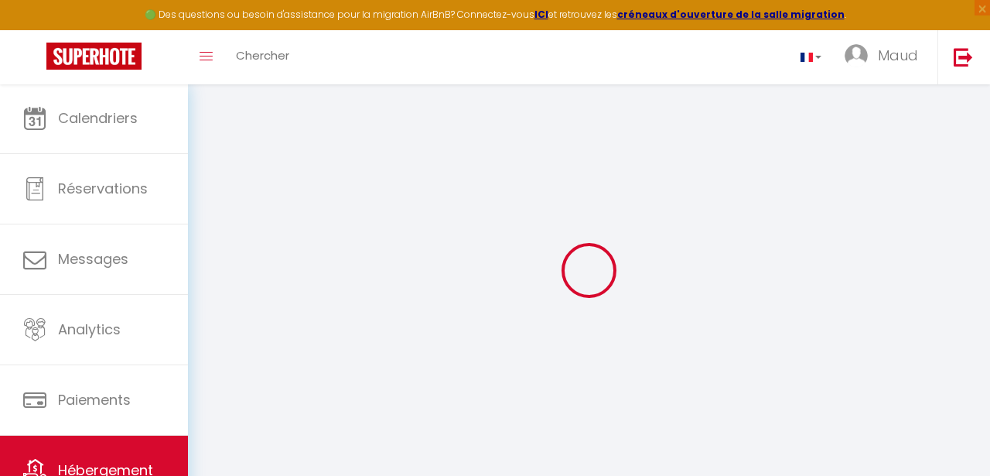
type input "0"
select select
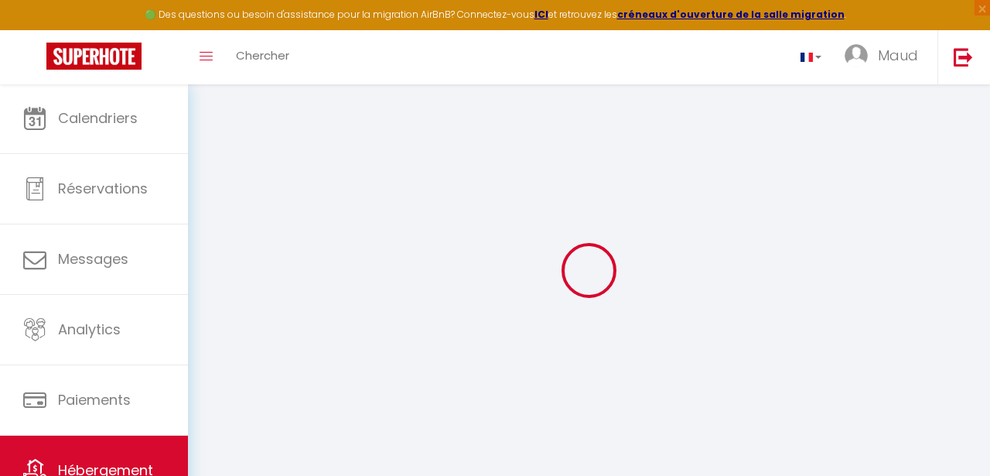
select select
checkbox input "false"
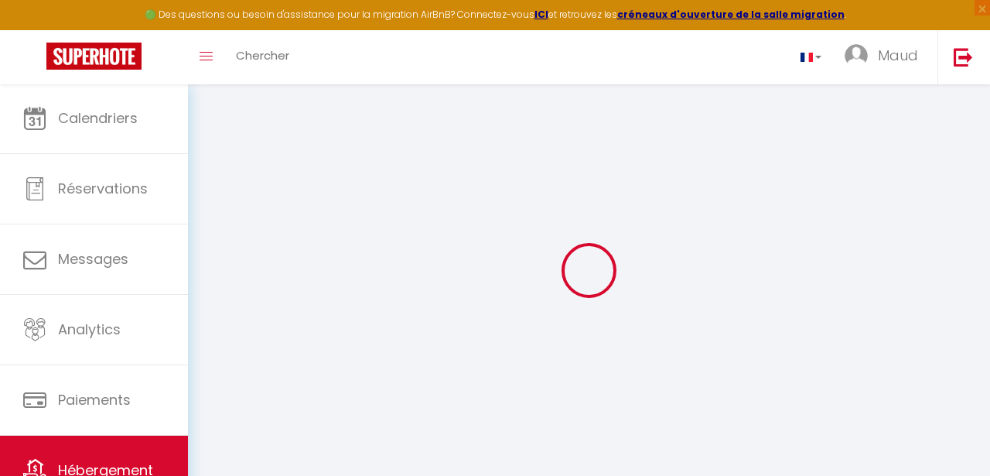
checkbox input "false"
select select
checkbox input "false"
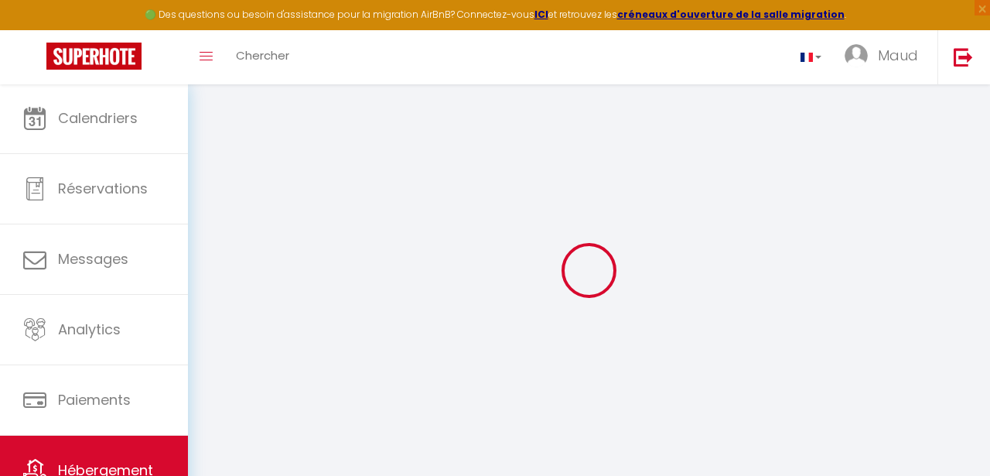
checkbox input "false"
select select "16:00"
select select "23:45"
select select "10:00"
select select "15"
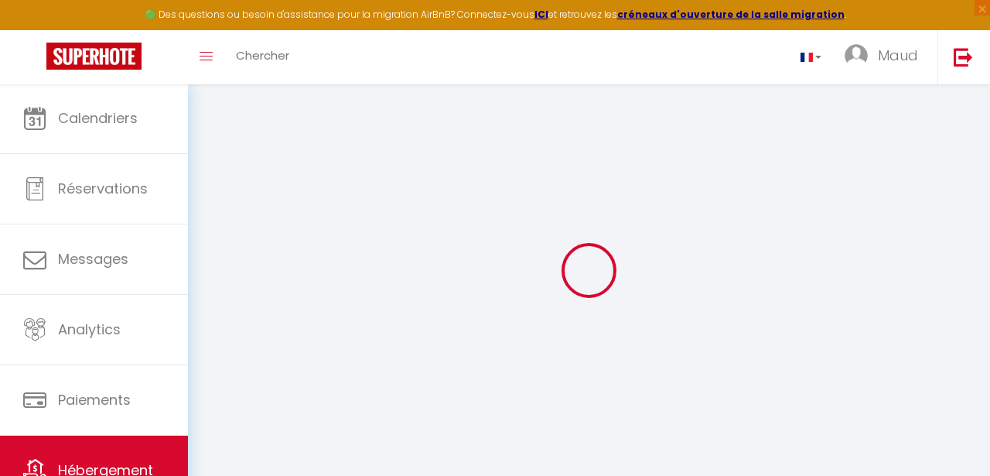
select select "15"
select select
checkbox input "false"
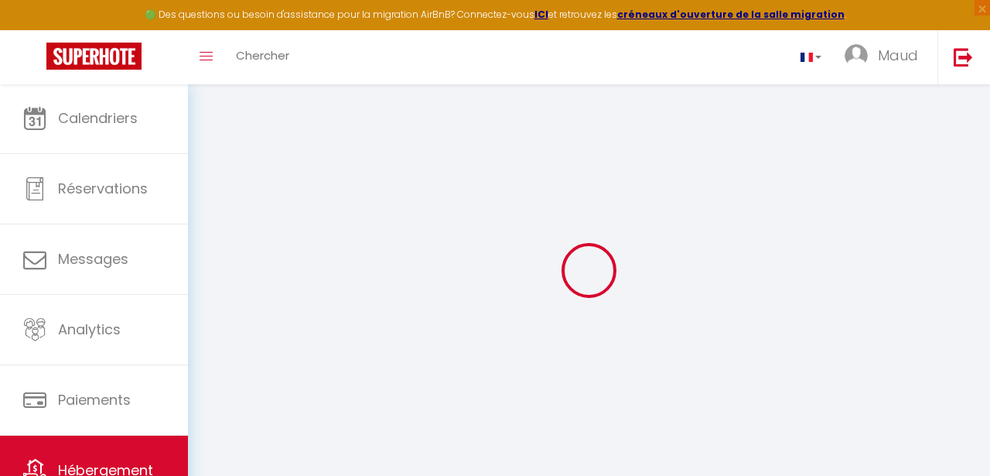
checkbox input "false"
select select
checkbox input "false"
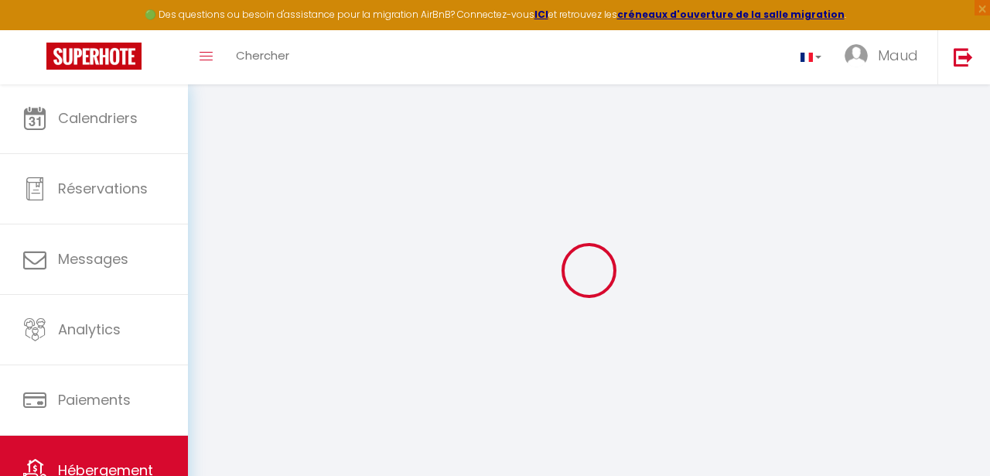
checkbox input "false"
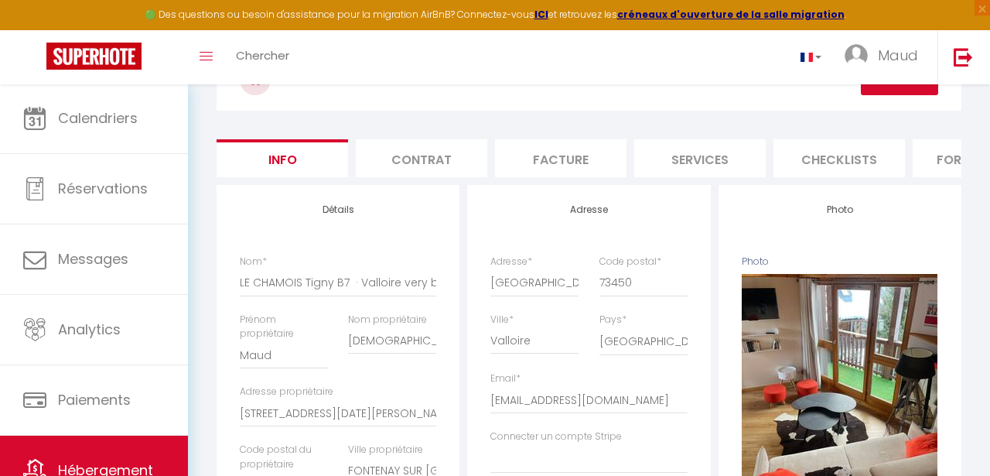
scroll to position [132, 0]
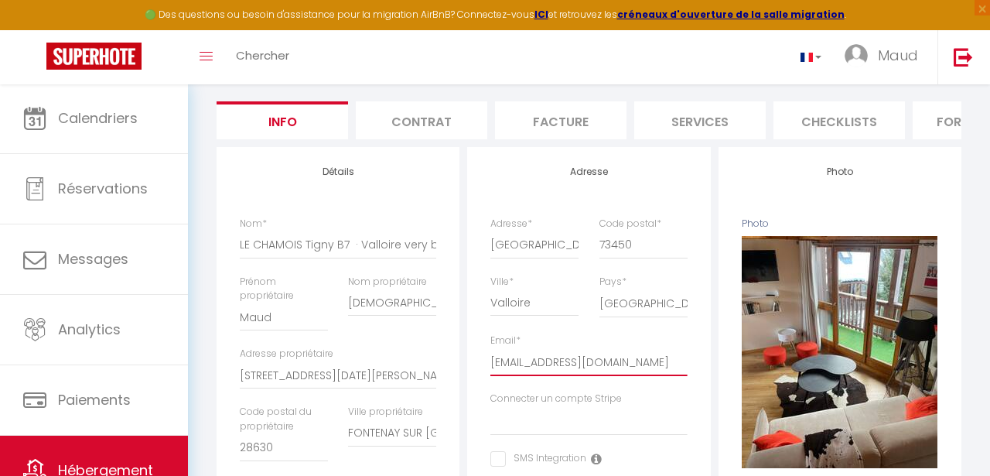
click at [680, 363] on input "[EMAIL_ADDRESS][DOMAIN_NAME]" at bounding box center [589, 362] width 197 height 28
type input "[EMAIL_ADDRESS][DOMAIN_NAME]"
select select
checkbox input "false"
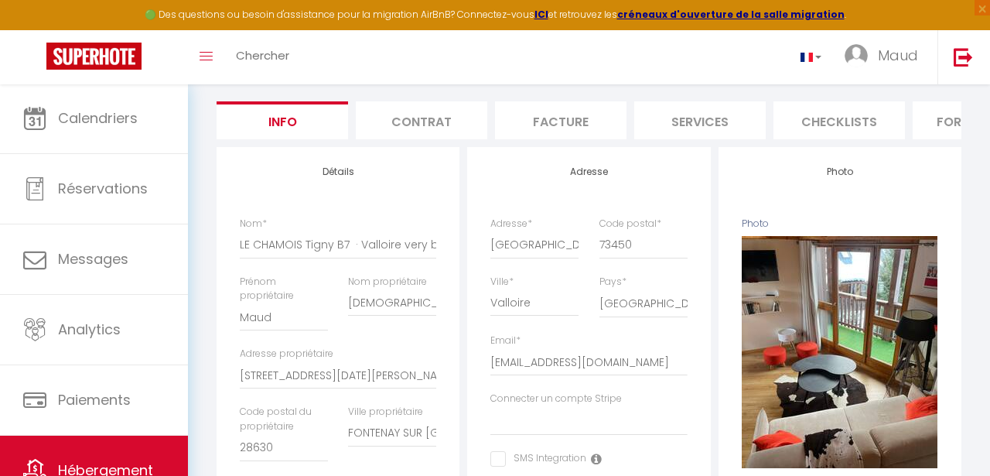
checkbox input "false"
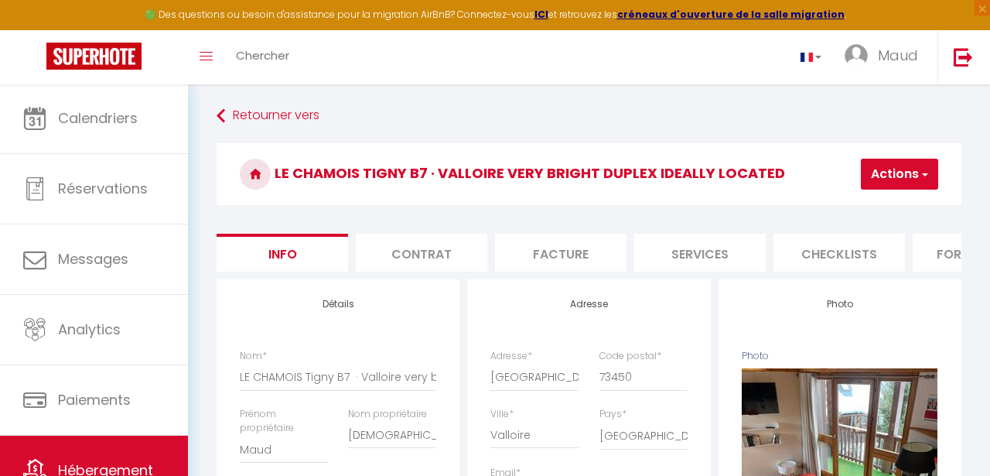
scroll to position [0, 0]
click at [874, 176] on button "Actions" at bounding box center [899, 174] width 77 height 31
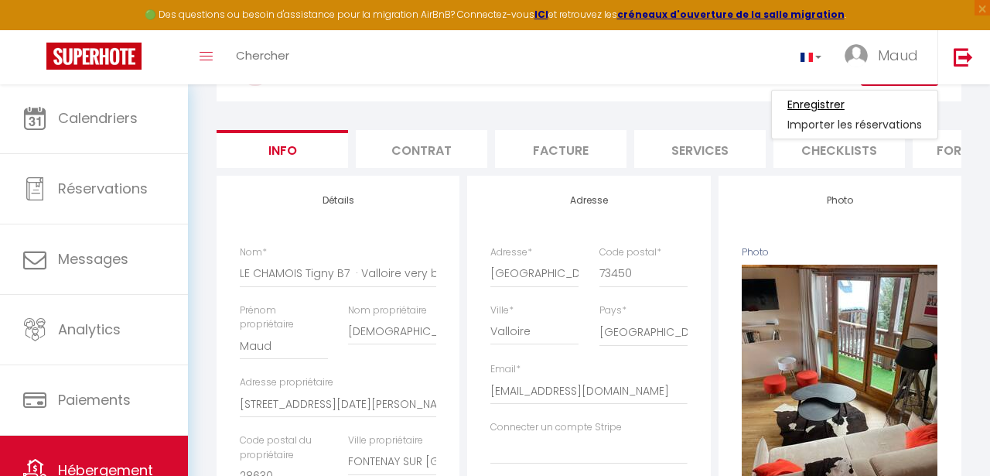
scroll to position [106, 0]
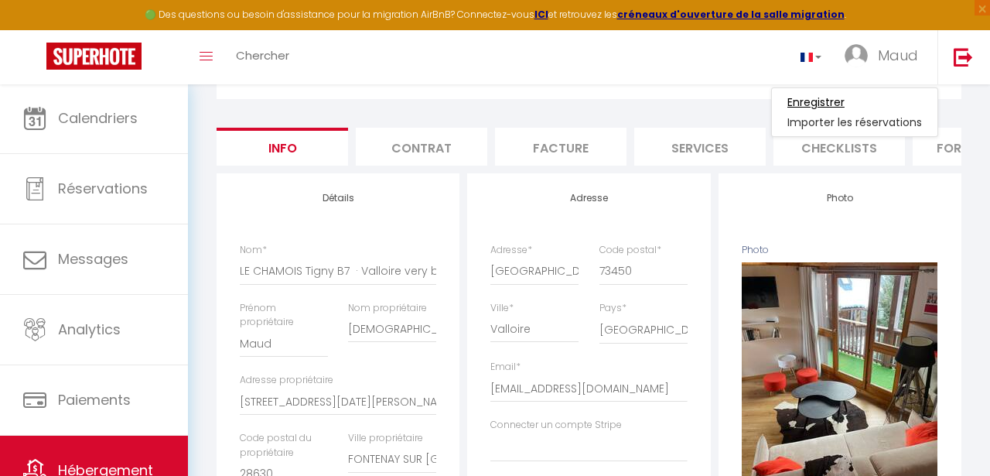
click at [811, 104] on input "Enregistrer" at bounding box center [816, 101] width 57 height 15
select select
checkbox input "false"
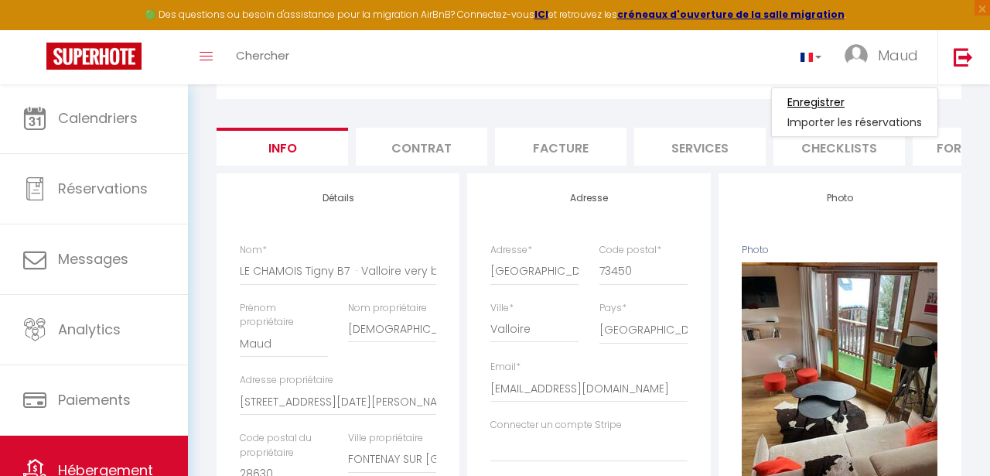
checkbox input "false"
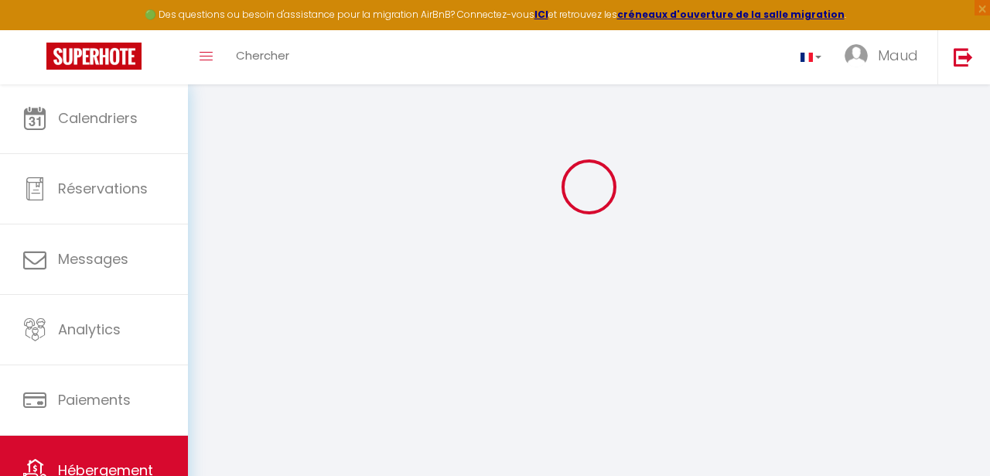
scroll to position [84, 0]
select select
checkbox input "false"
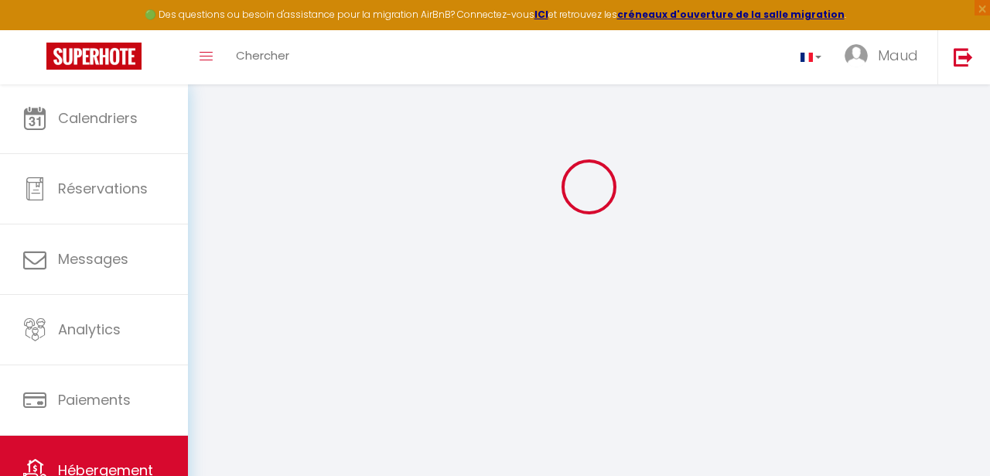
checkbox input "false"
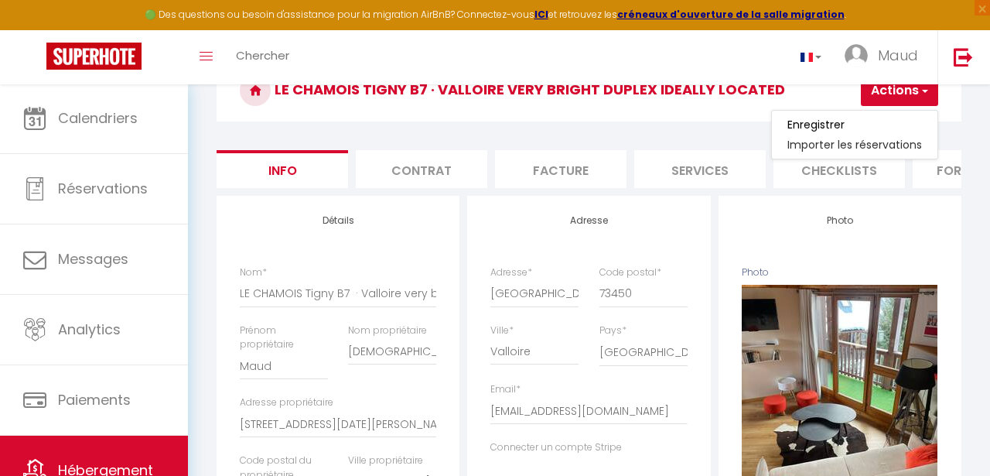
click at [877, 92] on button "Actions" at bounding box center [899, 90] width 77 height 31
click at [841, 123] on input "Enregistrer" at bounding box center [816, 124] width 57 height 15
select select
checkbox input "false"
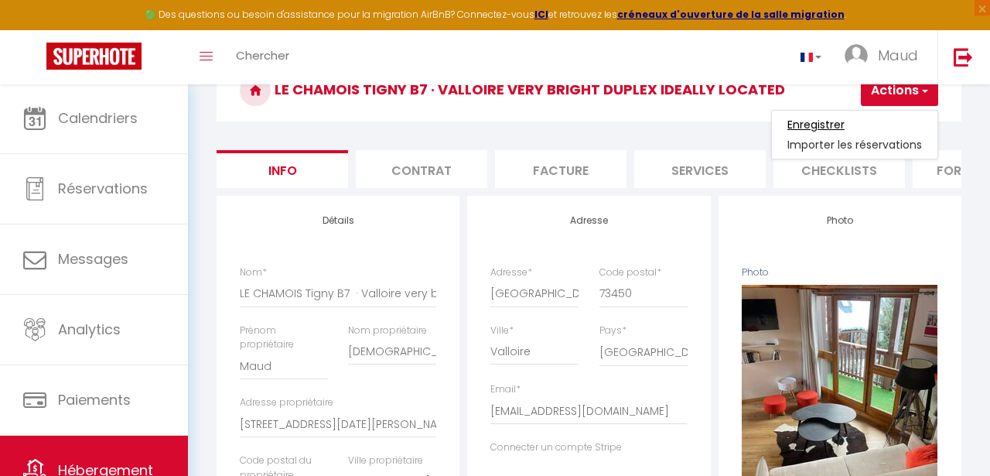
checkbox input "false"
select select
checkbox input "false"
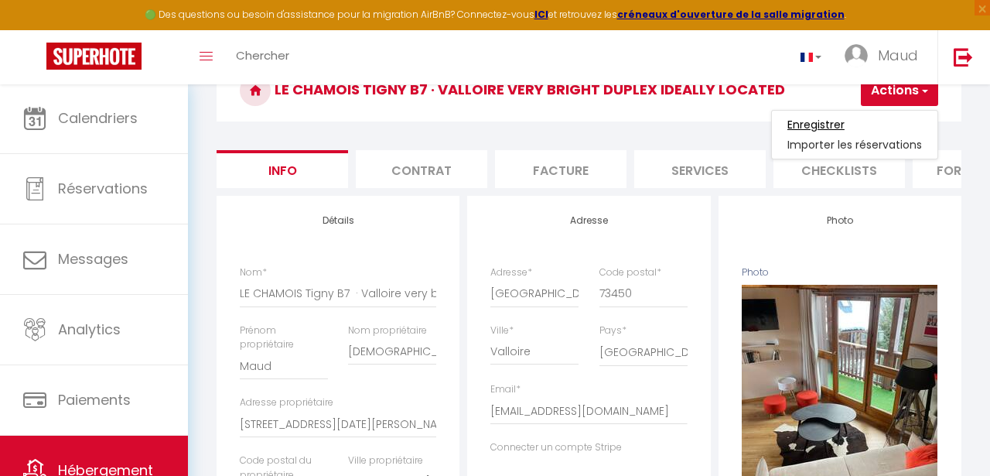
checkbox input "false"
click at [882, 93] on button "Actions" at bounding box center [899, 90] width 77 height 31
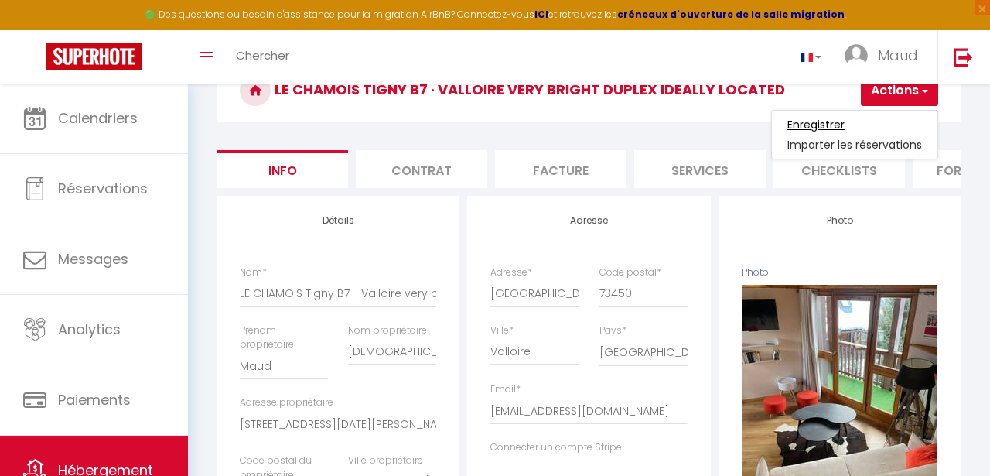
click at [826, 122] on input "Enregistrer" at bounding box center [816, 124] width 57 height 15
select select
checkbox input "false"
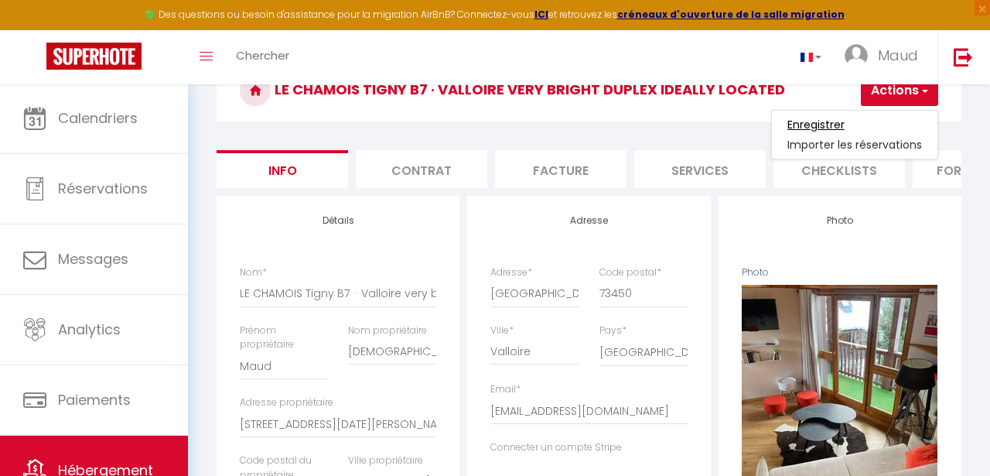
checkbox input "false"
select select
checkbox input "false"
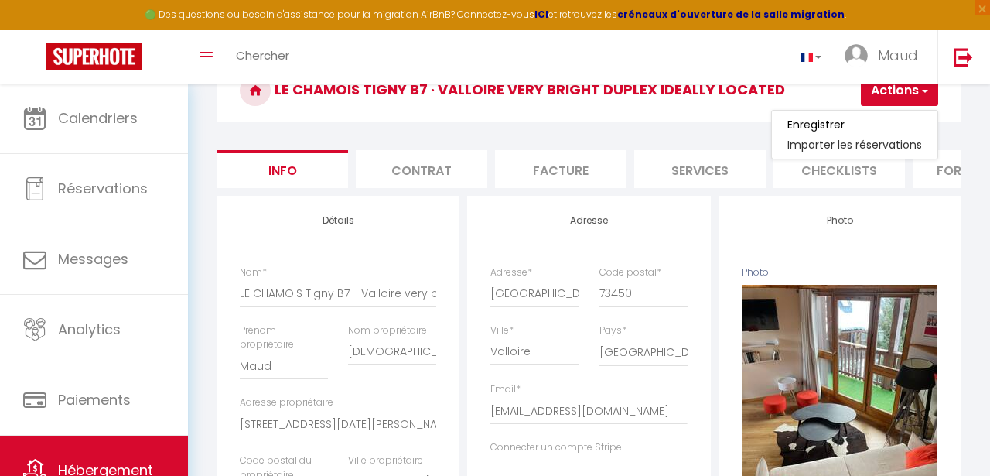
checkbox input "false"
